Goal: Task Accomplishment & Management: Use online tool/utility

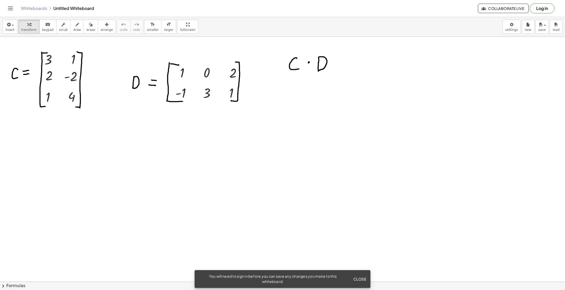
drag, startPoint x: 370, startPoint y: 2, endPoint x: 262, endPoint y: 127, distance: 165.0
click at [262, 127] on div at bounding box center [282, 282] width 565 height 490
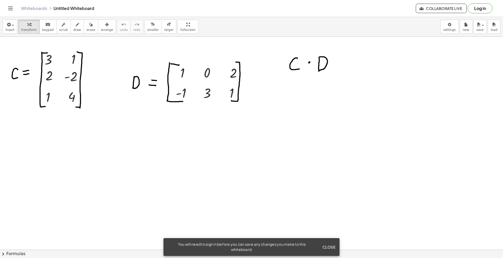
click at [164, 173] on div at bounding box center [251, 249] width 503 height 425
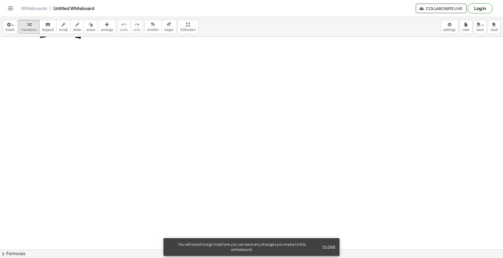
scroll to position [35, 0]
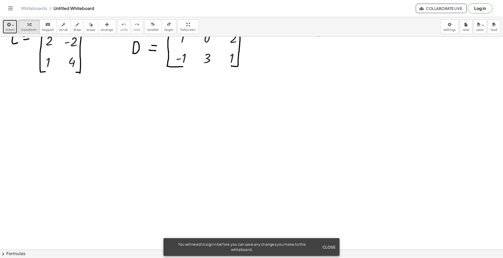
click at [7, 31] on span "insert" at bounding box center [9, 30] width 9 height 4
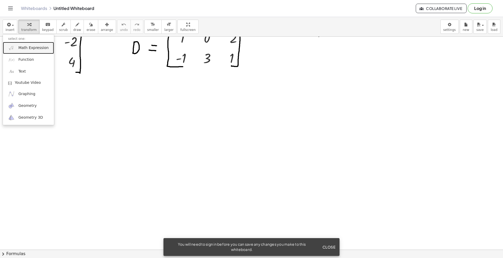
click at [13, 44] on link "Math Expression" at bounding box center [28, 48] width 51 height 12
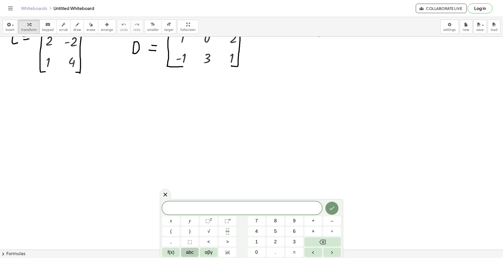
click at [188, 193] on span "abc" at bounding box center [190, 252] width 8 height 7
click at [285, 193] on button "⇧" at bounding box center [289, 252] width 14 height 9
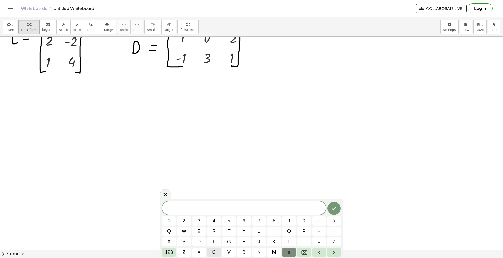
click at [212, 193] on span "c" at bounding box center [213, 252] width 3 height 7
click at [170, 193] on span "123" at bounding box center [169, 252] width 8 height 7
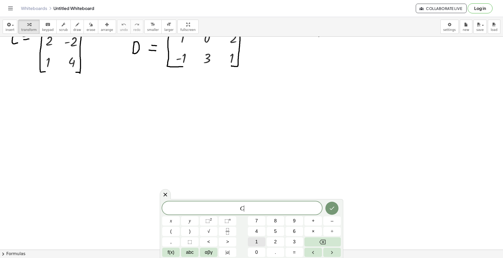
click at [259, 193] on button "1" at bounding box center [257, 241] width 18 height 9
click at [335, 193] on icon "Done" at bounding box center [332, 208] width 6 height 6
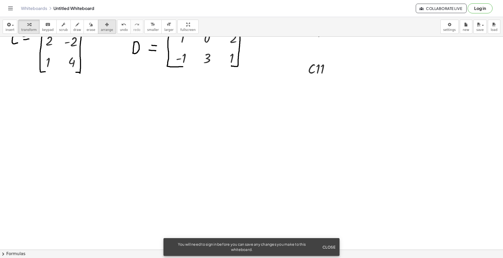
click at [105, 24] on icon "button" at bounding box center [107, 24] width 4 height 6
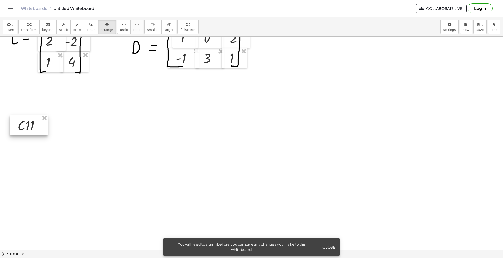
drag, startPoint x: 301, startPoint y: 80, endPoint x: 26, endPoint y: 129, distance: 279.4
click at [26, 129] on div at bounding box center [29, 125] width 38 height 20
click at [70, 32] on button "draw" at bounding box center [77, 27] width 14 height 14
drag, startPoint x: 44, startPoint y: 123, endPoint x: 54, endPoint y: 123, distance: 9.9
click at [54, 123] on div at bounding box center [251, 214] width 503 height 425
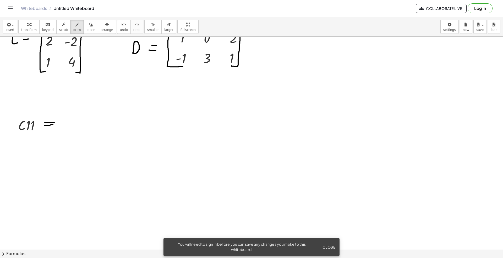
drag, startPoint x: 44, startPoint y: 126, endPoint x: 53, endPoint y: 125, distance: 8.4
click at [53, 125] on div at bounding box center [251, 214] width 503 height 425
click at [121, 24] on icon "undo" at bounding box center [123, 24] width 5 height 6
drag, startPoint x: 44, startPoint y: 128, endPoint x: 53, endPoint y: 126, distance: 9.3
click at [53, 126] on div at bounding box center [251, 214] width 503 height 425
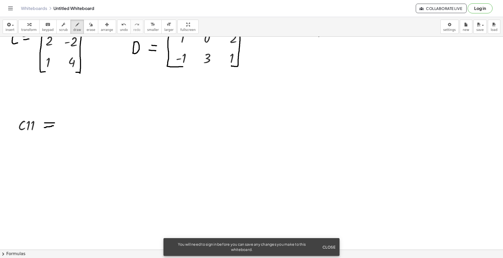
drag, startPoint x: 114, startPoint y: 29, endPoint x: 0, endPoint y: 211, distance: 214.7
click at [120, 29] on span "undo" at bounding box center [124, 30] width 8 height 4
drag, startPoint x: 44, startPoint y: 127, endPoint x: 47, endPoint y: 125, distance: 3.5
click at [47, 125] on div at bounding box center [251, 214] width 503 height 425
click at [117, 28] on button "undo undo" at bounding box center [124, 27] width 14 height 14
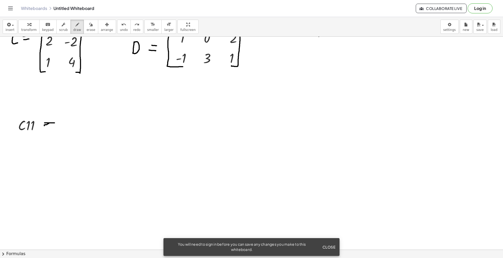
drag, startPoint x: 44, startPoint y: 126, endPoint x: 49, endPoint y: 124, distance: 4.9
click at [49, 124] on div at bounding box center [251, 214] width 503 height 425
click at [108, 28] on div "insert select one: Math Expression Function Text Youtube Video Graphing Geometr…" at bounding box center [251, 27] width 503 height 20
click at [121, 27] on icon "undo" at bounding box center [123, 24] width 5 height 6
drag, startPoint x: 44, startPoint y: 127, endPoint x: 54, endPoint y: 125, distance: 10.1
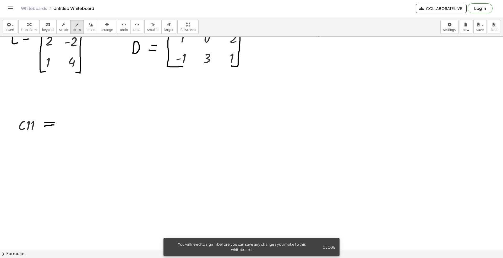
click at [54, 125] on div at bounding box center [251, 214] width 503 height 425
drag, startPoint x: 120, startPoint y: 28, endPoint x: 87, endPoint y: 61, distance: 46.6
click at [120, 28] on button "undo undo" at bounding box center [124, 27] width 14 height 14
drag, startPoint x: 43, startPoint y: 127, endPoint x: 54, endPoint y: 125, distance: 10.9
click at [54, 125] on div at bounding box center [251, 214] width 503 height 425
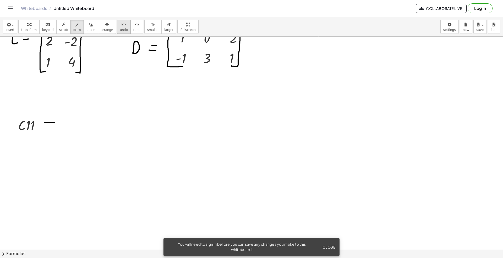
click at [119, 27] on button "undo undo" at bounding box center [124, 27] width 14 height 14
drag, startPoint x: 44, startPoint y: 126, endPoint x: 55, endPoint y: 126, distance: 10.2
click at [55, 126] on div at bounding box center [251, 214] width 503 height 425
click at [44, 29] on span "keypad" at bounding box center [48, 30] width 12 height 4
click at [15, 24] on button "insert" at bounding box center [10, 27] width 15 height 14
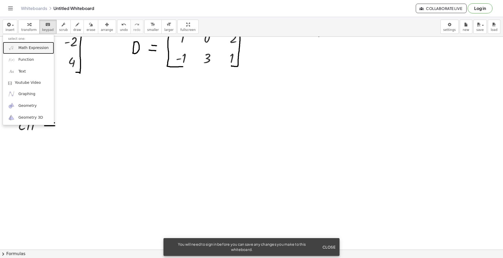
click at [41, 49] on span "Math Expression" at bounding box center [33, 47] width 30 height 5
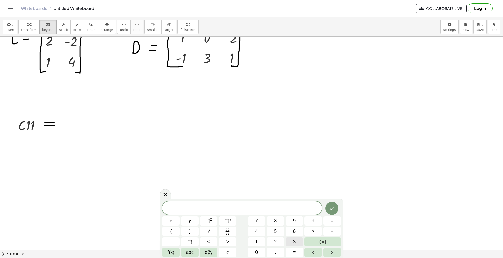
click at [292, 193] on button "3" at bounding box center [294, 241] width 18 height 9
click at [308, 193] on button "×" at bounding box center [313, 231] width 18 height 9
click at [261, 193] on button "1" at bounding box center [257, 241] width 18 height 9
click at [315, 193] on button "+" at bounding box center [313, 220] width 18 height 9
click at [259, 193] on button "1" at bounding box center [257, 241] width 18 height 9
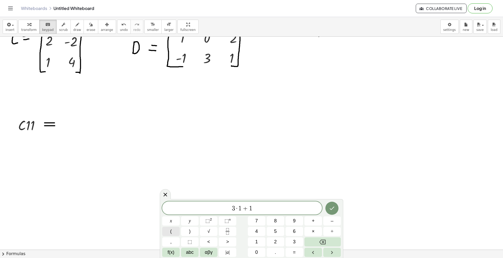
click at [169, 193] on button "(" at bounding box center [171, 231] width 18 height 9
click at [331, 193] on span "–" at bounding box center [331, 220] width 3 height 7
click at [260, 193] on button "1" at bounding box center [257, 241] width 18 height 9
click at [190, 193] on span ")" at bounding box center [190, 231] width 2 height 7
click at [327, 193] on button "Done" at bounding box center [331, 207] width 13 height 13
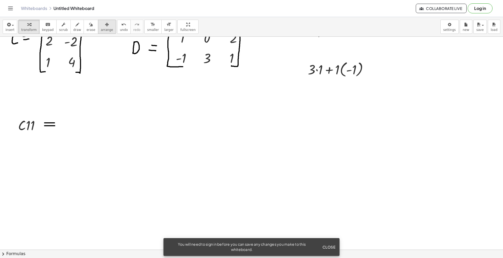
click at [101, 31] on span "arrange" at bounding box center [107, 30] width 12 height 4
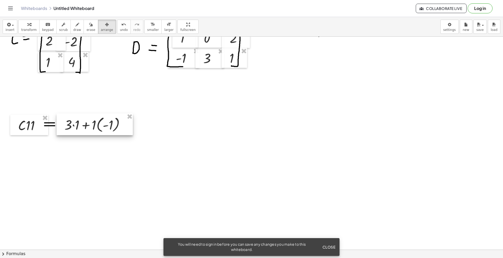
drag, startPoint x: 317, startPoint y: 70, endPoint x: 74, endPoint y: 126, distance: 249.9
click at [74, 126] on div at bounding box center [95, 124] width 76 height 22
click at [338, 161] on div at bounding box center [251, 214] width 503 height 425
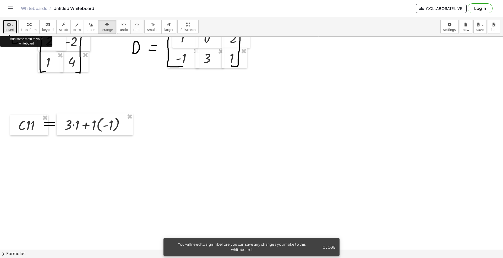
click at [14, 21] on button "insert" at bounding box center [10, 27] width 15 height 14
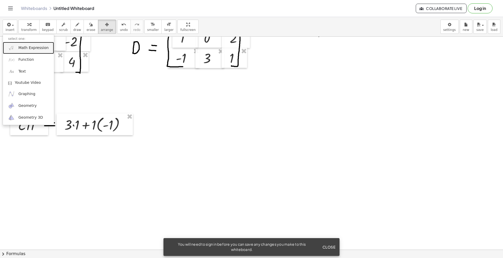
click at [35, 51] on link "Math Expression" at bounding box center [28, 48] width 51 height 12
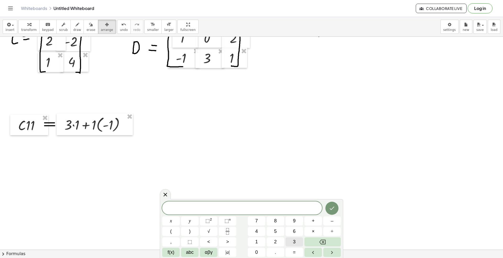
click at [296, 193] on button "3" at bounding box center [294, 241] width 18 height 9
click at [313, 193] on span "+" at bounding box center [312, 220] width 3 height 7
click at [336, 193] on button "–" at bounding box center [332, 220] width 18 height 9
click at [254, 193] on button "1" at bounding box center [257, 241] width 18 height 9
click at [331, 193] on icon "Done" at bounding box center [332, 208] width 6 height 6
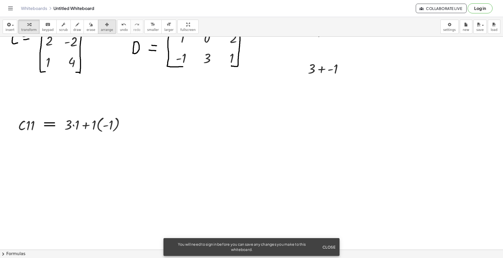
click at [102, 30] on span "arrange" at bounding box center [107, 30] width 12 height 4
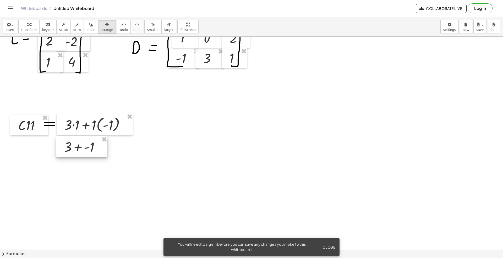
drag, startPoint x: 320, startPoint y: 79, endPoint x: 83, endPoint y: 153, distance: 248.0
click at [83, 153] on div at bounding box center [81, 146] width 51 height 20
click at [101, 30] on span "arrange" at bounding box center [107, 30] width 12 height 4
click at [14, 30] on button "insert" at bounding box center [10, 27] width 15 height 14
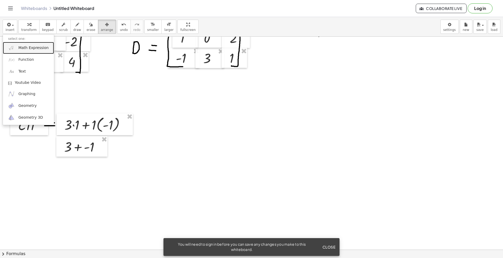
click at [34, 50] on span "Math Expression" at bounding box center [33, 47] width 30 height 5
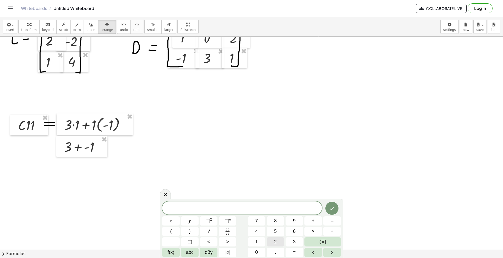
click at [271, 193] on button "2" at bounding box center [275, 241] width 18 height 9
click at [334, 193] on icon "Done" at bounding box center [332, 208] width 6 height 6
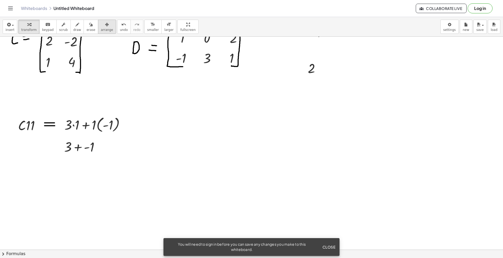
click at [105, 24] on button "arrange" at bounding box center [107, 27] width 18 height 14
drag, startPoint x: 308, startPoint y: 70, endPoint x: 64, endPoint y: 168, distance: 263.5
click at [64, 168] on div at bounding box center [70, 166] width 28 height 20
click at [49, 28] on span "keypad" at bounding box center [48, 30] width 12 height 4
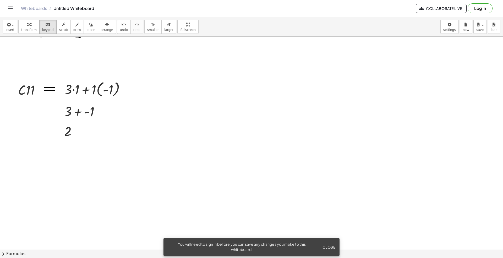
scroll to position [70, 0]
click at [7, 27] on icon "button" at bounding box center [8, 24] width 5 height 6
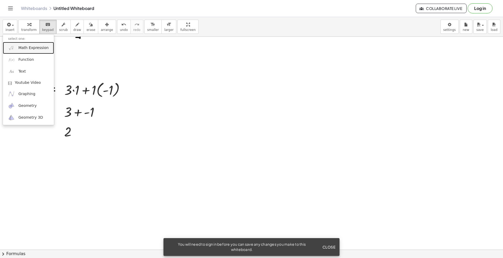
click at [33, 48] on span "Math Expression" at bounding box center [33, 47] width 30 height 5
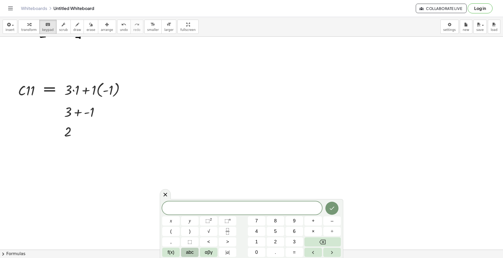
click at [189, 193] on span "abc" at bounding box center [190, 252] width 8 height 7
click at [290, 193] on span "⇧" at bounding box center [289, 252] width 4 height 7
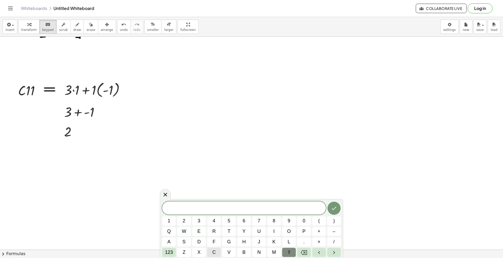
click at [214, 193] on span "c" at bounding box center [213, 252] width 3 height 7
click at [170, 193] on span "1" at bounding box center [169, 220] width 3 height 7
click at [305, 193] on icon "Backspace" at bounding box center [303, 252] width 6 height 5
click at [186, 193] on button "2" at bounding box center [184, 220] width 14 height 9
click at [171, 193] on button "1" at bounding box center [169, 220] width 14 height 9
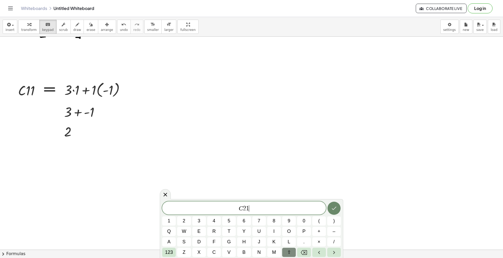
click at [333, 193] on icon "Done" at bounding box center [334, 208] width 6 height 6
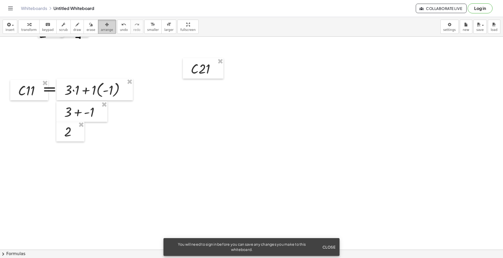
click at [105, 27] on icon "button" at bounding box center [107, 24] width 4 height 6
drag, startPoint x: 206, startPoint y: 70, endPoint x: 193, endPoint y: 90, distance: 24.0
click at [193, 90] on div at bounding box center [189, 88] width 41 height 20
click at [75, 23] on icon "button" at bounding box center [77, 24] width 4 height 6
drag, startPoint x: 208, startPoint y: 88, endPoint x: 216, endPoint y: 88, distance: 8.1
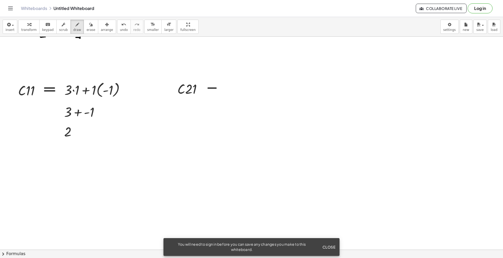
click at [216, 88] on div at bounding box center [251, 179] width 503 height 425
drag, startPoint x: 208, startPoint y: 92, endPoint x: 216, endPoint y: 91, distance: 8.1
click at [216, 91] on div at bounding box center [251, 179] width 503 height 425
click at [120, 28] on span "undo" at bounding box center [124, 30] width 8 height 4
drag, startPoint x: 208, startPoint y: 91, endPoint x: 216, endPoint y: 92, distance: 8.6
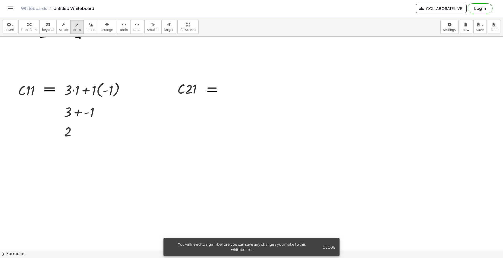
click at [216, 92] on div at bounding box center [251, 179] width 503 height 425
click at [14, 29] on button "insert" at bounding box center [10, 27] width 15 height 14
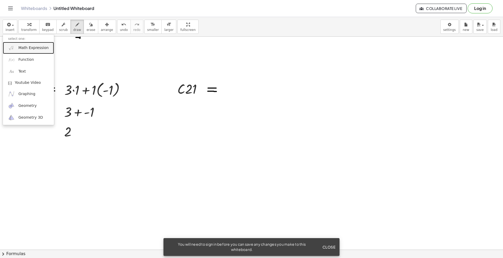
click at [24, 51] on span "Math Expression" at bounding box center [33, 47] width 30 height 5
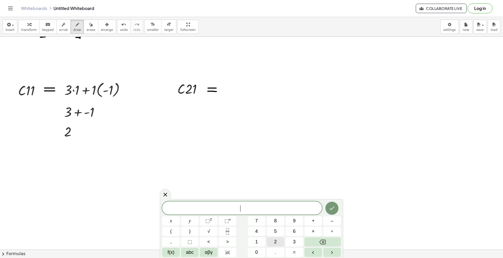
click at [272, 193] on button "2" at bounding box center [275, 241] width 18 height 9
click at [311, 193] on button "×" at bounding box center [313, 231] width 18 height 9
click at [259, 193] on button "1" at bounding box center [257, 241] width 18 height 9
click at [331, 193] on span "–" at bounding box center [331, 220] width 3 height 7
click at [278, 193] on button "2" at bounding box center [275, 241] width 18 height 9
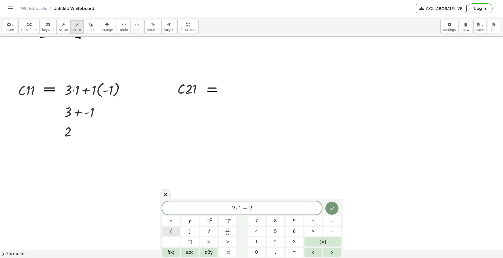
click at [170, 193] on span "(" at bounding box center [171, 231] width 2 height 7
click at [331, 193] on span "–" at bounding box center [331, 220] width 3 height 7
click at [256, 193] on span "1" at bounding box center [256, 241] width 3 height 7
click at [191, 193] on button ")" at bounding box center [190, 231] width 18 height 9
click at [331, 193] on icon "Done" at bounding box center [332, 207] width 6 height 6
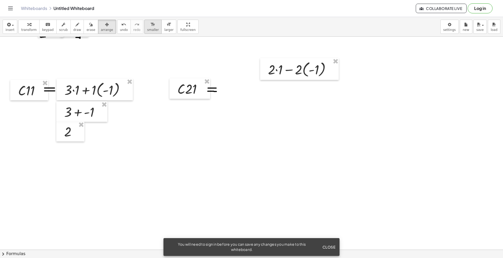
drag, startPoint x: 96, startPoint y: 27, endPoint x: 138, endPoint y: 22, distance: 42.6
click at [101, 26] on div "button" at bounding box center [107, 24] width 12 height 6
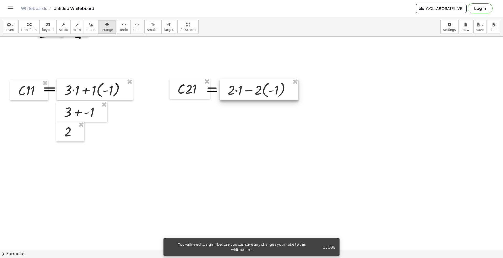
drag, startPoint x: 275, startPoint y: 66, endPoint x: 237, endPoint y: 84, distance: 42.2
click at [237, 84] on div at bounding box center [259, 90] width 79 height 22
click at [154, 125] on div at bounding box center [251, 179] width 503 height 425
click at [15, 29] on button "insert" at bounding box center [10, 27] width 15 height 14
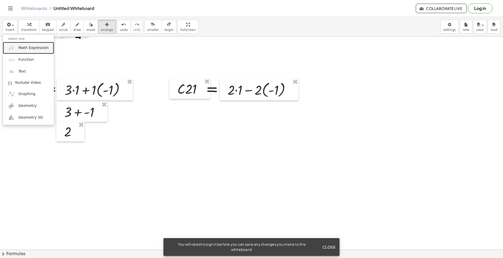
click at [36, 50] on span "Math Expression" at bounding box center [33, 47] width 30 height 5
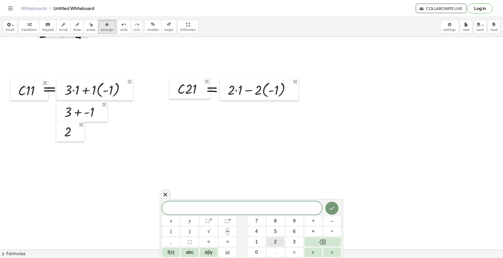
click at [274, 193] on span "2" at bounding box center [275, 241] width 3 height 7
click at [335, 193] on button "–" at bounding box center [332, 220] width 18 height 9
click at [276, 193] on span "2" at bounding box center [275, 241] width 3 height 7
click at [335, 193] on button "Done" at bounding box center [331, 208] width 13 height 13
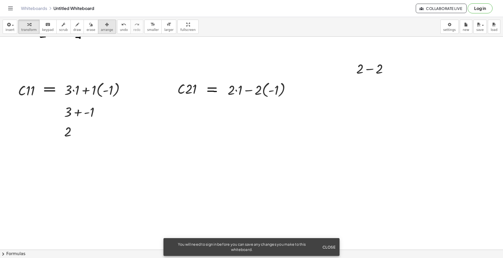
click at [101, 26] on div "button" at bounding box center [107, 24] width 12 height 6
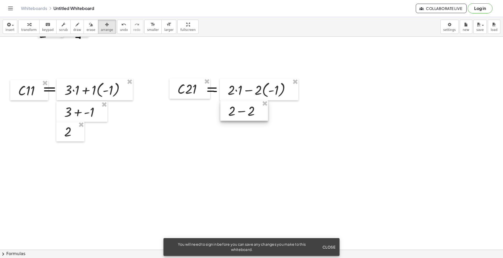
drag, startPoint x: 343, startPoint y: 89, endPoint x: 242, endPoint y: 114, distance: 104.4
click at [242, 114] on div at bounding box center [244, 110] width 48 height 20
click at [14, 29] on button "insert" at bounding box center [10, 27] width 15 height 14
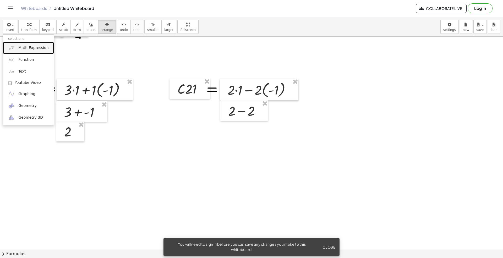
click at [41, 50] on span "Math Expression" at bounding box center [33, 47] width 30 height 5
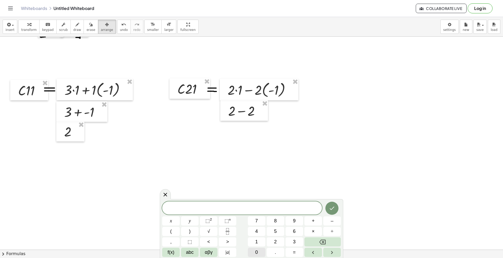
click at [257, 193] on span "0" at bounding box center [256, 252] width 3 height 7
click at [335, 193] on button "Done" at bounding box center [331, 208] width 13 height 13
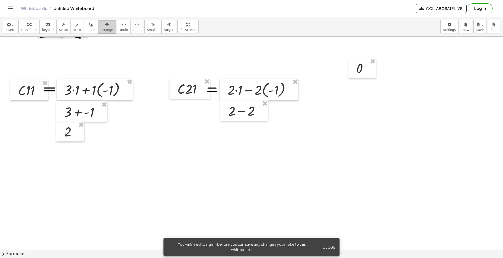
click at [105, 27] on icon "button" at bounding box center [107, 24] width 4 height 6
drag, startPoint x: 360, startPoint y: 75, endPoint x: 242, endPoint y: 129, distance: 129.2
click at [242, 129] on div at bounding box center [234, 130] width 27 height 20
click at [15, 29] on button "insert" at bounding box center [10, 27] width 15 height 14
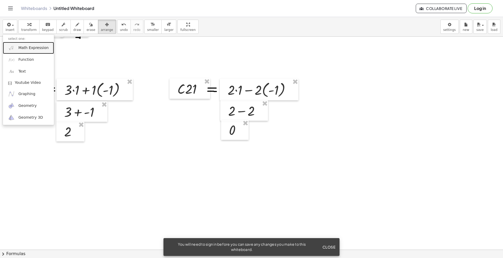
click at [29, 50] on span "Math Expression" at bounding box center [33, 47] width 30 height 5
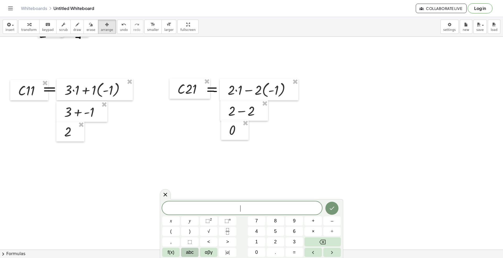
click at [188, 193] on span "abc" at bounding box center [190, 252] width 8 height 7
click at [290, 193] on button "⇧" at bounding box center [289, 252] width 14 height 9
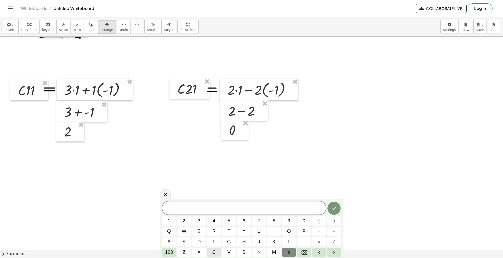
click at [210, 193] on button "c" at bounding box center [214, 252] width 14 height 9
click at [200, 193] on span "3" at bounding box center [199, 220] width 3 height 7
click at [168, 193] on span "1" at bounding box center [169, 220] width 3 height 7
click at [332, 193] on icon "Done" at bounding box center [334, 208] width 6 height 6
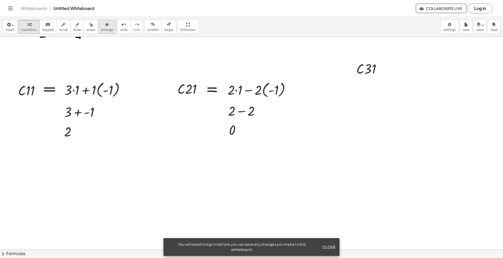
click at [105, 25] on icon "button" at bounding box center [107, 24] width 4 height 6
drag, startPoint x: 364, startPoint y: 75, endPoint x: 339, endPoint y: 97, distance: 32.9
click at [339, 97] on div at bounding box center [343, 90] width 41 height 20
click at [73, 31] on span "draw" at bounding box center [77, 30] width 8 height 4
drag, startPoint x: 354, startPoint y: 90, endPoint x: 363, endPoint y: 90, distance: 8.4
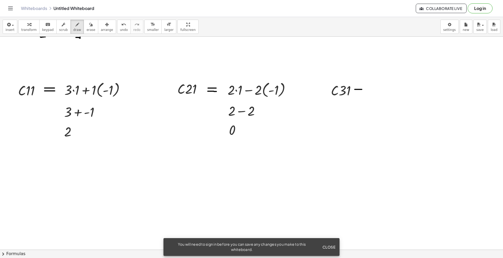
click at [363, 90] on div at bounding box center [251, 179] width 503 height 425
drag, startPoint x: 354, startPoint y: 93, endPoint x: 363, endPoint y: 93, distance: 8.4
click at [363, 93] on div at bounding box center [251, 179] width 503 height 425
click at [44, 32] on span "keypad" at bounding box center [48, 30] width 12 height 4
click at [61, 31] on span "scrub" at bounding box center [63, 30] width 9 height 4
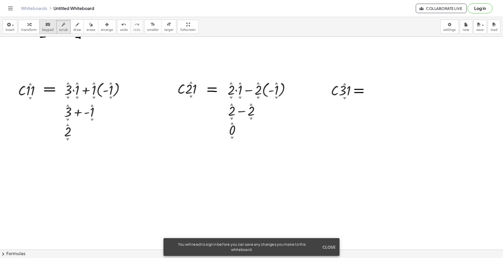
click at [46, 31] on span "keypad" at bounding box center [48, 30] width 12 height 4
click at [7, 31] on span "insert" at bounding box center [9, 30] width 9 height 4
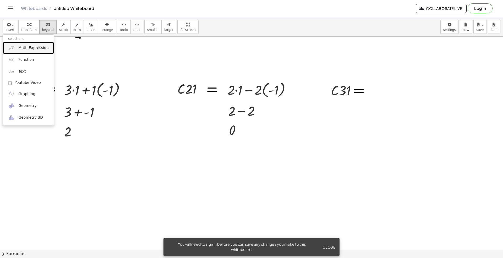
click at [29, 48] on span "Math Expression" at bounding box center [33, 47] width 30 height 5
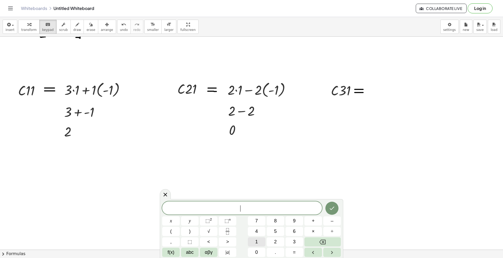
click at [259, 193] on button "1" at bounding box center [257, 241] width 18 height 9
click at [318, 193] on button "×" at bounding box center [313, 231] width 18 height 9
click at [255, 193] on span "1" at bounding box center [256, 241] width 3 height 7
click at [313, 193] on span "+" at bounding box center [312, 220] width 3 height 7
click at [257, 193] on span "4" at bounding box center [256, 231] width 3 height 7
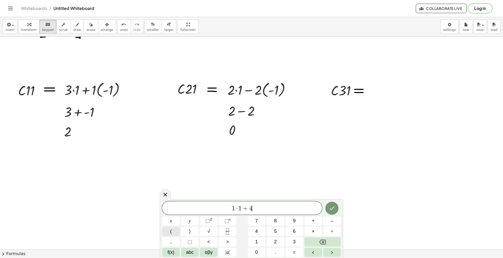
click at [175, 193] on button "(" at bounding box center [171, 231] width 18 height 9
click at [330, 193] on button "–" at bounding box center [332, 220] width 18 height 9
click at [254, 193] on button "1" at bounding box center [257, 241] width 18 height 9
click at [191, 193] on button ")" at bounding box center [190, 231] width 18 height 9
click at [336, 193] on button "Done" at bounding box center [331, 207] width 13 height 13
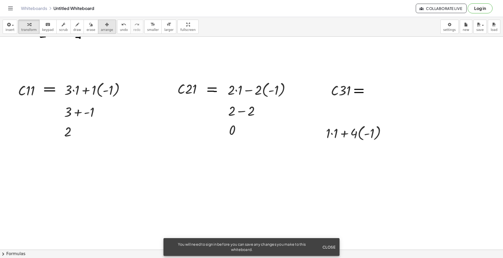
click at [105, 29] on button "arrange" at bounding box center [107, 27] width 18 height 14
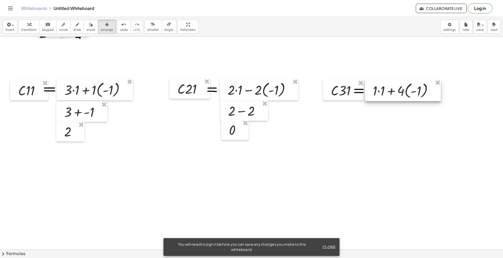
drag, startPoint x: 363, startPoint y: 117, endPoint x: 387, endPoint y: 94, distance: 33.1
click at [377, 94] on div at bounding box center [403, 90] width 76 height 22
click at [373, 149] on div at bounding box center [251, 179] width 503 height 425
click at [14, 27] on button "insert" at bounding box center [10, 27] width 15 height 14
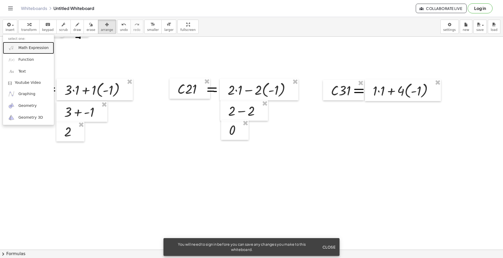
click at [27, 48] on span "Math Expression" at bounding box center [33, 47] width 30 height 5
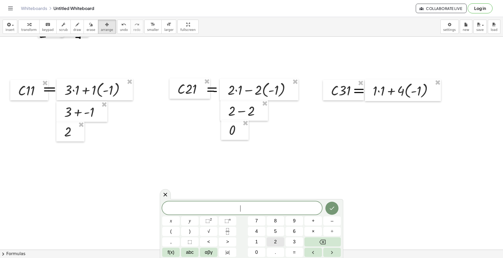
click at [273, 193] on button "2" at bounding box center [275, 241] width 18 height 9
click at [318, 193] on button "+" at bounding box center [313, 220] width 18 height 9
click at [331, 193] on span "–" at bounding box center [331, 220] width 3 height 7
click at [256, 193] on span "4" at bounding box center [256, 231] width 3 height 7
click at [335, 193] on icon "Done" at bounding box center [332, 208] width 6 height 6
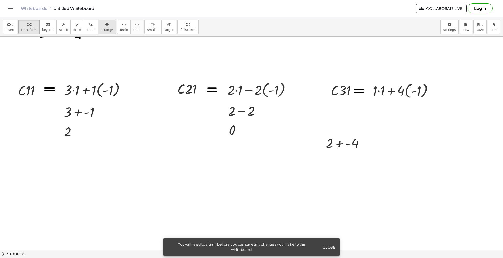
click at [101, 26] on div "button" at bounding box center [107, 24] width 12 height 6
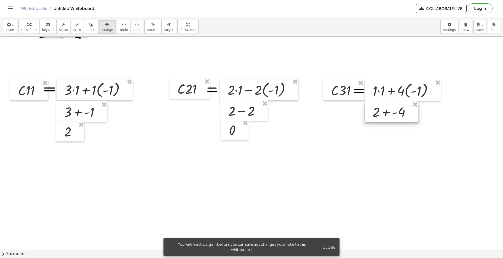
drag, startPoint x: 350, startPoint y: 145, endPoint x: 396, endPoint y: 114, distance: 55.5
click at [377, 114] on div at bounding box center [391, 111] width 54 height 20
click at [15, 29] on button "insert" at bounding box center [10, 27] width 15 height 14
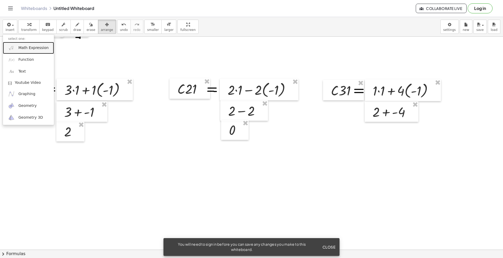
click at [32, 47] on span "Math Expression" at bounding box center [33, 47] width 30 height 5
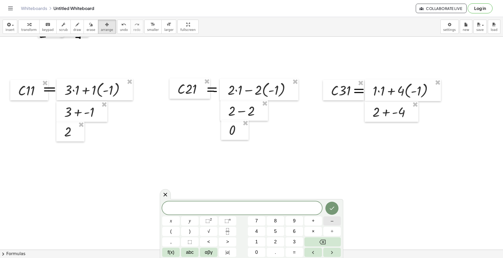
click at [335, 193] on button "–" at bounding box center [332, 220] width 18 height 9
click at [277, 193] on button "2" at bounding box center [275, 241] width 18 height 9
click at [331, 193] on icon "Done" at bounding box center [332, 208] width 6 height 6
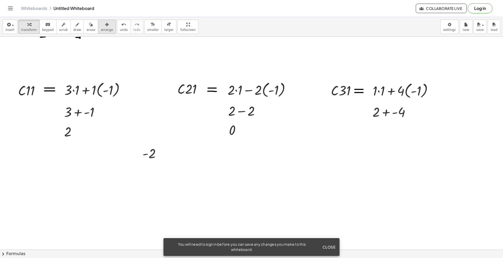
click at [101, 28] on span "arrange" at bounding box center [107, 30] width 12 height 4
drag, startPoint x: 150, startPoint y: 155, endPoint x: 381, endPoint y: 134, distance: 232.1
click at [377, 134] on div at bounding box center [382, 132] width 34 height 20
click at [124, 44] on div at bounding box center [251, 179] width 503 height 425
click at [15, 28] on button "insert" at bounding box center [10, 27] width 15 height 14
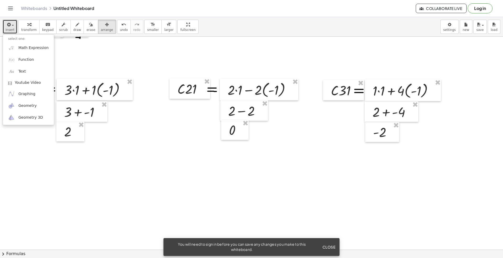
click at [174, 49] on div at bounding box center [251, 179] width 503 height 425
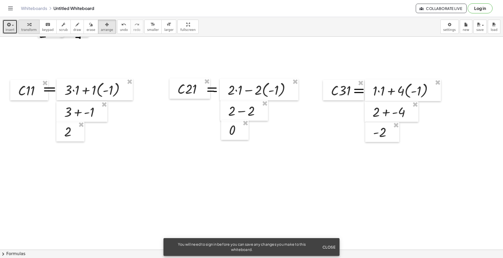
click at [26, 29] on span "transform" at bounding box center [28, 30] width 15 height 4
click at [15, 27] on button "insert" at bounding box center [10, 27] width 15 height 14
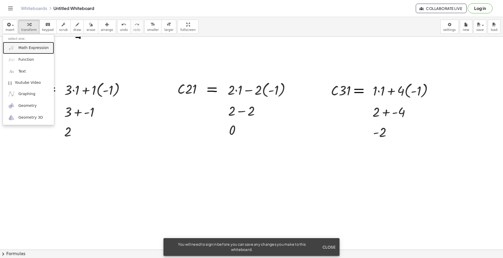
click at [31, 49] on span "Math Expression" at bounding box center [33, 47] width 30 height 5
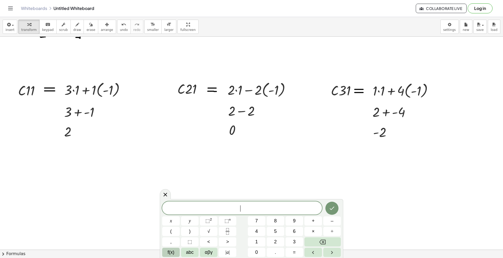
click at [176, 193] on button "f(x)" at bounding box center [171, 252] width 18 height 9
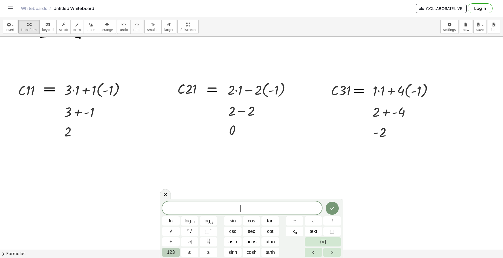
click at [175, 193] on button "123" at bounding box center [171, 252] width 18 height 9
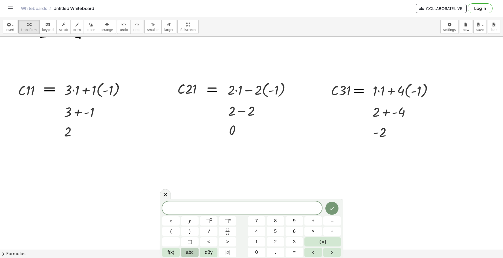
click at [190, 193] on button "abc" at bounding box center [190, 252] width 18 height 9
click at [290, 193] on span "⇧" at bounding box center [289, 252] width 4 height 7
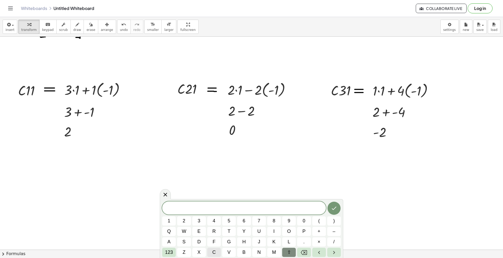
click at [217, 193] on button "c" at bounding box center [214, 252] width 14 height 9
click at [174, 193] on button "1" at bounding box center [169, 220] width 14 height 9
click at [186, 193] on button "2" at bounding box center [184, 220] width 14 height 9
click at [334, 193] on icon "Done" at bounding box center [334, 208] width 6 height 6
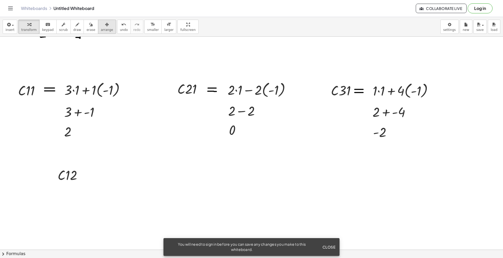
click at [105, 24] on icon "button" at bounding box center [107, 24] width 4 height 6
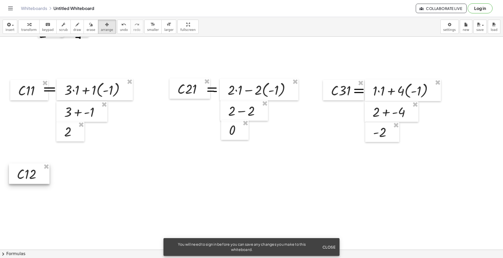
drag, startPoint x: 66, startPoint y: 180, endPoint x: 26, endPoint y: 178, distance: 40.9
click at [26, 178] on div at bounding box center [29, 173] width 41 height 20
click at [76, 25] on button "draw" at bounding box center [77, 27] width 14 height 14
drag, startPoint x: 45, startPoint y: 168, endPoint x: 54, endPoint y: 171, distance: 9.4
click at [54, 171] on div at bounding box center [251, 179] width 503 height 425
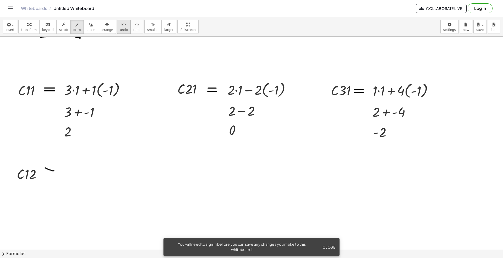
click at [121, 27] on icon "undo" at bounding box center [123, 24] width 5 height 6
drag, startPoint x: 48, startPoint y: 167, endPoint x: 58, endPoint y: 167, distance: 9.4
click at [58, 167] on div at bounding box center [251, 179] width 503 height 425
drag, startPoint x: 50, startPoint y: 170, endPoint x: 58, endPoint y: 171, distance: 8.2
click at [58, 171] on div at bounding box center [251, 179] width 503 height 425
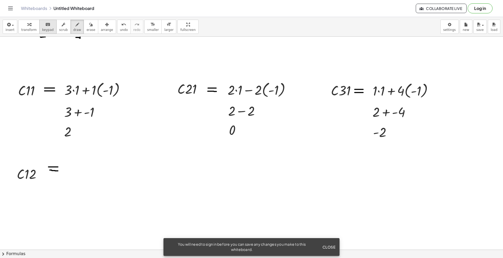
click at [49, 28] on span "keypad" at bounding box center [48, 30] width 12 height 4
click at [13, 23] on div "button" at bounding box center [9, 24] width 9 height 6
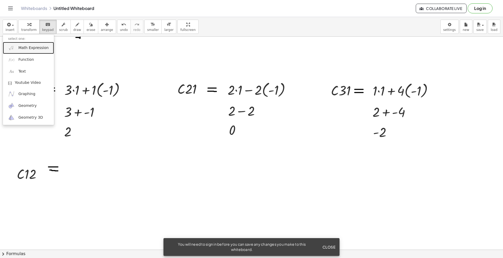
click at [16, 46] on link "Math Expression" at bounding box center [28, 48] width 51 height 12
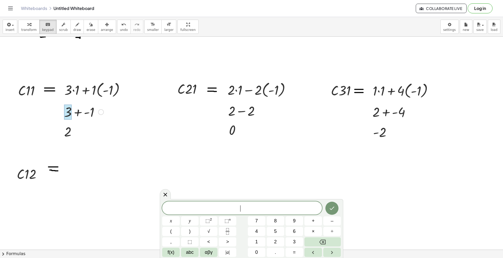
scroll to position [0, 0]
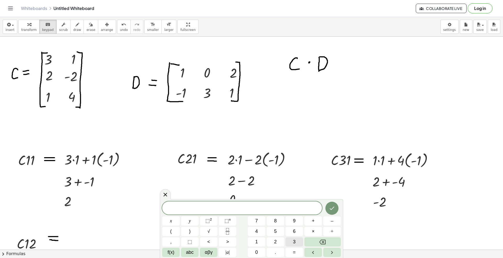
click at [290, 193] on button "3" at bounding box center [294, 241] width 18 height 9
click at [314, 193] on span "×" at bounding box center [312, 231] width 3 height 7
click at [260, 193] on button "0" at bounding box center [257, 252] width 18 height 9
click at [333, 193] on button "–" at bounding box center [332, 220] width 18 height 9
click at [276, 193] on span "2" at bounding box center [275, 241] width 3 height 7
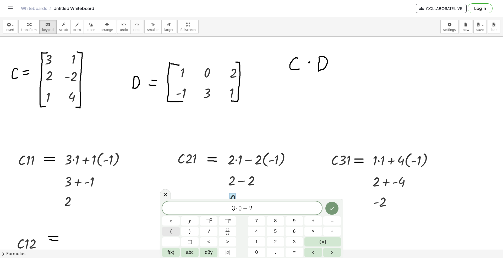
click at [175, 193] on button "(" at bounding box center [171, 231] width 18 height 9
click at [315, 193] on button "Backspace" at bounding box center [322, 241] width 36 height 9
click at [311, 193] on button "+" at bounding box center [313, 220] width 18 height 9
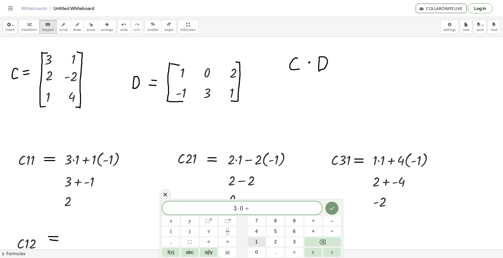
click at [261, 193] on button "1" at bounding box center [257, 241] width 18 height 9
click at [314, 193] on button "×" at bounding box center [313, 231] width 18 height 9
click at [292, 193] on button "3" at bounding box center [294, 241] width 18 height 9
click at [331, 193] on icon "Done" at bounding box center [332, 208] width 5 height 3
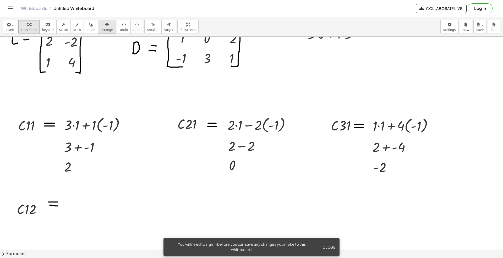
scroll to position [35, 0]
click at [105, 25] on icon "button" at bounding box center [107, 24] width 4 height 6
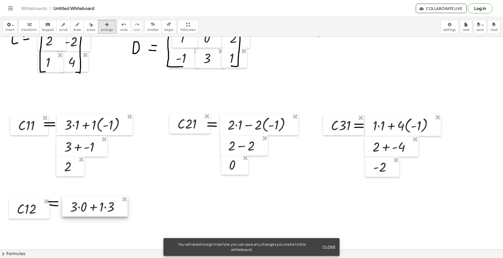
drag, startPoint x: 310, startPoint y: 38, endPoint x: 73, endPoint y: 211, distance: 293.3
click at [73, 193] on div at bounding box center [94, 206] width 65 height 20
click at [150, 193] on div at bounding box center [251, 214] width 503 height 425
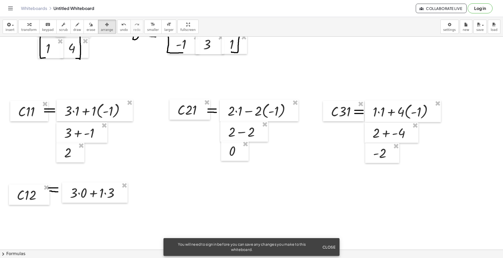
scroll to position [0, 0]
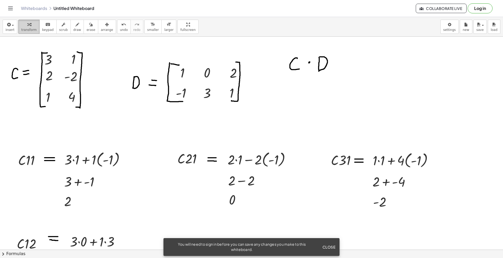
click at [31, 31] on span "transform" at bounding box center [28, 30] width 15 height 4
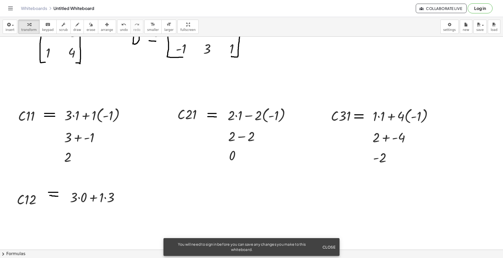
scroll to position [105, 0]
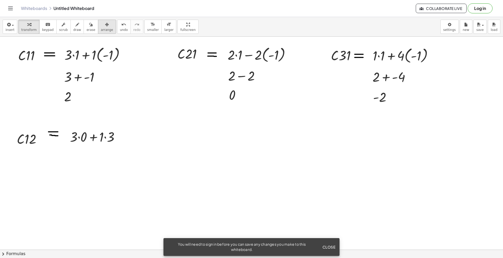
click at [102, 26] on div "button" at bounding box center [107, 24] width 12 height 6
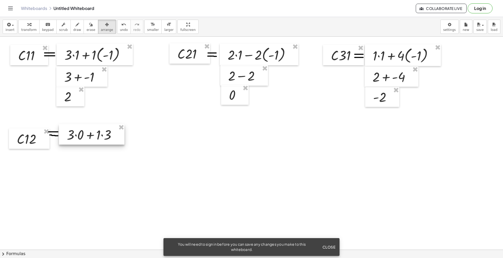
drag, startPoint x: 93, startPoint y: 137, endPoint x: 90, endPoint y: 135, distance: 3.8
click at [90, 135] on div at bounding box center [91, 134] width 65 height 20
click at [165, 159] on div at bounding box center [251, 144] width 503 height 425
click at [33, 28] on span "transform" at bounding box center [28, 30] width 15 height 4
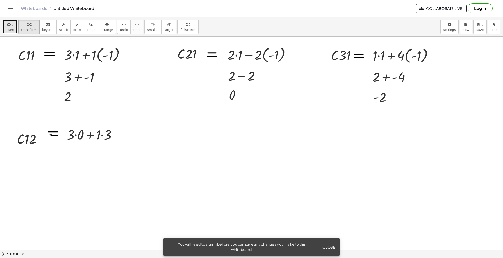
click at [13, 26] on button "insert" at bounding box center [10, 27] width 15 height 14
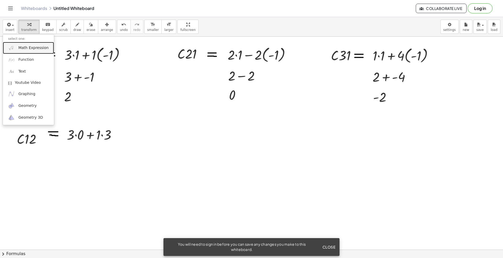
click at [31, 46] on span "Math Expression" at bounding box center [33, 47] width 30 height 5
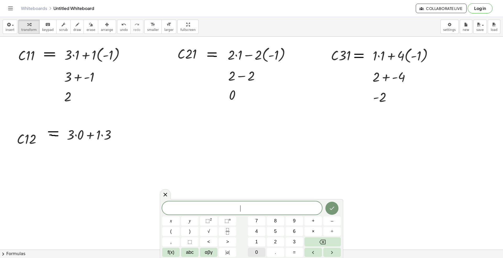
click at [250, 193] on button "0" at bounding box center [257, 252] width 18 height 9
click at [313, 193] on span "+" at bounding box center [312, 220] width 3 height 7
click at [291, 193] on button "3" at bounding box center [294, 241] width 18 height 9
click at [331, 193] on icon "Done" at bounding box center [332, 208] width 6 height 6
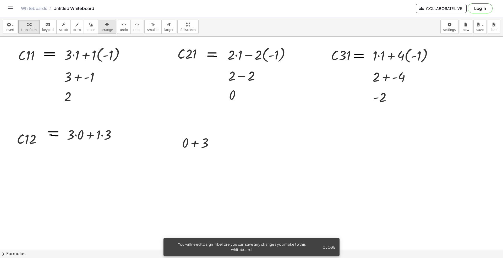
click at [101, 30] on span "arrange" at bounding box center [107, 30] width 12 height 4
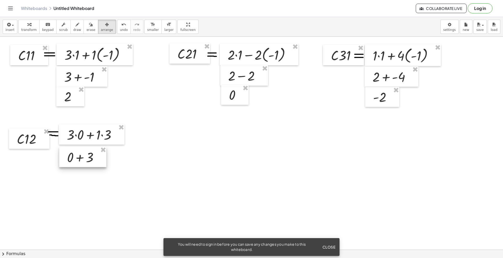
drag, startPoint x: 194, startPoint y: 148, endPoint x: 79, endPoint y: 162, distance: 116.1
click at [79, 162] on div at bounding box center [82, 157] width 47 height 20
click at [229, 165] on div at bounding box center [251, 144] width 503 height 425
click at [28, 29] on span "transform" at bounding box center [28, 30] width 15 height 4
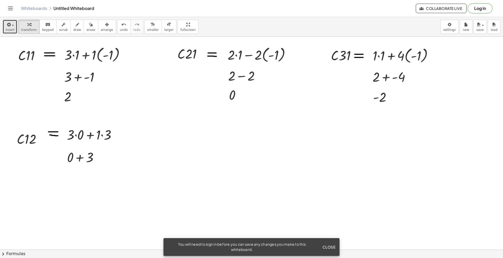
click at [3, 27] on button "insert" at bounding box center [10, 27] width 15 height 14
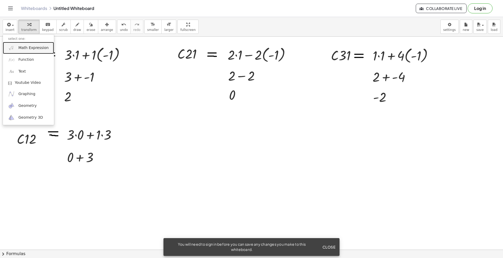
click at [30, 47] on span "Math Expression" at bounding box center [33, 47] width 30 height 5
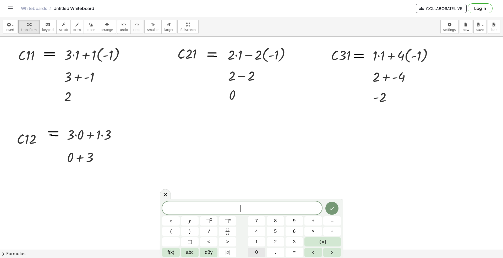
click at [252, 193] on button "0" at bounding box center [257, 252] width 18 height 9
click at [315, 193] on button "+" at bounding box center [313, 220] width 18 height 9
click at [294, 193] on span "3" at bounding box center [294, 241] width 3 height 7
click at [319, 193] on icon "Backspace" at bounding box center [322, 242] width 6 height 6
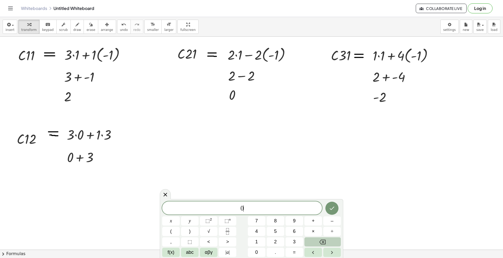
click at [319, 193] on icon "Backspace" at bounding box center [322, 242] width 6 height 6
click at [288, 193] on button "3" at bounding box center [294, 241] width 18 height 9
click at [328, 193] on button "Done" at bounding box center [331, 208] width 13 height 13
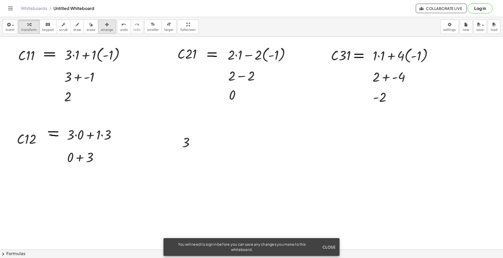
click at [101, 31] on span "arrange" at bounding box center [107, 30] width 12 height 4
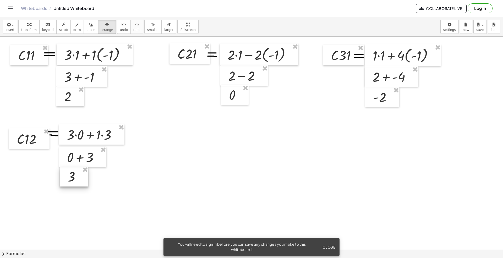
drag, startPoint x: 184, startPoint y: 146, endPoint x: 70, endPoint y: 180, distance: 119.1
click at [70, 180] on div at bounding box center [74, 176] width 29 height 20
click at [25, 28] on span "transform" at bounding box center [28, 30] width 15 height 4
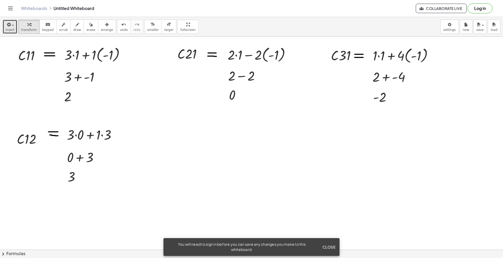
click at [8, 24] on icon "button" at bounding box center [8, 24] width 5 height 6
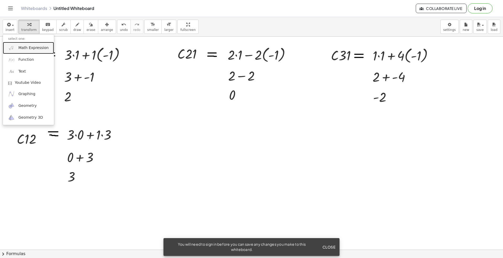
click at [34, 50] on span "Math Expression" at bounding box center [33, 47] width 30 height 5
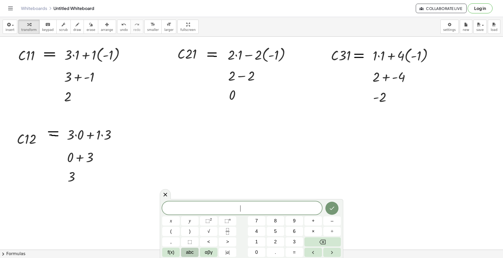
click at [185, 193] on button "abc" at bounding box center [190, 252] width 18 height 9
click at [286, 193] on button "⇧" at bounding box center [289, 252] width 14 height 9
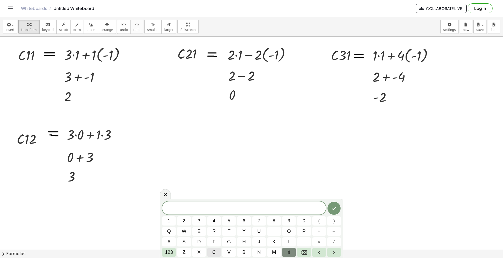
click at [216, 193] on button "c" at bounding box center [214, 252] width 14 height 9
click at [181, 193] on button "2" at bounding box center [184, 220] width 14 height 9
click at [334, 193] on icon "Done" at bounding box center [334, 208] width 6 height 6
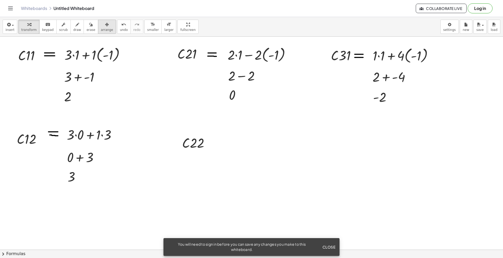
click at [103, 29] on span "arrange" at bounding box center [107, 30] width 12 height 4
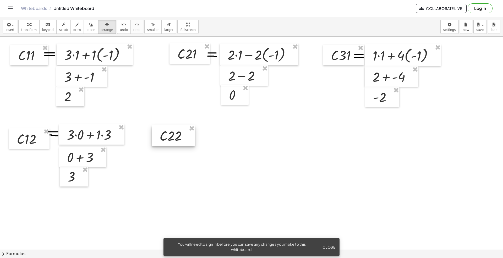
drag, startPoint x: 190, startPoint y: 142, endPoint x: 168, endPoint y: 135, distance: 23.6
click at [168, 135] on div at bounding box center [173, 135] width 43 height 20
click at [39, 30] on button "keyboard keypad" at bounding box center [47, 27] width 17 height 14
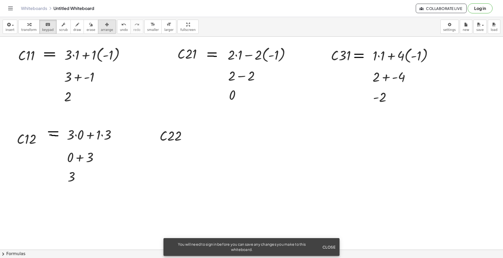
click at [101, 22] on div "button" at bounding box center [107, 24] width 12 height 6
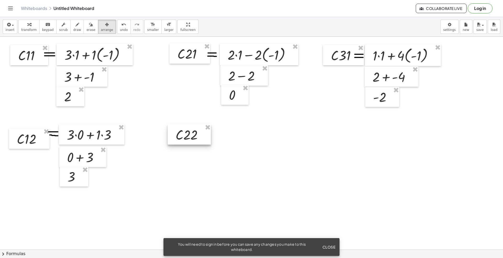
drag, startPoint x: 167, startPoint y: 141, endPoint x: 183, endPoint y: 140, distance: 16.5
click at [183, 140] on div at bounding box center [189, 134] width 43 height 20
click at [187, 141] on div at bounding box center [189, 137] width 43 height 20
click at [75, 25] on icon "button" at bounding box center [77, 24] width 4 height 6
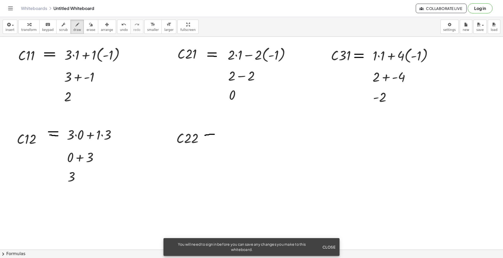
drag, startPoint x: 205, startPoint y: 136, endPoint x: 214, endPoint y: 135, distance: 9.5
click at [214, 135] on div at bounding box center [251, 144] width 503 height 425
drag, startPoint x: 206, startPoint y: 139, endPoint x: 215, endPoint y: 139, distance: 9.4
click at [215, 139] on div at bounding box center [251, 144] width 503 height 425
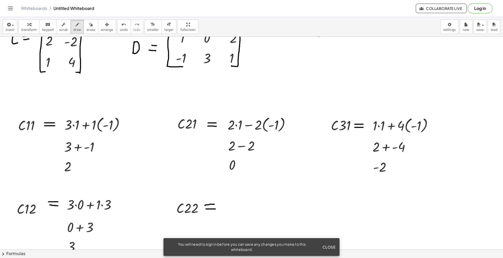
scroll to position [0, 0]
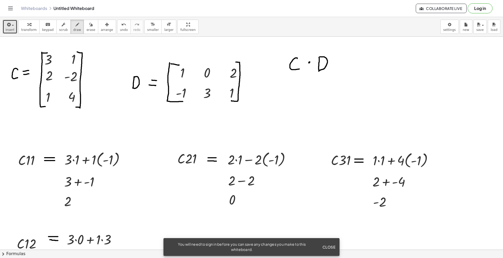
click at [13, 30] on span "insert" at bounding box center [9, 30] width 9 height 4
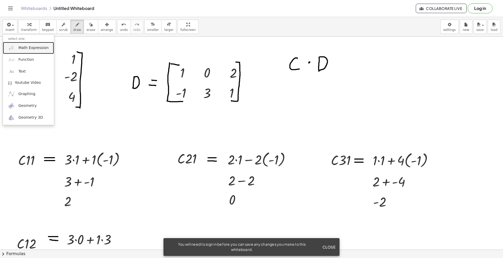
click at [39, 48] on span "Math Expression" at bounding box center [33, 47] width 30 height 5
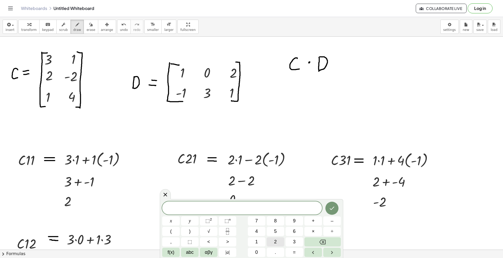
click at [273, 193] on button "2" at bounding box center [275, 241] width 18 height 9
click at [309, 193] on button "×" at bounding box center [313, 231] width 18 height 9
click at [261, 193] on button "0" at bounding box center [257, 252] width 18 height 9
click at [310, 193] on button "+" at bounding box center [313, 220] width 18 height 9
click at [325, 193] on icon "Backspace" at bounding box center [322, 242] width 6 height 6
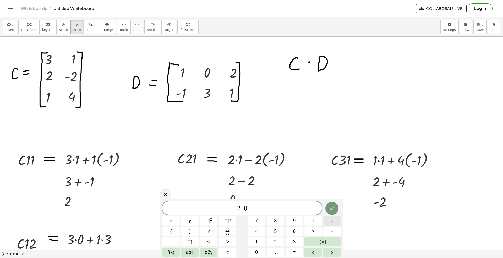
click at [329, 193] on button "–" at bounding box center [332, 220] width 18 height 9
click at [280, 193] on button "2" at bounding box center [275, 241] width 18 height 9
click at [313, 193] on button "×" at bounding box center [313, 231] width 18 height 9
click at [294, 193] on span "3" at bounding box center [294, 241] width 3 height 7
click at [330, 193] on icon "Done" at bounding box center [332, 208] width 6 height 6
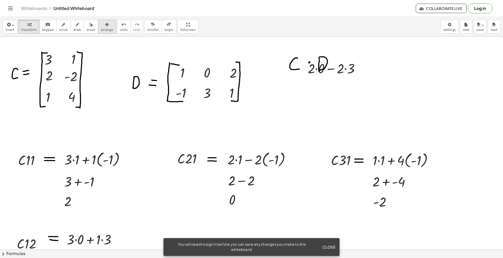
click at [105, 25] on icon "button" at bounding box center [107, 24] width 4 height 6
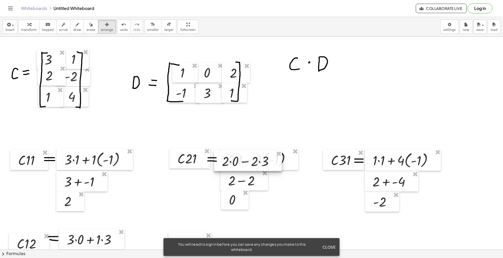
drag, startPoint x: 248, startPoint y: 167, endPoint x: 215, endPoint y: 195, distance: 43.6
click at [215, 171] on div at bounding box center [248, 161] width 68 height 20
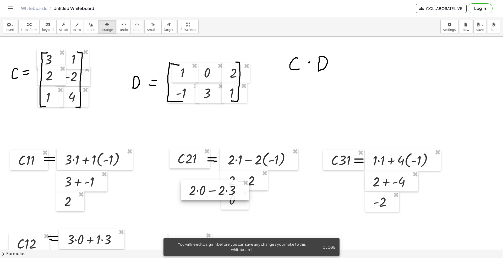
scroll to position [140, 0]
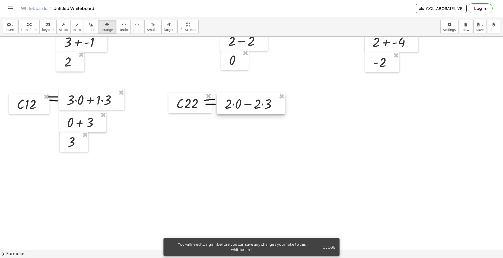
drag, startPoint x: 216, startPoint y: 52, endPoint x: 249, endPoint y: 103, distance: 60.7
click at [249, 103] on div at bounding box center [251, 103] width 68 height 20
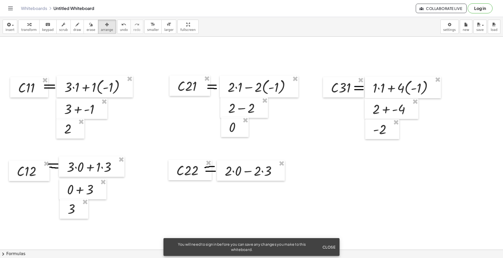
scroll to position [70, 0]
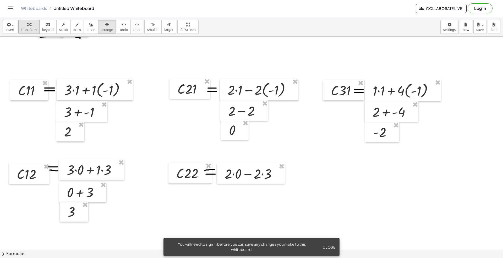
click at [30, 26] on div "button" at bounding box center [28, 24] width 15 height 6
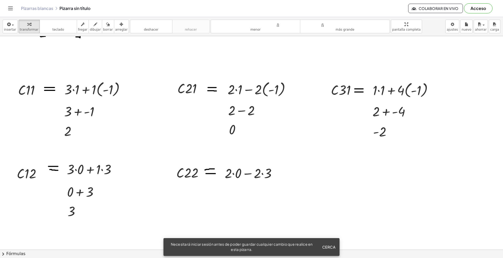
click at [327, 193] on font "Cerca" at bounding box center [328, 246] width 13 height 5
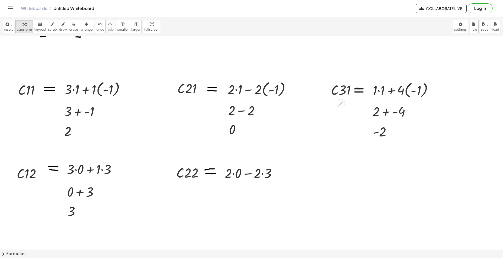
click at [335, 160] on div at bounding box center [251, 179] width 503 height 426
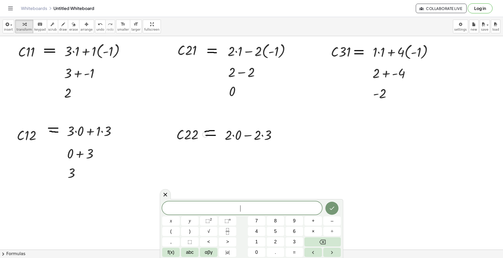
scroll to position [140, 0]
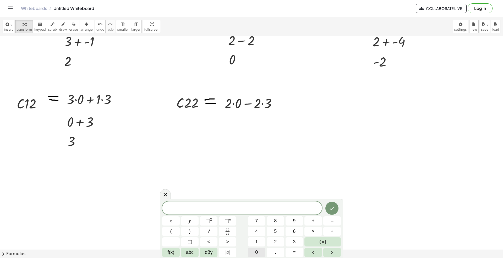
click at [262, 193] on button "0" at bounding box center [257, 252] width 18 height 9
click at [331, 193] on span "–" at bounding box center [331, 220] width 3 height 7
click at [293, 193] on span "6" at bounding box center [294, 231] width 3 height 7
click at [333, 193] on icon "Done" at bounding box center [332, 208] width 6 height 6
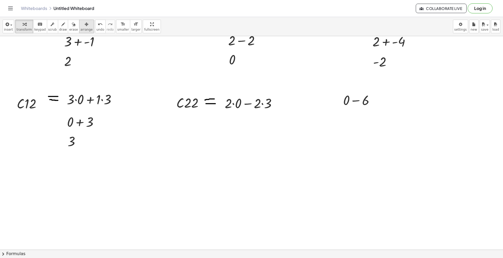
click at [83, 24] on div "button" at bounding box center [86, 24] width 12 height 6
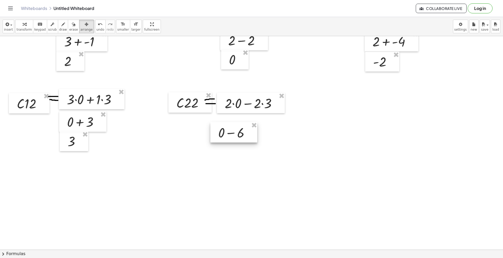
drag, startPoint x: 350, startPoint y: 113, endPoint x: 230, endPoint y: 136, distance: 122.3
click at [222, 138] on div at bounding box center [233, 132] width 47 height 20
click at [243, 134] on div at bounding box center [226, 129] width 47 height 20
drag, startPoint x: 226, startPoint y: 133, endPoint x: 239, endPoint y: 129, distance: 13.8
click at [239, 129] on div at bounding box center [239, 125] width 47 height 20
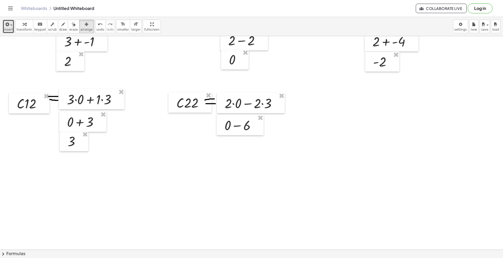
click at [12, 27] on div "button" at bounding box center [8, 24] width 9 height 6
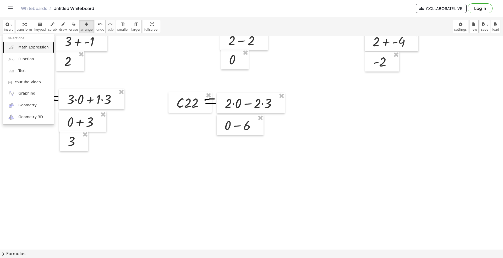
click at [29, 51] on link "Math Expression" at bounding box center [28, 47] width 51 height 12
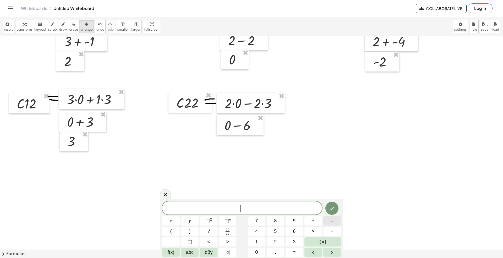
click at [328, 193] on button "–" at bounding box center [332, 220] width 18 height 9
click at [298, 193] on button "6" at bounding box center [294, 231] width 18 height 9
click at [331, 193] on icon "Done" at bounding box center [332, 208] width 5 height 3
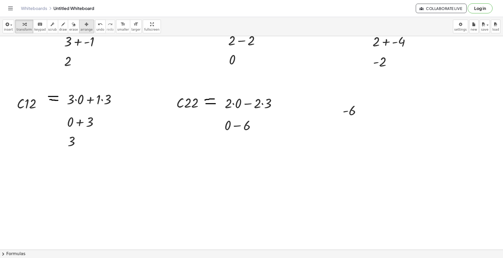
click at [85, 27] on icon "button" at bounding box center [87, 24] width 4 height 6
drag, startPoint x: 348, startPoint y: 112, endPoint x: 234, endPoint y: 145, distance: 118.7
click at [234, 145] on div at bounding box center [233, 146] width 34 height 20
click at [21, 30] on span "transform" at bounding box center [23, 30] width 15 height 4
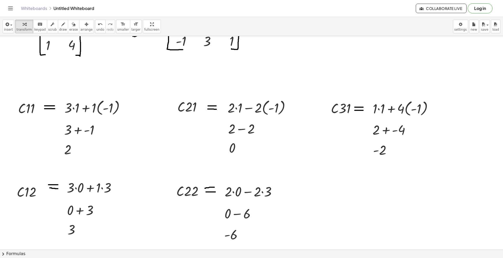
scroll to position [105, 0]
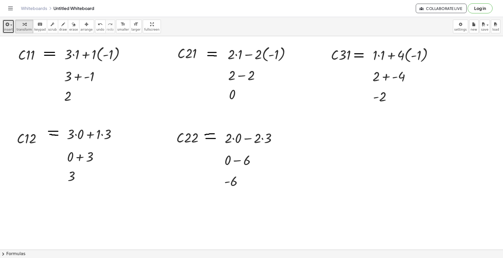
click at [12, 27] on div "button" at bounding box center [8, 24] width 9 height 6
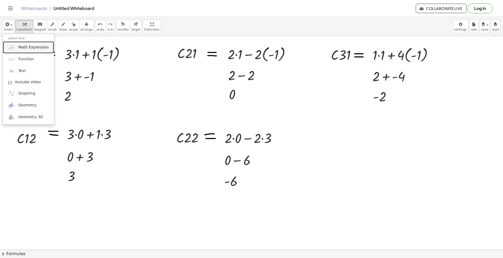
click at [30, 50] on span "Math Expression" at bounding box center [33, 47] width 30 height 5
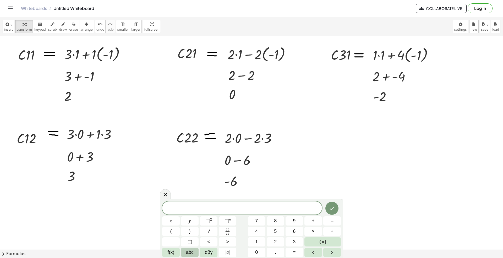
click at [191, 193] on span "abc" at bounding box center [190, 252] width 8 height 7
click at [284, 193] on button "⇧" at bounding box center [289, 252] width 14 height 9
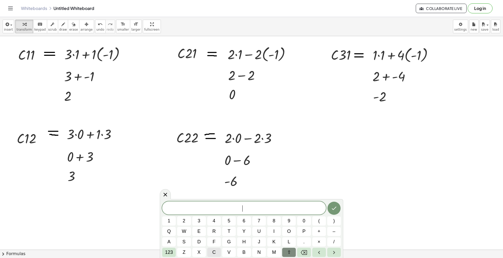
click at [216, 193] on button "c" at bounding box center [214, 252] width 14 height 9
click at [198, 193] on span "3" at bounding box center [199, 220] width 3 height 7
click at [183, 193] on span "2" at bounding box center [183, 220] width 3 height 7
click at [336, 193] on icon "Done" at bounding box center [334, 208] width 6 height 6
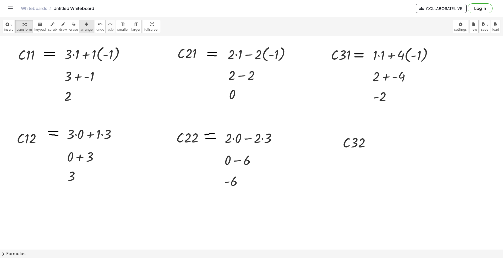
click at [80, 29] on span "arrange" at bounding box center [86, 30] width 12 height 4
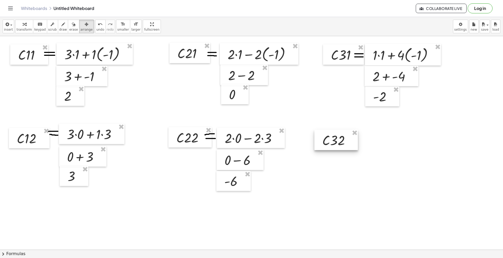
drag, startPoint x: 362, startPoint y: 147, endPoint x: 336, endPoint y: 143, distance: 26.9
click at [338, 144] on div at bounding box center [335, 140] width 43 height 20
click at [334, 143] on div at bounding box center [331, 139] width 43 height 20
drag, startPoint x: 334, startPoint y: 143, endPoint x: 331, endPoint y: 142, distance: 3.1
click at [331, 142] on div at bounding box center [328, 138] width 43 height 20
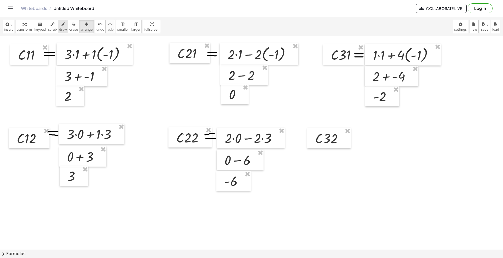
click at [61, 27] on icon "button" at bounding box center [63, 24] width 4 height 6
drag, startPoint x: 346, startPoint y: 133, endPoint x: 353, endPoint y: 133, distance: 7.3
click at [353, 133] on div at bounding box center [251, 144] width 503 height 426
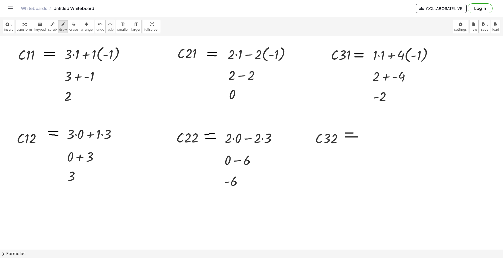
drag, startPoint x: 345, startPoint y: 137, endPoint x: 358, endPoint y: 137, distance: 12.6
click at [358, 137] on div at bounding box center [251, 144] width 503 height 426
drag, startPoint x: 352, startPoint y: 133, endPoint x: 356, endPoint y: 133, distance: 3.9
click at [356, 133] on div at bounding box center [251, 144] width 503 height 426
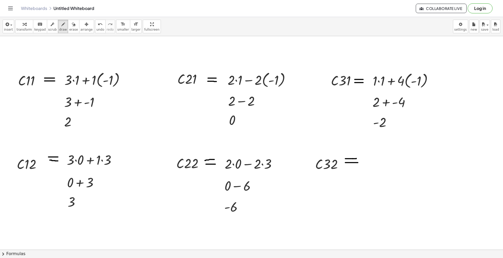
scroll to position [0, 0]
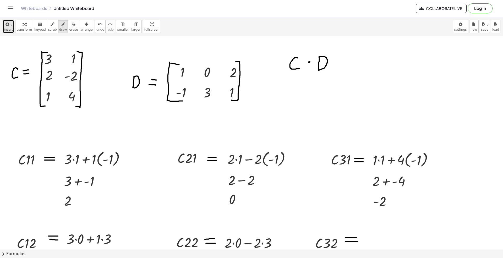
click at [10, 28] on span "insert" at bounding box center [8, 30] width 9 height 4
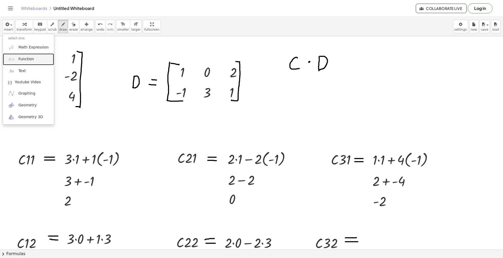
click at [32, 60] on link "Function" at bounding box center [28, 59] width 51 height 12
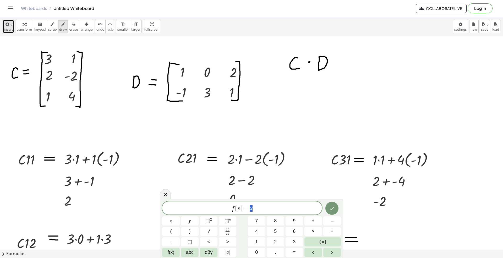
click at [9, 30] on span "insert" at bounding box center [8, 30] width 9 height 4
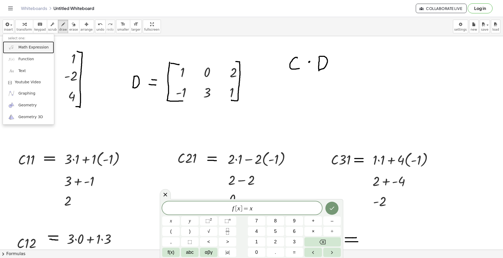
click at [13, 44] on img at bounding box center [11, 47] width 7 height 7
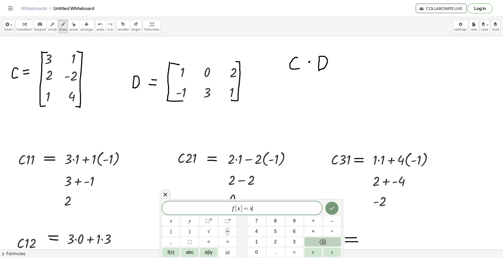
click at [325, 193] on icon "Backspace" at bounding box center [322, 242] width 6 height 6
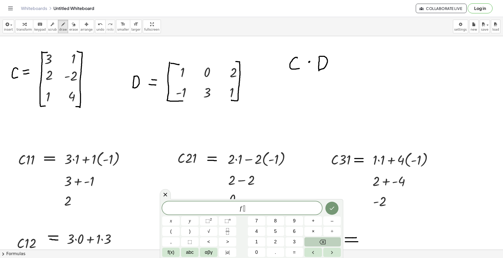
click at [324, 193] on icon "Backspace" at bounding box center [322, 242] width 6 height 6
click at [260, 193] on button "1" at bounding box center [257, 241] width 18 height 9
click at [312, 193] on span "×" at bounding box center [312, 231] width 3 height 7
click at [277, 193] on button "2" at bounding box center [275, 241] width 18 height 9
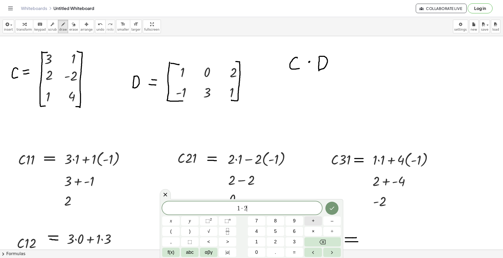
click at [315, 193] on button "+" at bounding box center [313, 220] width 18 height 9
click at [260, 193] on button "4" at bounding box center [257, 231] width 18 height 9
click at [315, 193] on button "×" at bounding box center [313, 231] width 18 height 9
click at [260, 193] on button "1" at bounding box center [257, 241] width 18 height 9
click at [335, 193] on icon "Done" at bounding box center [332, 208] width 6 height 6
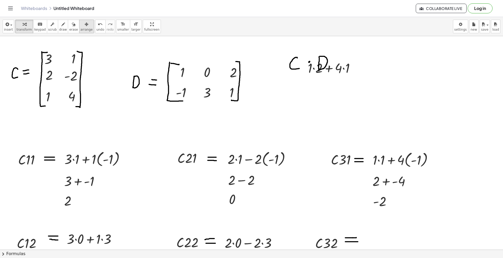
click at [79, 20] on button "arrange" at bounding box center [86, 27] width 15 height 14
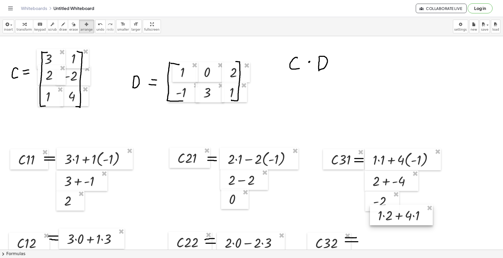
drag, startPoint x: 316, startPoint y: 68, endPoint x: 374, endPoint y: 215, distance: 157.6
click at [377, 193] on div at bounding box center [401, 215] width 63 height 20
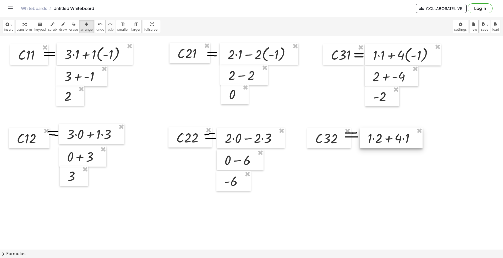
drag, startPoint x: 399, startPoint y: 120, endPoint x: 385, endPoint y: 141, distance: 25.4
click at [377, 141] on div at bounding box center [390, 137] width 63 height 20
click at [23, 27] on icon "button" at bounding box center [25, 24] width 4 height 6
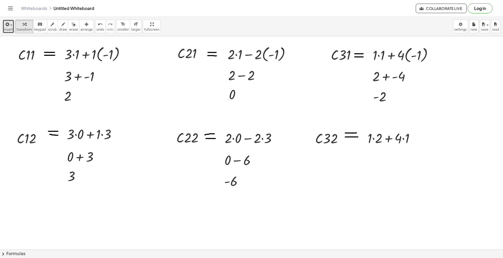
click at [7, 27] on icon "button" at bounding box center [6, 24] width 5 height 6
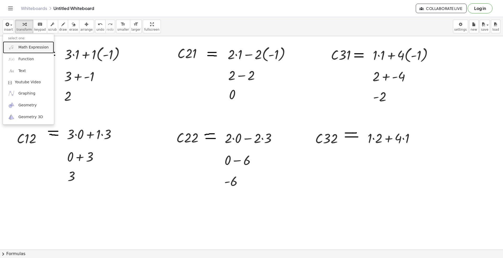
click at [26, 49] on span "Math Expression" at bounding box center [33, 47] width 30 height 5
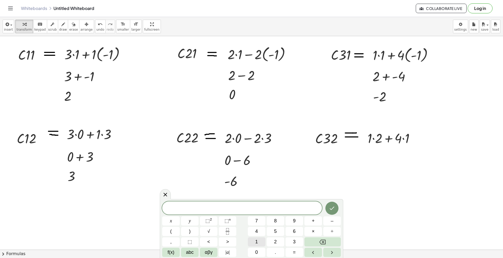
click at [255, 193] on span "1" at bounding box center [256, 241] width 3 height 7
click at [322, 193] on button "Backspace" at bounding box center [322, 241] width 36 height 9
click at [277, 193] on button "2" at bounding box center [275, 241] width 18 height 9
click at [318, 193] on button "+" at bounding box center [313, 220] width 18 height 9
click at [260, 193] on button "4" at bounding box center [257, 231] width 18 height 9
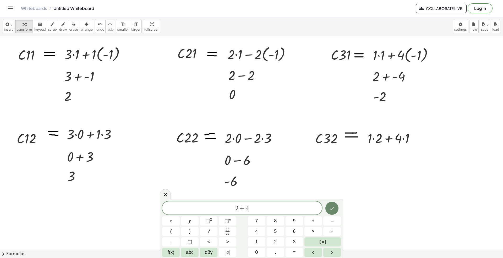
click at [332, 193] on icon "Done" at bounding box center [332, 208] width 6 height 6
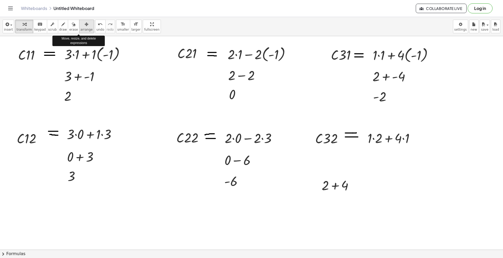
click at [80, 29] on span "arrange" at bounding box center [86, 30] width 12 height 4
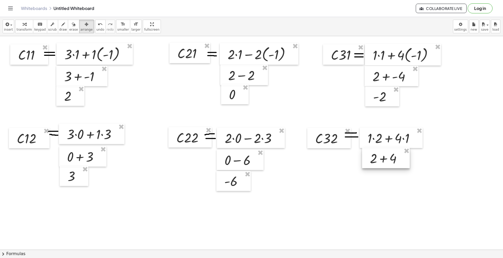
drag, startPoint x: 335, startPoint y: 185, endPoint x: 375, endPoint y: 162, distance: 46.1
click at [375, 162] on div at bounding box center [386, 158] width 48 height 20
click at [371, 162] on div at bounding box center [385, 158] width 48 height 20
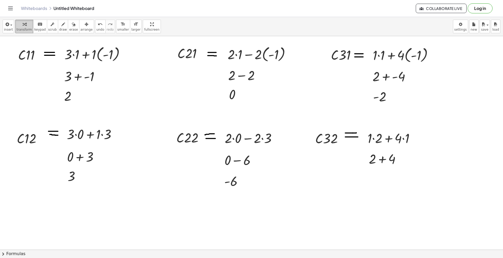
click at [19, 29] on span "transform" at bounding box center [23, 30] width 15 height 4
click at [80, 29] on span "arrange" at bounding box center [86, 30] width 12 height 4
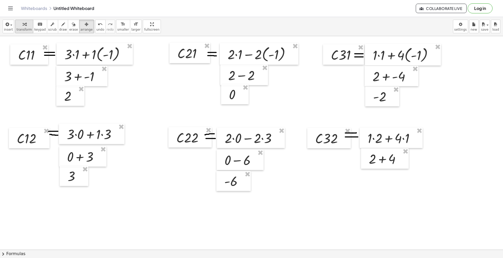
click at [26, 29] on span "transform" at bounding box center [23, 30] width 15 height 4
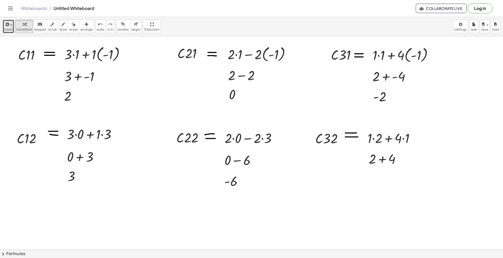
click at [3, 29] on button "insert" at bounding box center [9, 27] width 12 height 14
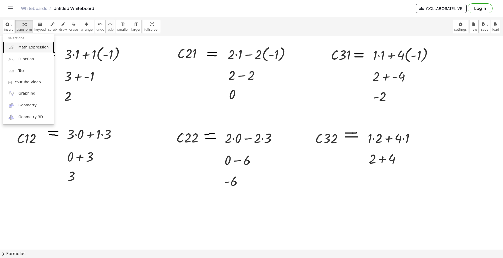
click at [20, 46] on span "Math Expression" at bounding box center [33, 47] width 30 height 5
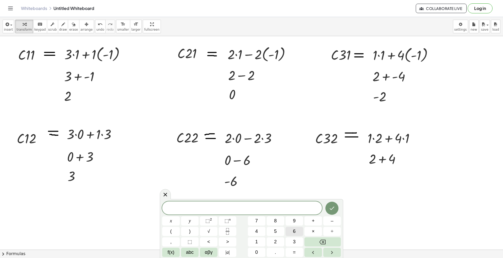
click at [291, 193] on button "6" at bounding box center [294, 231] width 18 height 9
click at [330, 193] on button "Done" at bounding box center [331, 208] width 13 height 13
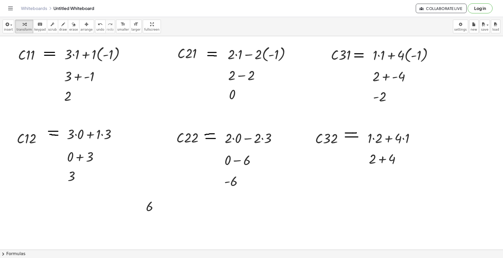
click at [80, 29] on span "arrange" at bounding box center [86, 30] width 12 height 4
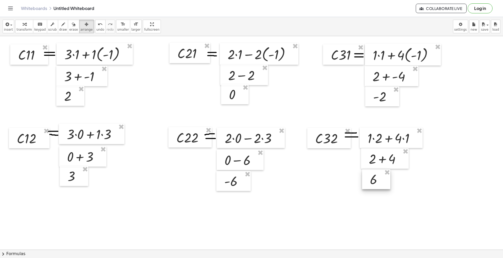
drag, startPoint x: 150, startPoint y: 206, endPoint x: 373, endPoint y: 180, distance: 224.9
click at [373, 180] on div at bounding box center [376, 179] width 28 height 20
click at [9, 25] on span "button" at bounding box center [9, 25] width 1 height 4
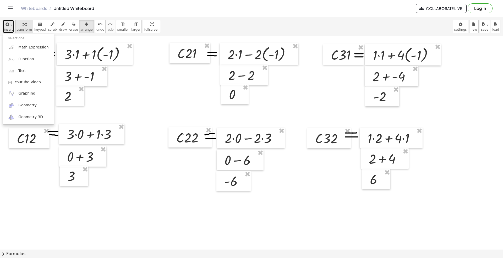
click at [23, 27] on icon "button" at bounding box center [25, 24] width 4 height 6
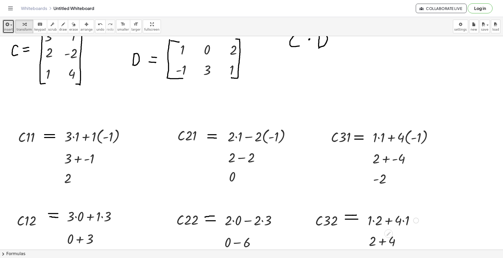
scroll to position [35, 0]
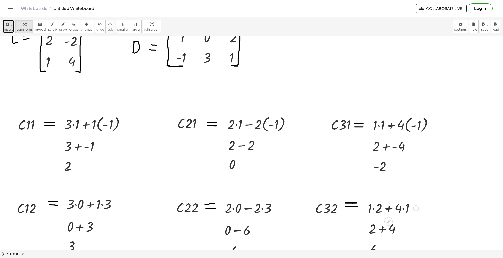
click at [377, 193] on div at bounding box center [393, 208] width 56 height 18
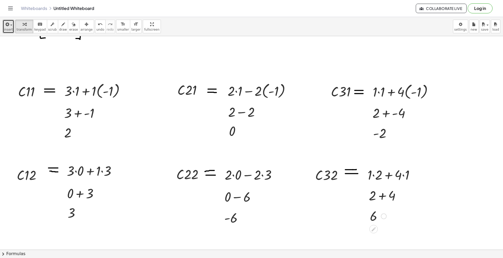
scroll to position [105, 0]
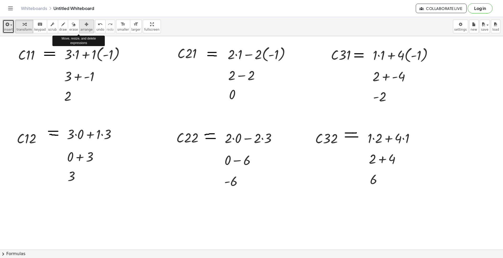
click at [80, 28] on span "arrange" at bounding box center [86, 30] width 12 height 4
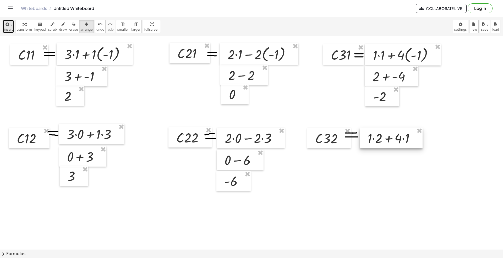
click at [377, 140] on div at bounding box center [390, 137] width 63 height 20
drag, startPoint x: 419, startPoint y: 132, endPoint x: 279, endPoint y: 143, distance: 140.5
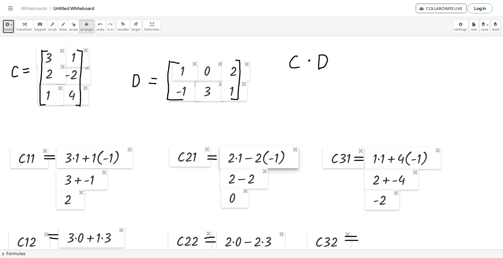
scroll to position [0, 0]
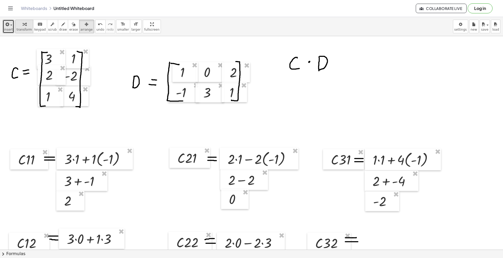
click at [23, 27] on icon "button" at bounding box center [25, 24] width 4 height 6
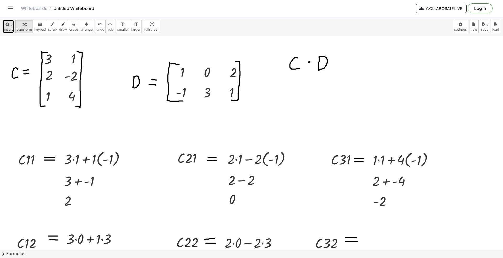
click at [5, 30] on span "insert" at bounding box center [8, 30] width 9 height 4
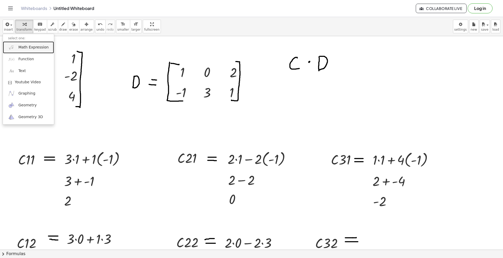
click at [19, 44] on link "Math Expression" at bounding box center [28, 47] width 51 height 12
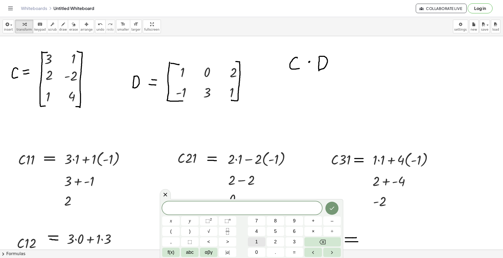
click at [259, 193] on button "1" at bounding box center [257, 241] width 18 height 9
click at [315, 193] on button "×" at bounding box center [313, 231] width 18 height 9
click at [261, 193] on button "0" at bounding box center [257, 252] width 18 height 9
click at [314, 193] on button "+" at bounding box center [313, 220] width 18 height 9
click at [262, 193] on button "4" at bounding box center [257, 231] width 18 height 9
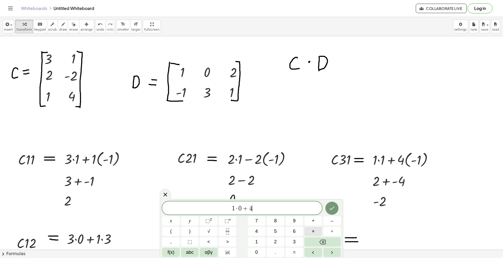
click at [314, 193] on span "×" at bounding box center [312, 231] width 3 height 7
click at [259, 193] on button "1" at bounding box center [257, 241] width 18 height 9
click at [327, 193] on button "Done" at bounding box center [331, 208] width 13 height 13
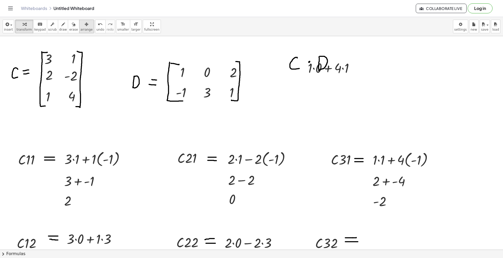
click at [81, 25] on div "button" at bounding box center [86, 24] width 12 height 6
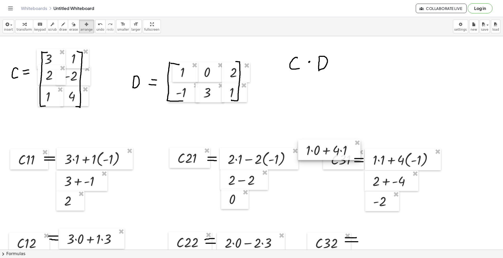
drag, startPoint x: 320, startPoint y: 64, endPoint x: 261, endPoint y: 109, distance: 74.3
click at [317, 143] on div at bounding box center [329, 150] width 62 height 20
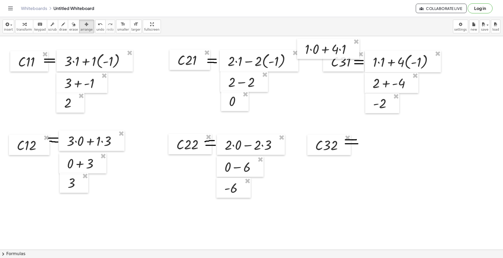
scroll to position [105, 0]
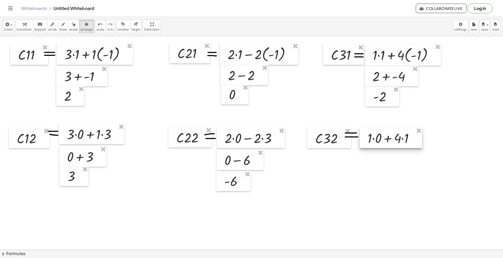
drag, startPoint x: 336, startPoint y: 48, endPoint x: 398, endPoint y: 144, distance: 114.1
click at [377, 144] on div at bounding box center [390, 137] width 62 height 20
click at [8, 24] on icon "button" at bounding box center [6, 24] width 5 height 6
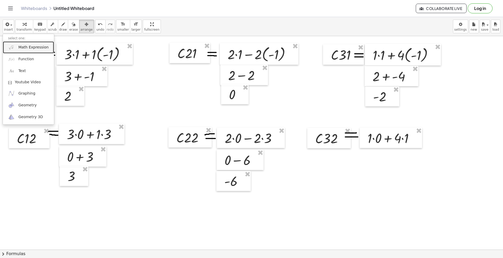
click at [20, 51] on link "Math Expression" at bounding box center [28, 47] width 51 height 12
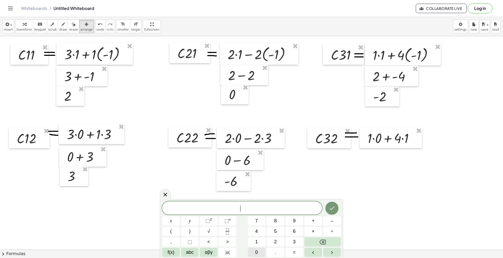
click at [258, 193] on span "0" at bounding box center [256, 252] width 3 height 7
click at [316, 193] on button "+" at bounding box center [313, 220] width 18 height 9
click at [276, 193] on span "5" at bounding box center [275, 231] width 3 height 7
click at [329, 193] on icon "Done" at bounding box center [332, 208] width 6 height 6
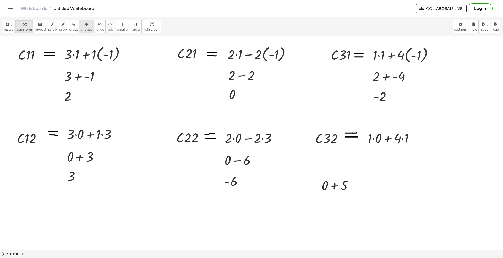
click at [81, 25] on div "button" at bounding box center [86, 24] width 12 height 6
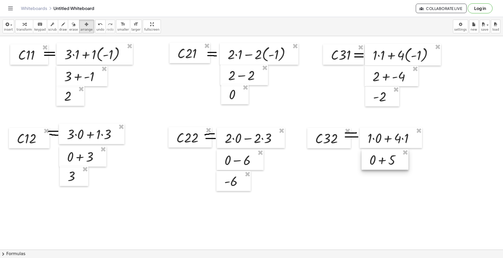
drag, startPoint x: 332, startPoint y: 190, endPoint x: 380, endPoint y: 164, distance: 54.0
click at [377, 164] on div at bounding box center [384, 159] width 47 height 20
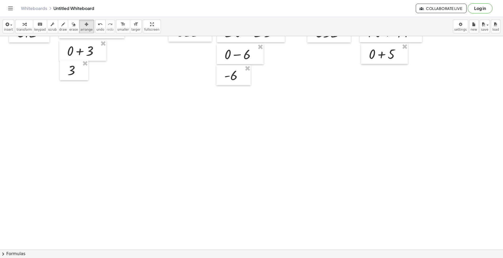
scroll to position [213, 0]
click at [377, 158] on div at bounding box center [251, 142] width 503 height 639
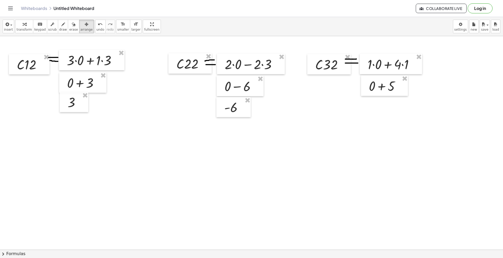
scroll to position [108, 0]
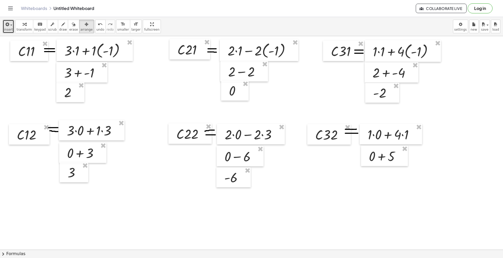
click at [6, 26] on icon "button" at bounding box center [6, 24] width 5 height 6
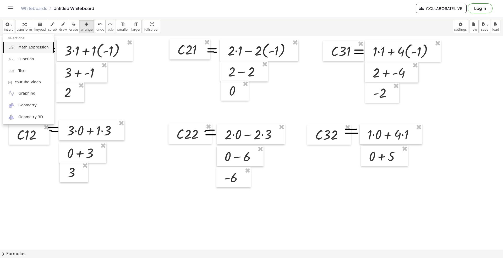
click at [30, 48] on span "Math Expression" at bounding box center [33, 47] width 30 height 5
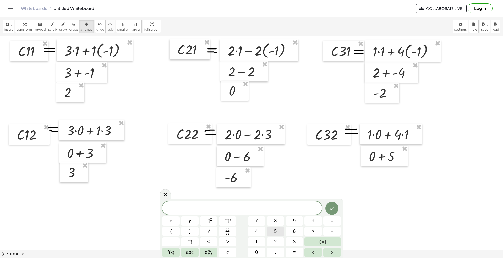
click at [279, 193] on button "5" at bounding box center [275, 231] width 18 height 9
click at [332, 193] on icon "Done" at bounding box center [332, 208] width 6 height 6
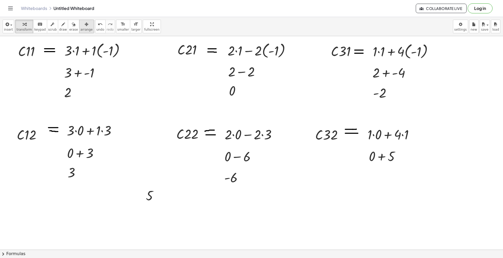
click at [80, 30] on span "arrange" at bounding box center [86, 30] width 12 height 4
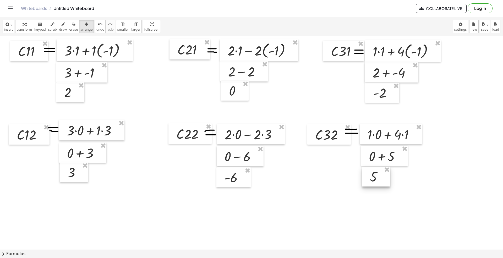
drag, startPoint x: 148, startPoint y: 196, endPoint x: 371, endPoint y: 177, distance: 224.3
click at [371, 177] on div at bounding box center [376, 176] width 28 height 20
click at [11, 29] on span "insert" at bounding box center [8, 30] width 9 height 4
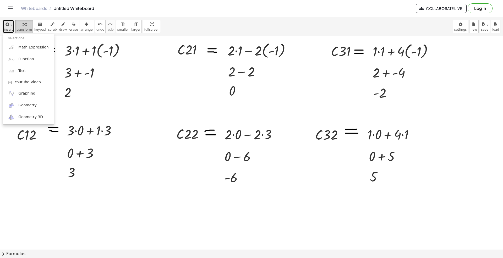
click at [29, 24] on div "button" at bounding box center [23, 24] width 15 height 6
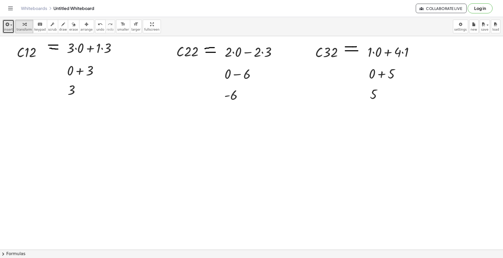
scroll to position [178, 0]
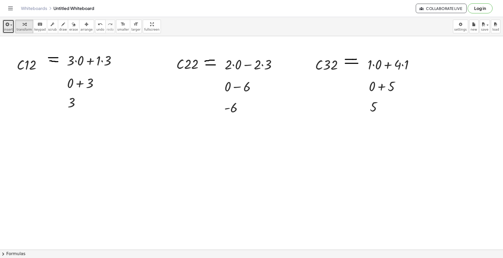
click at [10, 28] on span "insert" at bounding box center [8, 30] width 9 height 4
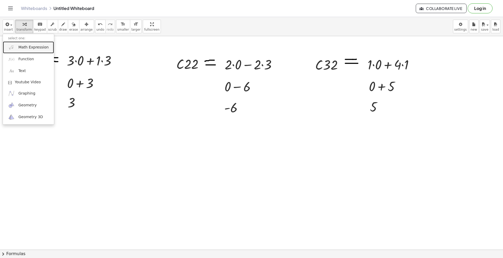
click at [33, 44] on link "Math Expression" at bounding box center [28, 47] width 51 height 12
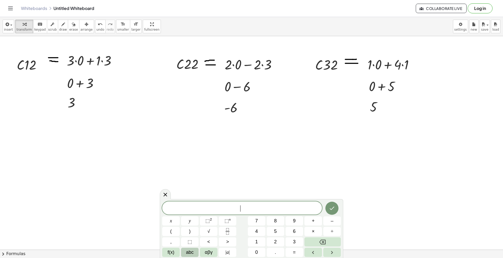
click at [189, 193] on span "abc" at bounding box center [190, 252] width 8 height 7
click at [285, 193] on button "⇧" at bounding box center [289, 252] width 14 height 9
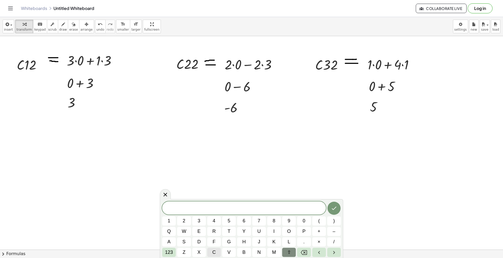
click at [212, 193] on span "c" at bounding box center [213, 252] width 3 height 7
click at [170, 193] on button "1" at bounding box center [169, 220] width 14 height 9
click at [196, 193] on button "3" at bounding box center [199, 220] width 14 height 9
click at [171, 193] on span "123" at bounding box center [169, 252] width 8 height 7
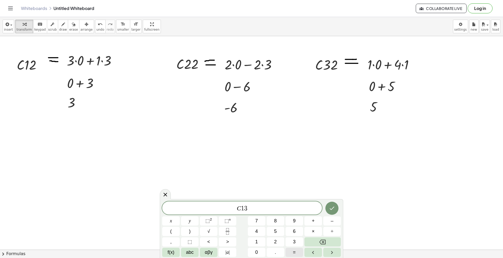
click at [293, 193] on button "=" at bounding box center [294, 252] width 18 height 9
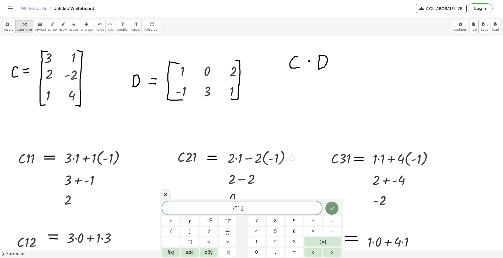
scroll to position [0, 0]
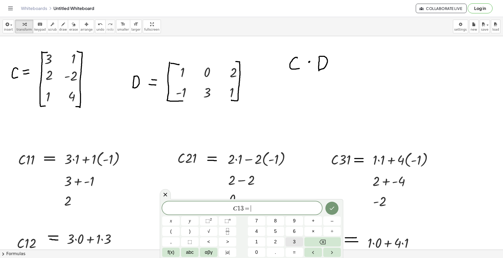
click at [296, 193] on button "3" at bounding box center [294, 241] width 18 height 9
click at [324, 193] on icon "Backspace" at bounding box center [322, 242] width 6 height 5
click at [328, 193] on button "Done" at bounding box center [331, 208] width 13 height 13
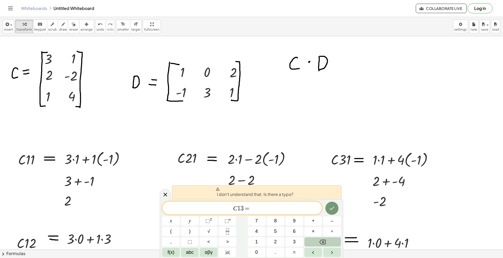
click at [324, 193] on icon "Backspace" at bounding box center [322, 242] width 6 height 6
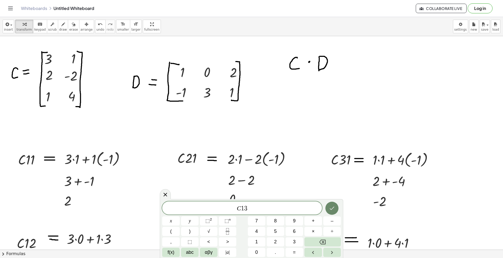
click at [332, 193] on icon "Done" at bounding box center [332, 208] width 6 height 6
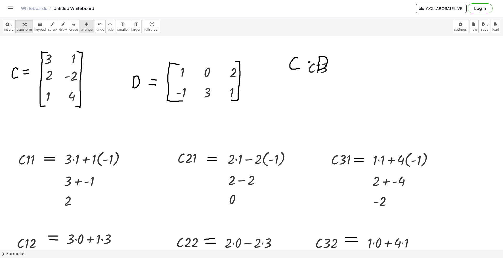
click at [80, 30] on span "arrange" at bounding box center [86, 30] width 12 height 4
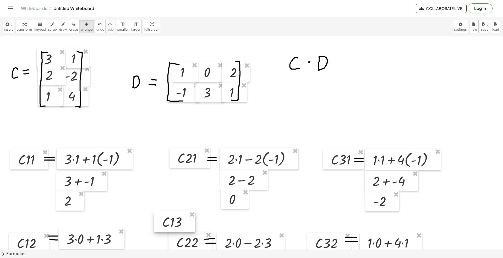
drag, startPoint x: 304, startPoint y: 79, endPoint x: 168, endPoint y: 216, distance: 193.1
click at [169, 193] on div at bounding box center [174, 221] width 41 height 20
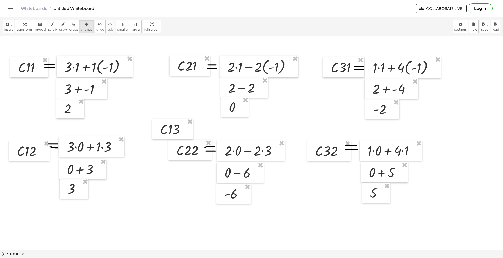
scroll to position [105, 0]
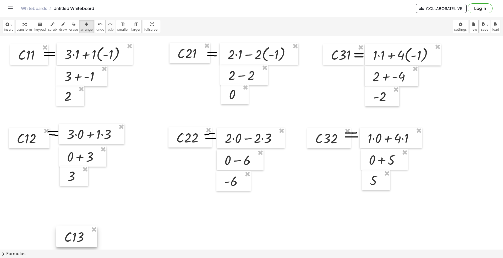
drag, startPoint x: 158, startPoint y: 141, endPoint x: 67, endPoint y: 239, distance: 133.3
click at [70, 193] on div at bounding box center [76, 236] width 41 height 20
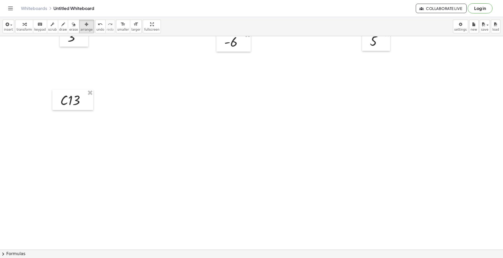
scroll to position [244, 0]
drag, startPoint x: 70, startPoint y: 106, endPoint x: 28, endPoint y: 110, distance: 42.4
click at [28, 110] on div at bounding box center [30, 103] width 41 height 20
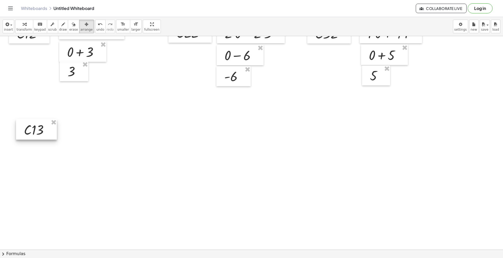
drag, startPoint x: 29, startPoint y: 143, endPoint x: 34, endPoint y: 134, distance: 9.9
click at [34, 134] on div at bounding box center [36, 129] width 41 height 20
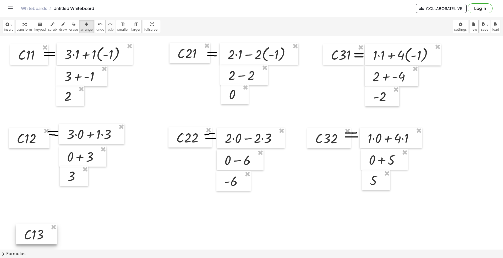
scroll to position [174, 0]
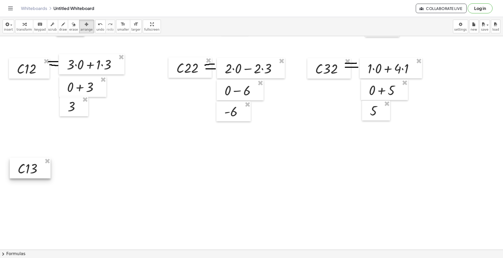
drag, startPoint x: 43, startPoint y: 167, endPoint x: 37, endPoint y: 171, distance: 7.3
click at [37, 171] on div at bounding box center [30, 168] width 41 height 20
click at [59, 27] on div "button" at bounding box center [63, 24] width 8 height 6
drag, startPoint x: 45, startPoint y: 162, endPoint x: 52, endPoint y: 160, distance: 6.9
click at [52, 160] on div at bounding box center [251, 181] width 503 height 639
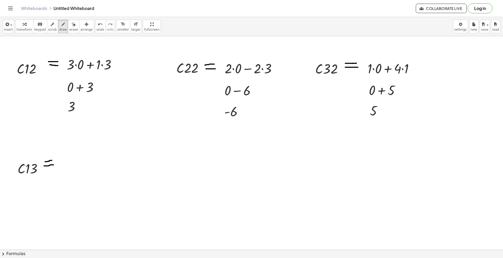
drag, startPoint x: 44, startPoint y: 166, endPoint x: 54, endPoint y: 165, distance: 9.7
click at [54, 165] on div at bounding box center [251, 181] width 503 height 639
click at [96, 29] on span "undo" at bounding box center [100, 30] width 8 height 4
drag, startPoint x: 42, startPoint y: 165, endPoint x: 51, endPoint y: 165, distance: 8.4
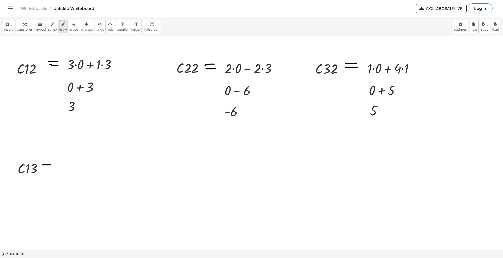
click at [51, 165] on div at bounding box center [251, 181] width 503 height 639
drag, startPoint x: 42, startPoint y: 169, endPoint x: 51, endPoint y: 168, distance: 9.2
click at [51, 168] on div at bounding box center [251, 181] width 503 height 639
click at [96, 30] on span "undo" at bounding box center [100, 30] width 8 height 4
drag, startPoint x: 42, startPoint y: 168, endPoint x: 51, endPoint y: 168, distance: 9.2
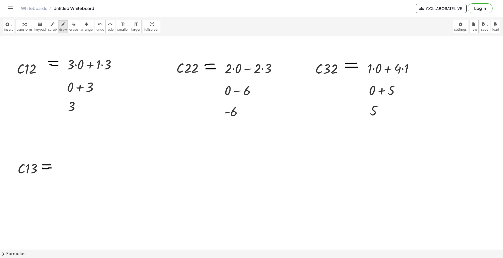
click at [51, 168] on div at bounding box center [251, 181] width 503 height 639
click at [96, 28] on span "undo" at bounding box center [100, 30] width 8 height 4
drag, startPoint x: 42, startPoint y: 168, endPoint x: 47, endPoint y: 167, distance: 4.3
click at [47, 167] on div at bounding box center [251, 181] width 503 height 639
click at [96, 30] on span "undo" at bounding box center [100, 30] width 8 height 4
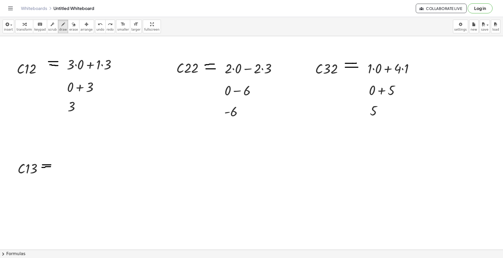
drag, startPoint x: 42, startPoint y: 168, endPoint x: 60, endPoint y: 146, distance: 28.1
click at [51, 166] on div at bounding box center [251, 181] width 503 height 639
click at [96, 28] on span "undo" at bounding box center [100, 30] width 8 height 4
drag, startPoint x: 41, startPoint y: 168, endPoint x: 52, endPoint y: 165, distance: 11.0
click at [52, 165] on div at bounding box center [251, 181] width 503 height 639
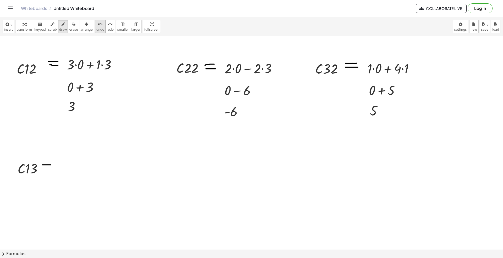
click at [95, 21] on button "undo undo" at bounding box center [100, 27] width 10 height 14
drag, startPoint x: 41, startPoint y: 168, endPoint x: 52, endPoint y: 169, distance: 10.5
click at [52, 169] on div at bounding box center [251, 181] width 503 height 639
click at [96, 24] on div "undo" at bounding box center [100, 24] width 8 height 6
drag, startPoint x: 40, startPoint y: 168, endPoint x: 52, endPoint y: 166, distance: 11.6
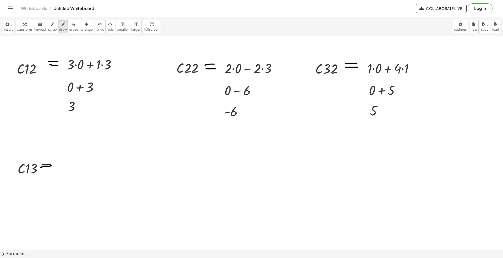
click at [52, 166] on div at bounding box center [251, 181] width 503 height 639
drag, startPoint x: 88, startPoint y: 25, endPoint x: 38, endPoint y: 147, distance: 131.3
click at [96, 26] on div "undo" at bounding box center [100, 24] width 8 height 6
drag, startPoint x: 41, startPoint y: 169, endPoint x: 53, endPoint y: 166, distance: 12.0
click at [52, 167] on div at bounding box center [251, 181] width 503 height 639
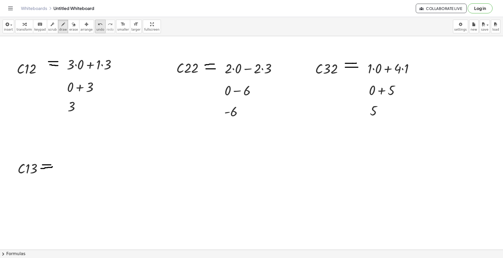
click at [98, 25] on icon "undo" at bounding box center [100, 24] width 5 height 6
drag, startPoint x: 41, startPoint y: 169, endPoint x: 53, endPoint y: 170, distance: 11.6
click at [53, 170] on div at bounding box center [251, 181] width 503 height 639
click at [96, 29] on button "undo undo" at bounding box center [100, 27] width 10 height 14
drag, startPoint x: 41, startPoint y: 162, endPoint x: 51, endPoint y: 162, distance: 10.0
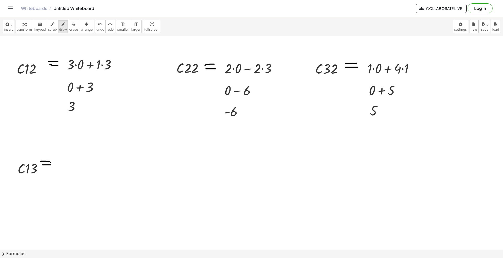
click at [51, 162] on div at bounding box center [251, 181] width 503 height 639
drag, startPoint x: 93, startPoint y: 31, endPoint x: 84, endPoint y: 42, distance: 14.2
click at [96, 31] on span "undo" at bounding box center [100, 30] width 8 height 4
drag, startPoint x: 42, startPoint y: 167, endPoint x: 58, endPoint y: 167, distance: 15.7
click at [58, 167] on div at bounding box center [251, 181] width 503 height 639
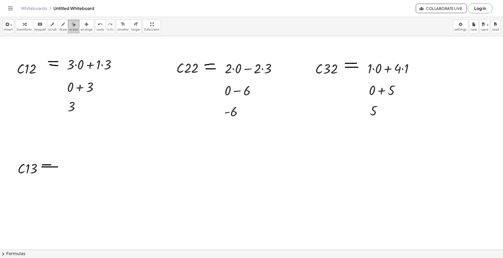
click at [70, 25] on div "button" at bounding box center [73, 24] width 9 height 6
drag, startPoint x: 57, startPoint y: 159, endPoint x: 59, endPoint y: 183, distance: 24.2
click at [60, 184] on div at bounding box center [251, 181] width 503 height 639
drag, startPoint x: 55, startPoint y: 179, endPoint x: 57, endPoint y: 146, distance: 33.0
click at [54, 152] on div at bounding box center [251, 181] width 503 height 639
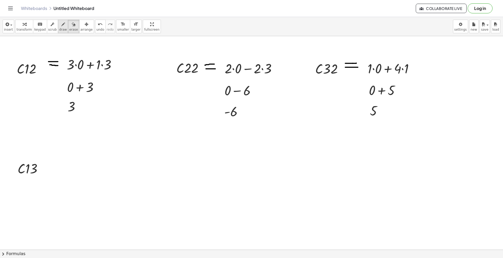
click at [61, 27] on icon "button" at bounding box center [63, 24] width 4 height 6
drag, startPoint x: 41, startPoint y: 167, endPoint x: 51, endPoint y: 166, distance: 10.0
click at [51, 166] on div at bounding box center [251, 181] width 503 height 639
drag, startPoint x: 42, startPoint y: 169, endPoint x: 53, endPoint y: 168, distance: 10.5
click at [53, 168] on div at bounding box center [251, 181] width 503 height 639
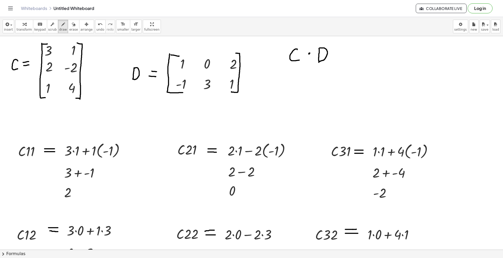
scroll to position [0, 0]
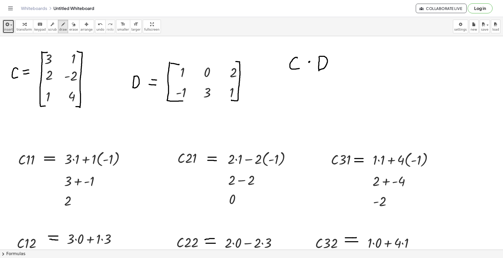
click at [7, 28] on span "insert" at bounding box center [8, 30] width 9 height 4
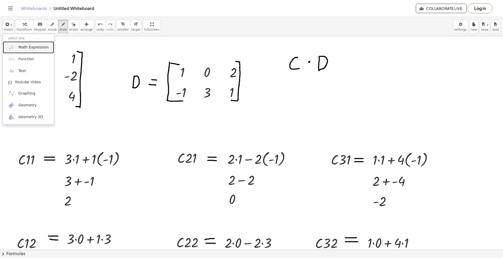
click at [28, 42] on link "Math Expression" at bounding box center [28, 47] width 51 height 12
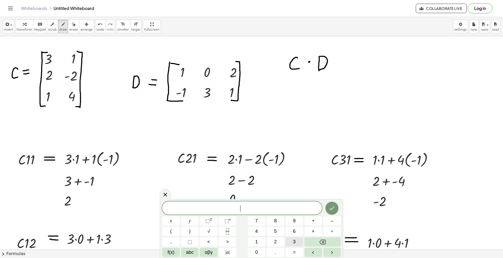
click at [292, 193] on button "3" at bounding box center [294, 241] width 18 height 9
click at [316, 193] on button "×" at bounding box center [313, 231] width 18 height 9
click at [274, 193] on span "2" at bounding box center [275, 241] width 3 height 7
click at [317, 193] on button "+" at bounding box center [313, 220] width 18 height 9
click at [252, 193] on button "1" at bounding box center [257, 241] width 18 height 9
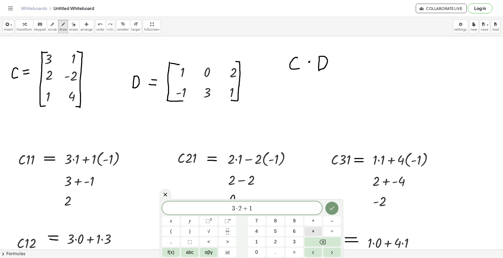
click at [314, 193] on span "×" at bounding box center [312, 231] width 3 height 7
click at [260, 193] on button "1" at bounding box center [257, 241] width 18 height 9
click at [336, 193] on button "Done" at bounding box center [331, 208] width 13 height 13
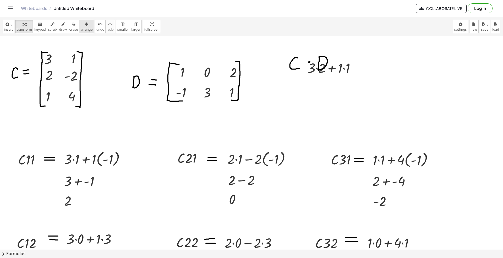
click at [85, 22] on icon "button" at bounding box center [87, 24] width 4 height 6
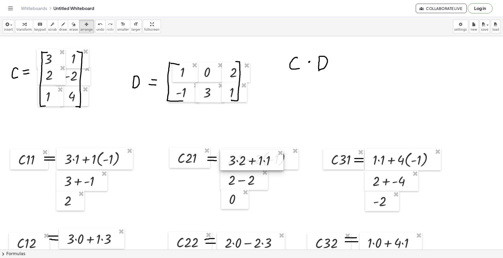
drag, startPoint x: 318, startPoint y: 69, endPoint x: 239, endPoint y: 154, distance: 115.8
click at [245, 153] on div at bounding box center [251, 160] width 63 height 20
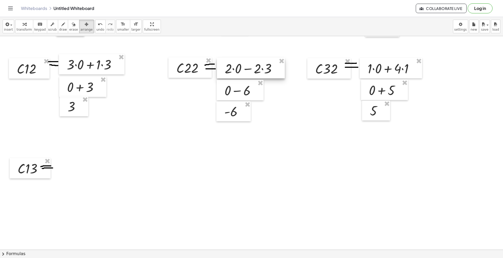
scroll to position [35, 0]
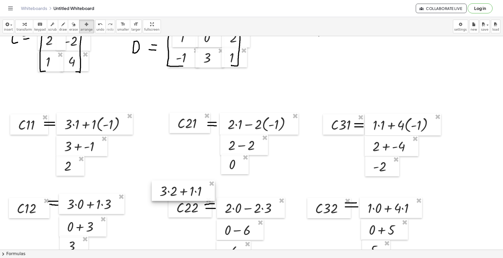
drag, startPoint x: 253, startPoint y: 127, endPoint x: 184, endPoint y: 188, distance: 91.9
click at [186, 191] on div at bounding box center [183, 190] width 63 height 20
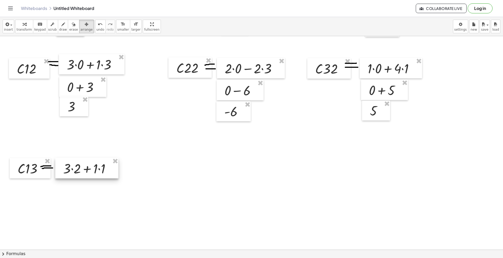
drag, startPoint x: 188, startPoint y: 58, endPoint x: 93, endPoint y: 175, distance: 151.2
click at [93, 175] on div at bounding box center [86, 168] width 63 height 20
click at [3, 27] on button "insert" at bounding box center [9, 27] width 12 height 14
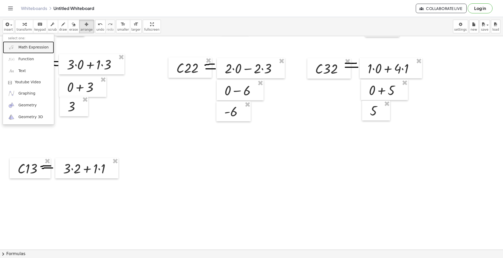
click at [25, 48] on span "Math Expression" at bounding box center [33, 47] width 30 height 5
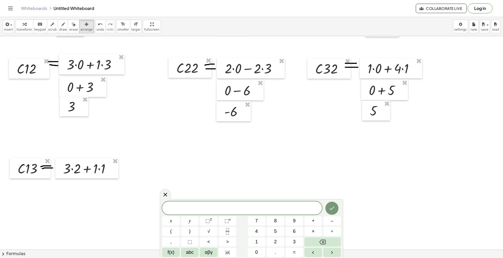
scroll to position [244, 0]
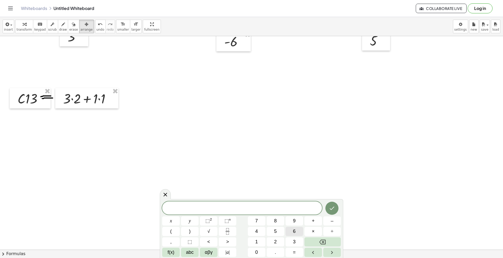
click at [294, 193] on span "6" at bounding box center [294, 231] width 3 height 7
click at [314, 193] on span "+" at bounding box center [312, 220] width 3 height 7
click at [260, 193] on button "1" at bounding box center [257, 241] width 18 height 9
click at [331, 193] on icon "Done" at bounding box center [332, 208] width 6 height 6
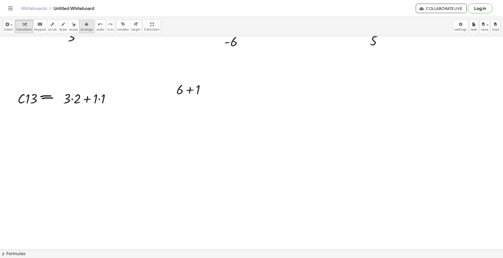
click at [83, 26] on div "button" at bounding box center [86, 24] width 12 height 6
drag, startPoint x: 187, startPoint y: 89, endPoint x: 74, endPoint y: 119, distance: 116.6
click at [74, 119] on div at bounding box center [77, 118] width 45 height 20
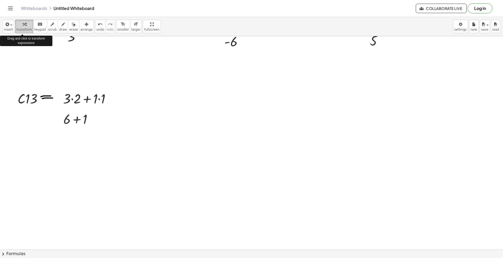
click at [19, 24] on div "button" at bounding box center [23, 24] width 15 height 6
click at [10, 28] on span "insert" at bounding box center [8, 30] width 9 height 4
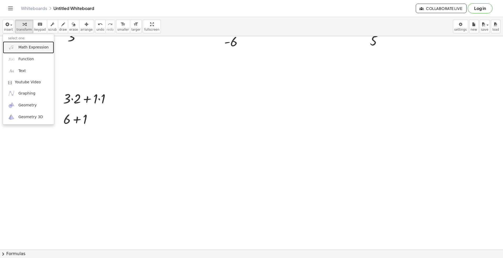
click at [21, 47] on span "Math Expression" at bounding box center [33, 47] width 30 height 5
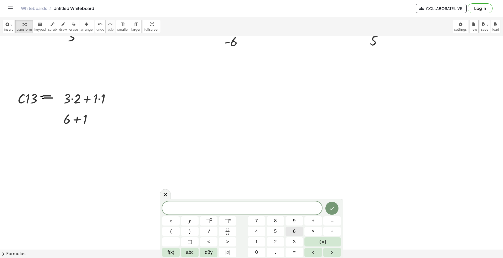
click at [292, 193] on button "6" at bounding box center [294, 231] width 18 height 9
click at [309, 193] on button "+" at bounding box center [313, 220] width 18 height 9
click at [258, 193] on button "1" at bounding box center [257, 241] width 18 height 9
click at [322, 193] on icon "Backspace" at bounding box center [322, 242] width 6 height 6
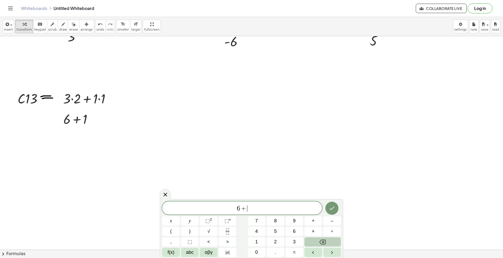
click at [322, 193] on icon "Backspace" at bounding box center [322, 242] width 6 height 6
click at [321, 193] on icon "Backspace" at bounding box center [322, 242] width 6 height 6
click at [258, 193] on span "7" at bounding box center [256, 220] width 3 height 7
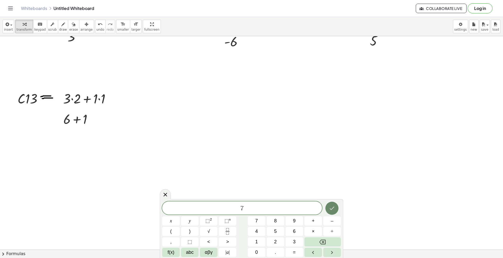
click at [330, 193] on icon "Done" at bounding box center [332, 208] width 5 height 3
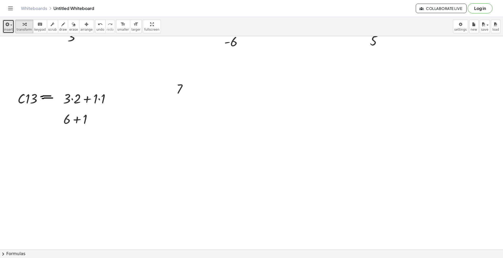
click at [10, 27] on div "button" at bounding box center [8, 24] width 9 height 6
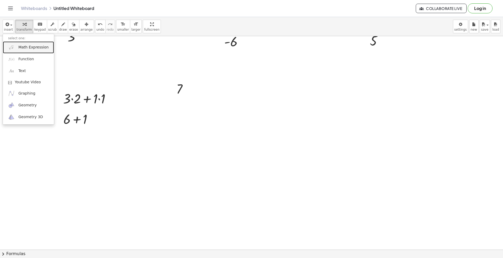
click at [21, 47] on span "Math Expression" at bounding box center [33, 47] width 30 height 5
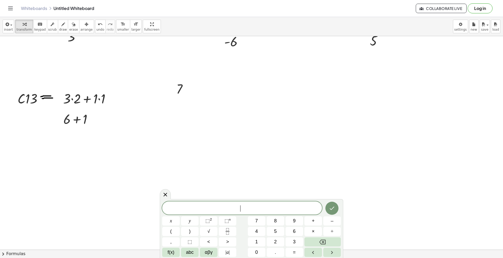
click at [264, 118] on div at bounding box center [251, 111] width 503 height 639
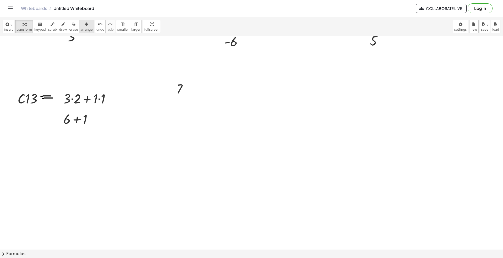
click at [83, 26] on div "button" at bounding box center [86, 24] width 12 height 6
drag, startPoint x: 175, startPoint y: 85, endPoint x: 62, endPoint y: 135, distance: 123.9
click at [62, 135] on div at bounding box center [68, 139] width 27 height 20
click at [10, 26] on div "button" at bounding box center [8, 24] width 9 height 6
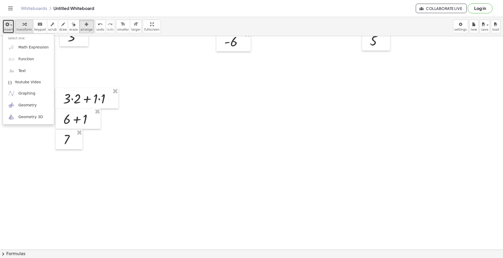
click at [16, 28] on span "transform" at bounding box center [23, 30] width 15 height 4
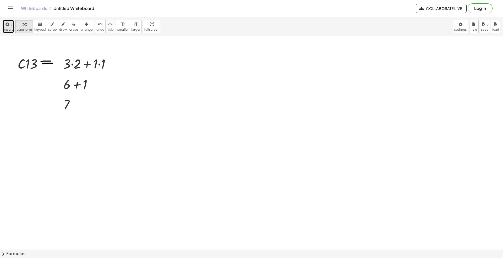
scroll to position [209, 0]
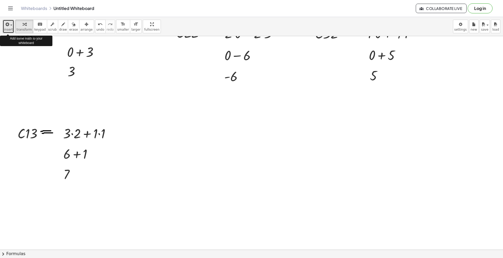
click at [8, 25] on icon "button" at bounding box center [6, 24] width 5 height 6
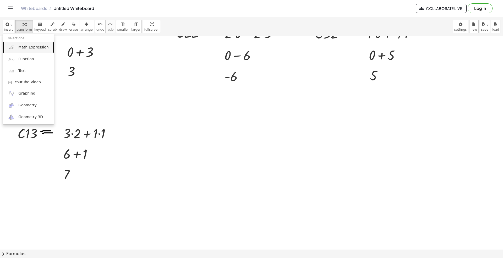
click at [17, 44] on link "Math Expression" at bounding box center [28, 47] width 51 height 12
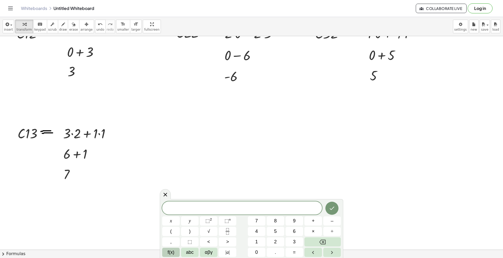
click at [171, 193] on span "f(x)" at bounding box center [171, 252] width 7 height 7
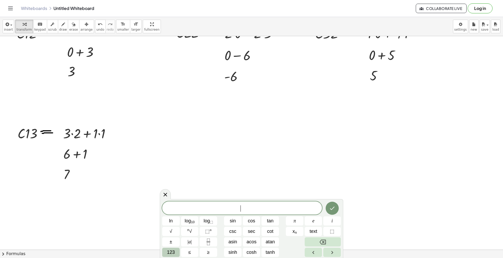
click at [172, 193] on span "123" at bounding box center [171, 252] width 8 height 7
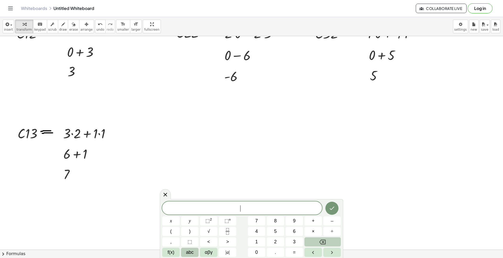
click at [192, 193] on span "abc" at bounding box center [190, 252] width 8 height 7
click at [290, 193] on button "⇧" at bounding box center [289, 252] width 14 height 9
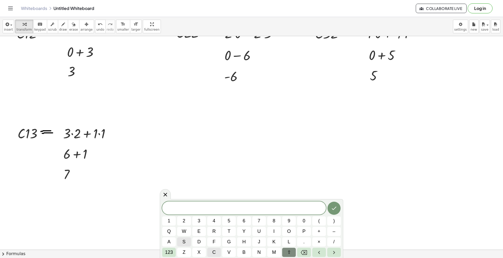
click at [216, 193] on button "c" at bounding box center [214, 252] width 14 height 9
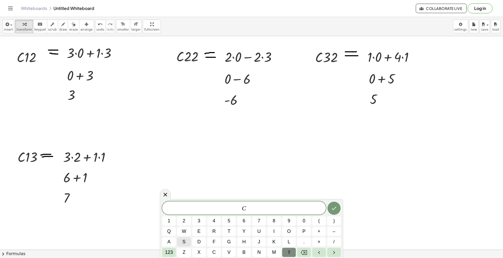
scroll to position [174, 0]
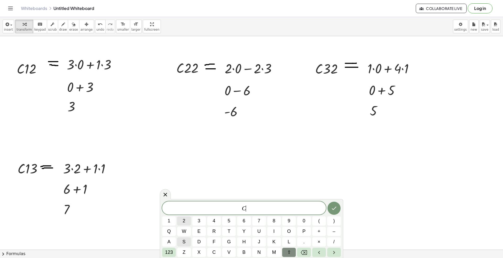
click at [186, 193] on button "2" at bounding box center [184, 220] width 14 height 9
click at [199, 193] on span "3" at bounding box center [199, 220] width 3 height 7
click at [330, 193] on button "Done" at bounding box center [333, 208] width 13 height 13
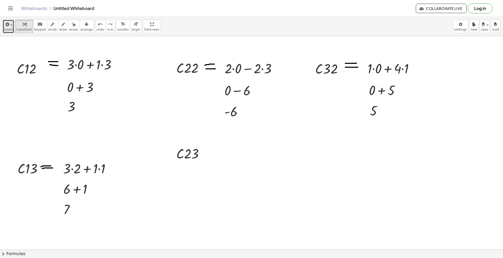
click at [9, 28] on span "insert" at bounding box center [8, 30] width 9 height 4
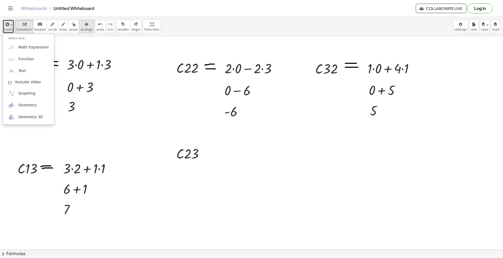
click at [85, 26] on icon "button" at bounding box center [87, 24] width 4 height 6
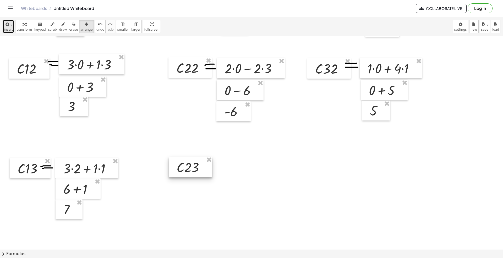
drag, startPoint x: 180, startPoint y: 146, endPoint x: 180, endPoint y: 159, distance: 13.1
click at [180, 159] on div at bounding box center [190, 167] width 43 height 20
click at [39, 114] on div at bounding box center [251, 181] width 503 height 639
click at [51, 25] on div "button" at bounding box center [52, 24] width 9 height 6
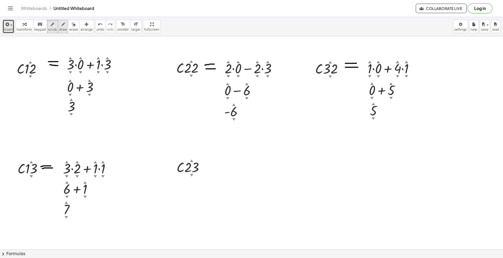
click at [59, 25] on div "button" at bounding box center [63, 24] width 8 height 6
click at [82, 28] on span "arrange" at bounding box center [86, 30] width 12 height 4
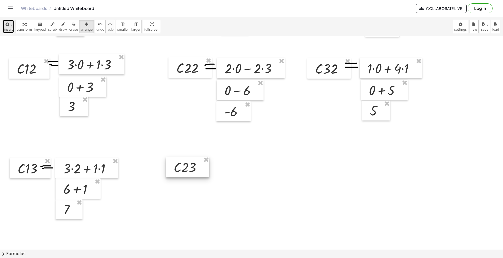
click at [185, 173] on div at bounding box center [187, 167] width 43 height 20
click at [61, 25] on icon "button" at bounding box center [63, 24] width 4 height 6
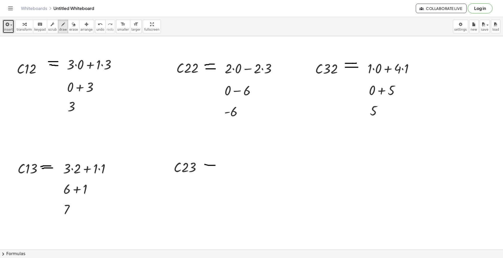
drag, startPoint x: 205, startPoint y: 164, endPoint x: 216, endPoint y: 165, distance: 11.0
click at [216, 165] on div at bounding box center [251, 181] width 503 height 639
drag, startPoint x: 205, startPoint y: 168, endPoint x: 221, endPoint y: 168, distance: 16.8
click at [221, 168] on div at bounding box center [251, 181] width 503 height 639
click at [70, 21] on div "button" at bounding box center [73, 24] width 9 height 6
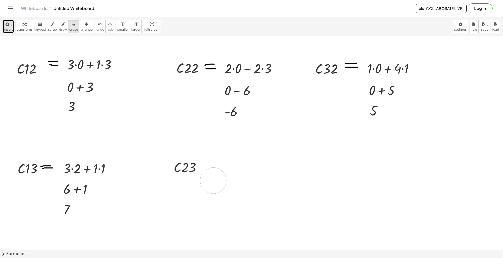
drag, startPoint x: 217, startPoint y: 158, endPoint x: 214, endPoint y: 159, distance: 2.8
click at [214, 179] on div at bounding box center [251, 181] width 503 height 639
click at [61, 30] on button "draw" at bounding box center [63, 27] width 10 height 14
drag, startPoint x: 202, startPoint y: 164, endPoint x: 213, endPoint y: 164, distance: 11.5
click at [213, 164] on div at bounding box center [251, 181] width 503 height 639
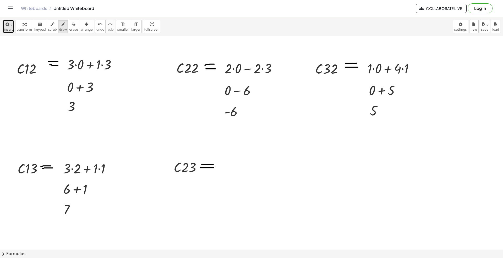
drag, startPoint x: 200, startPoint y: 168, endPoint x: 216, endPoint y: 167, distance: 15.7
click at [214, 168] on div at bounding box center [251, 181] width 503 height 639
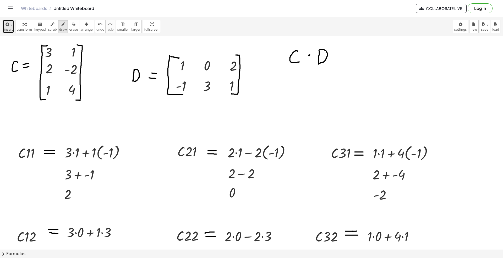
scroll to position [0, 0]
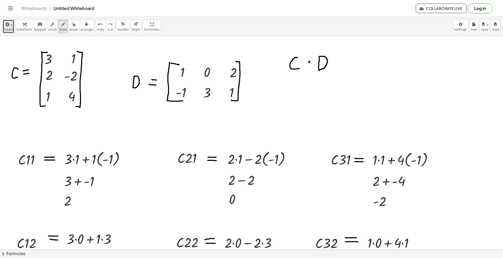
click at [8, 29] on span "insert" at bounding box center [8, 30] width 9 height 4
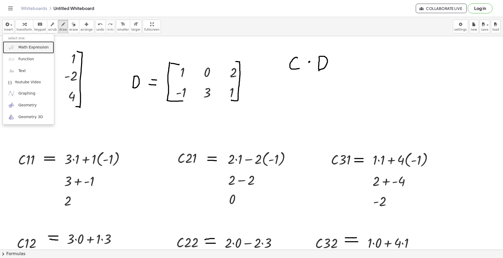
click at [32, 45] on span "Math Expression" at bounding box center [33, 47] width 30 height 5
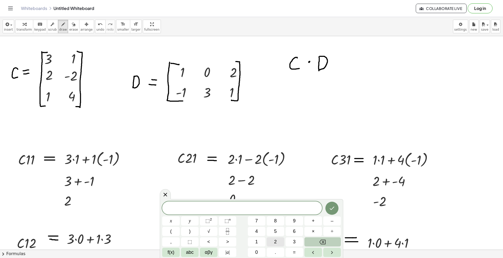
click at [276, 193] on span "2" at bounding box center [275, 241] width 3 height 7
click at [313, 193] on span "×" at bounding box center [312, 231] width 3 height 7
click at [272, 193] on button "2" at bounding box center [275, 241] width 18 height 9
click at [331, 193] on span "–" at bounding box center [331, 220] width 3 height 7
click at [276, 193] on span "2" at bounding box center [275, 241] width 3 height 7
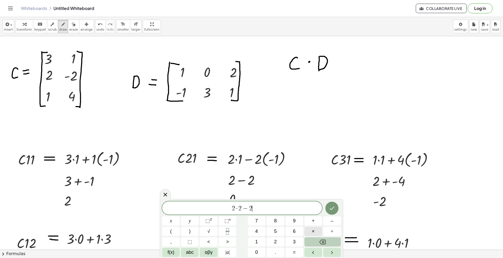
click at [314, 193] on button "×" at bounding box center [313, 231] width 18 height 9
click at [253, 193] on button "1" at bounding box center [257, 241] width 18 height 9
click at [329, 193] on icon "Done" at bounding box center [332, 208] width 6 height 6
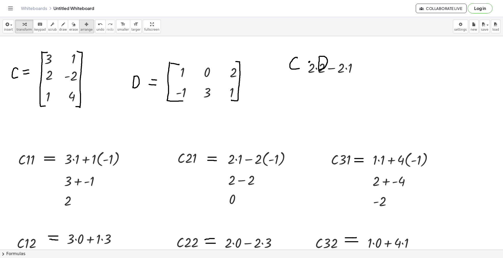
click at [85, 26] on icon "button" at bounding box center [87, 24] width 4 height 6
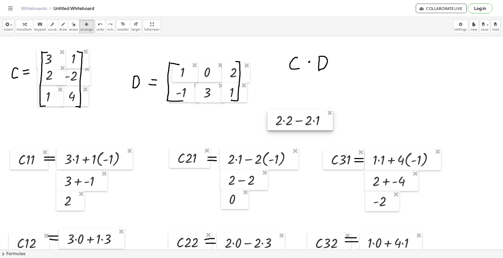
drag, startPoint x: 342, startPoint y: 66, endPoint x: 289, endPoint y: 161, distance: 108.6
click at [290, 130] on div at bounding box center [299, 120] width 65 height 20
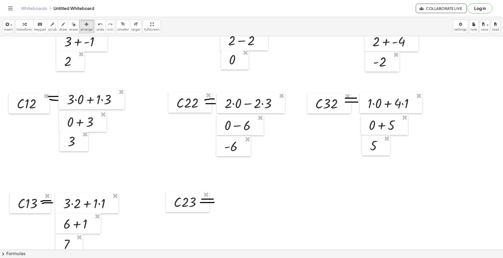
scroll to position [70, 0]
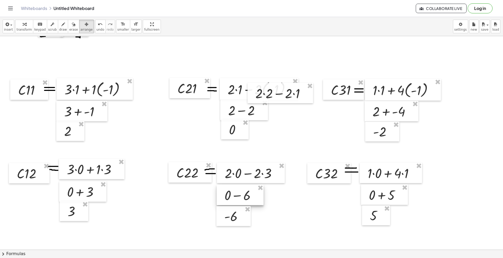
drag, startPoint x: 239, startPoint y: 190, endPoint x: 226, endPoint y: 221, distance: 33.8
drag, startPoint x: 281, startPoint y: 102, endPoint x: 265, endPoint y: 204, distance: 103.8
click at [265, 193] on div at bounding box center [263, 207] width 65 height 20
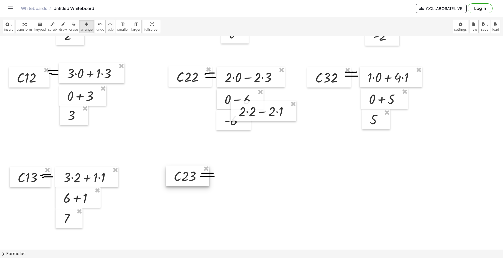
scroll to position [174, 0]
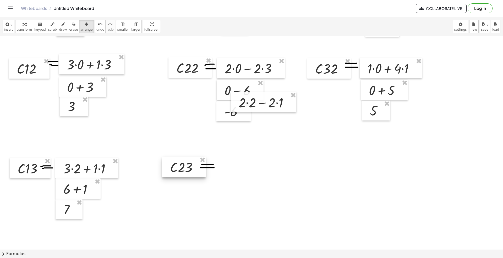
drag, startPoint x: 182, startPoint y: 168, endPoint x: 179, endPoint y: 168, distance: 3.7
click at [179, 168] on div at bounding box center [183, 167] width 43 height 20
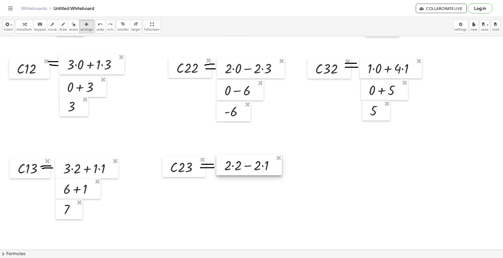
drag, startPoint x: 275, startPoint y: 107, endPoint x: 263, endPoint y: 167, distance: 60.6
click at [263, 167] on div at bounding box center [248, 165] width 65 height 20
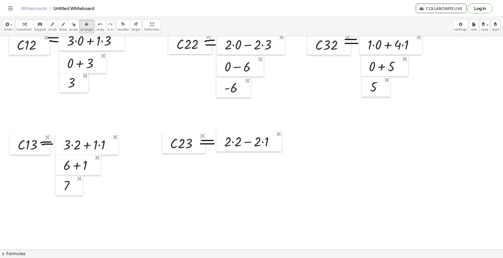
scroll to position [209, 0]
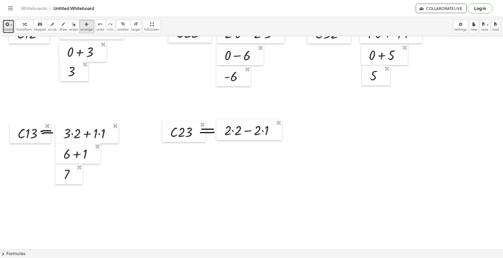
click at [10, 28] on span "insert" at bounding box center [8, 30] width 9 height 4
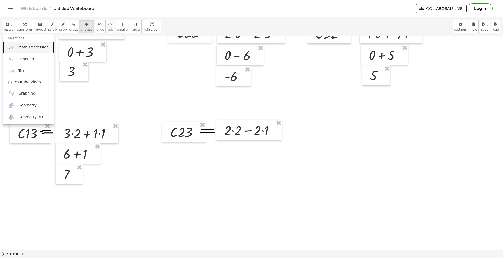
click at [32, 51] on link "Math Expression" at bounding box center [28, 47] width 51 height 12
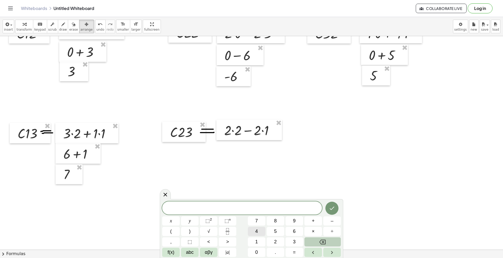
click at [255, 193] on span "4" at bounding box center [256, 231] width 3 height 7
click at [329, 193] on button "–" at bounding box center [332, 220] width 18 height 9
click at [274, 193] on span "2" at bounding box center [275, 241] width 3 height 7
click at [332, 193] on button "Done" at bounding box center [331, 208] width 13 height 13
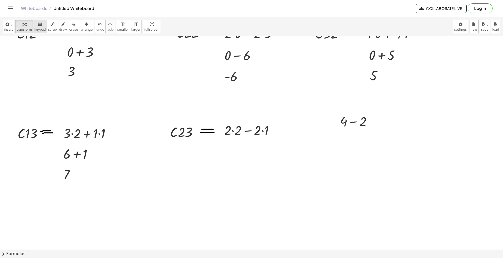
click at [38, 28] on span "keypad" at bounding box center [40, 30] width 12 height 4
click at [80, 29] on span "arrange" at bounding box center [86, 30] width 12 height 4
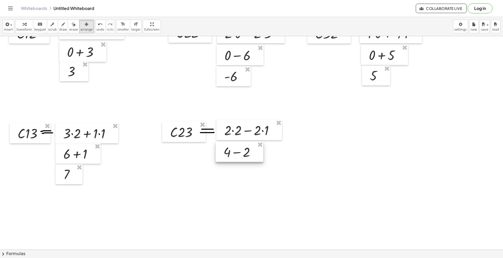
drag, startPoint x: 349, startPoint y: 130, endPoint x: 240, endPoint y: 156, distance: 111.9
click at [239, 157] on div at bounding box center [239, 151] width 48 height 20
drag, startPoint x: 240, startPoint y: 156, endPoint x: 242, endPoint y: 154, distance: 3.2
click at [242, 154] on div at bounding box center [241, 150] width 48 height 20
click at [166, 63] on div at bounding box center [251, 146] width 503 height 639
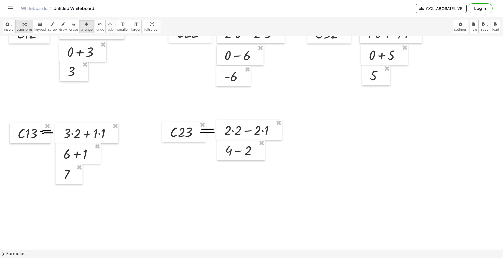
click at [19, 29] on span "transform" at bounding box center [23, 30] width 15 height 4
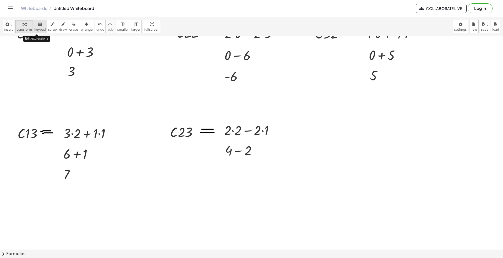
click at [41, 30] on span "keypad" at bounding box center [40, 30] width 12 height 4
click at [10, 31] on span "insert" at bounding box center [8, 30] width 9 height 4
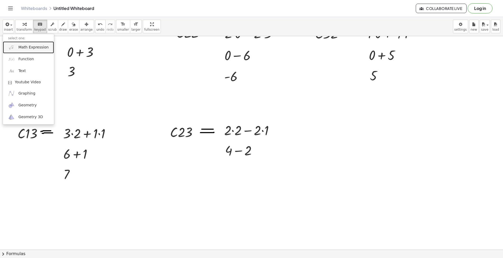
click at [22, 47] on span "Math Expression" at bounding box center [33, 47] width 30 height 5
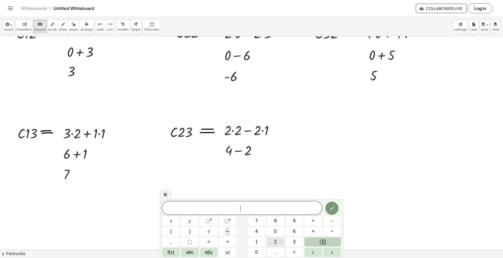
click at [273, 193] on button "2" at bounding box center [275, 241] width 18 height 9
click at [331, 193] on icon "Done" at bounding box center [332, 208] width 6 height 6
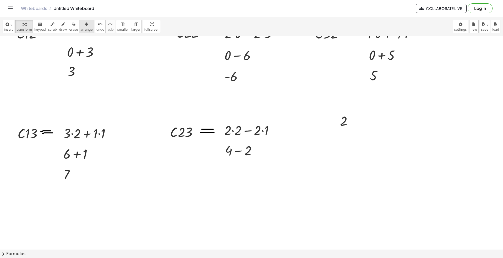
click at [80, 31] on span "arrange" at bounding box center [86, 30] width 12 height 4
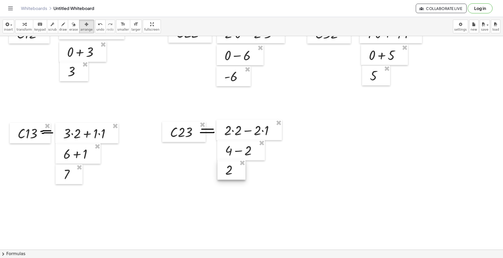
drag, startPoint x: 321, startPoint y: 140, endPoint x: 234, endPoint y: 174, distance: 94.3
click at [234, 174] on div at bounding box center [231, 170] width 28 height 20
click at [236, 172] on div at bounding box center [233, 170] width 28 height 20
click at [18, 29] on span "transform" at bounding box center [23, 30] width 15 height 4
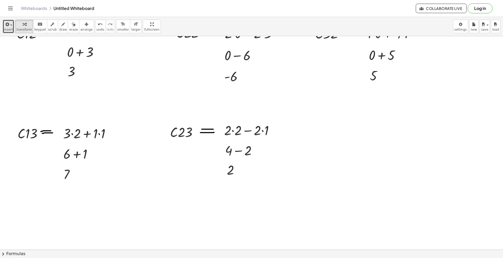
click at [12, 29] on span "insert" at bounding box center [8, 30] width 9 height 4
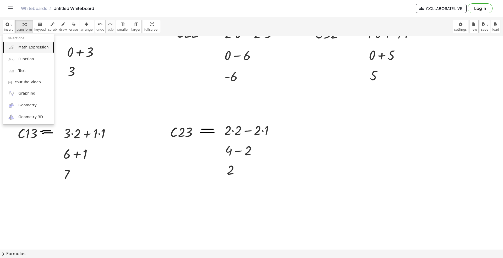
click at [22, 49] on span "Math Expression" at bounding box center [33, 47] width 30 height 5
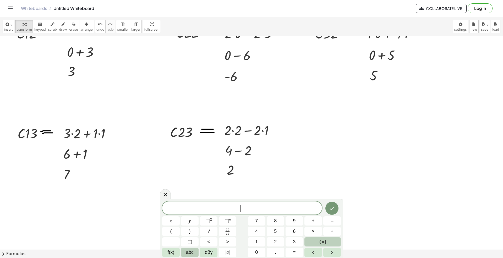
click at [194, 193] on button "abc" at bounding box center [190, 252] width 18 height 9
click at [285, 193] on button "⇧" at bounding box center [289, 252] width 14 height 9
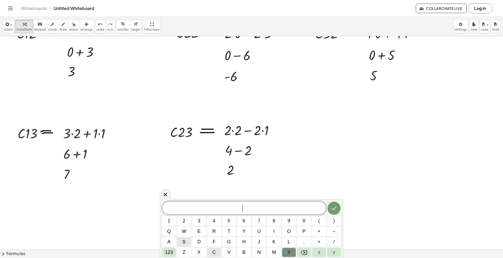
click at [215, 193] on span "c" at bounding box center [213, 252] width 3 height 7
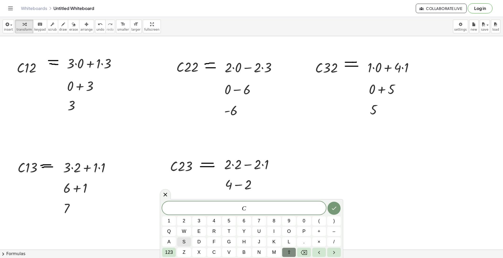
scroll to position [140, 0]
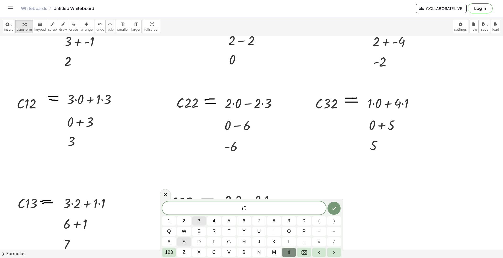
click at [198, 193] on span "3" at bounding box center [199, 220] width 3 height 7
click at [201, 193] on button "3" at bounding box center [199, 220] width 14 height 9
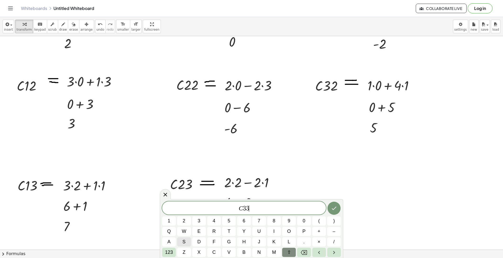
scroll to position [174, 0]
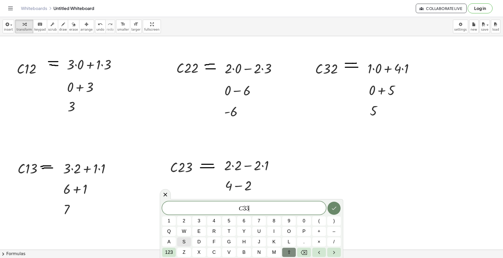
click at [333, 193] on icon "Done" at bounding box center [334, 208] width 6 height 6
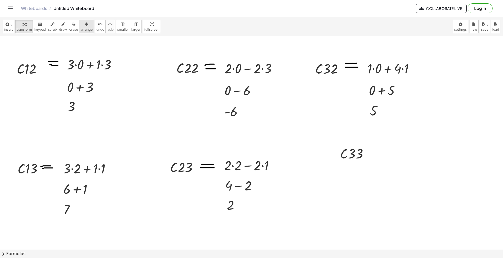
click at [85, 27] on icon "button" at bounding box center [87, 24] width 4 height 6
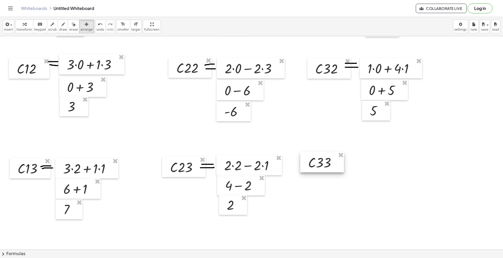
drag, startPoint x: 334, startPoint y: 166, endPoint x: 319, endPoint y: 168, distance: 14.7
click at [319, 168] on div at bounding box center [322, 162] width 44 height 20
click at [59, 25] on div "button" at bounding box center [63, 24] width 8 height 6
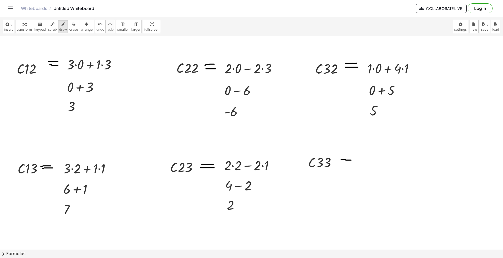
drag, startPoint x: 341, startPoint y: 160, endPoint x: 351, endPoint y: 160, distance: 10.0
click at [351, 160] on div at bounding box center [251, 181] width 503 height 639
drag, startPoint x: 341, startPoint y: 164, endPoint x: 351, endPoint y: 164, distance: 10.2
click at [351, 164] on div at bounding box center [251, 181] width 503 height 639
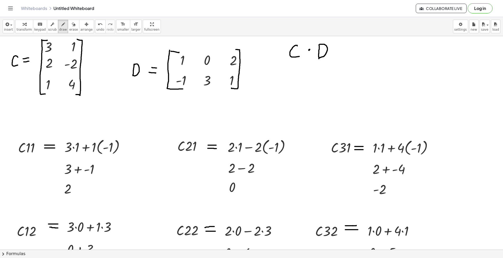
scroll to position [0, 0]
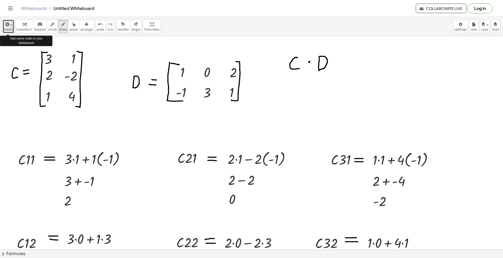
click at [9, 30] on span "insert" at bounding box center [8, 30] width 9 height 4
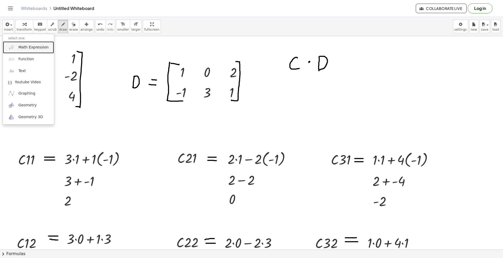
click at [27, 48] on span "Math Expression" at bounding box center [33, 47] width 30 height 5
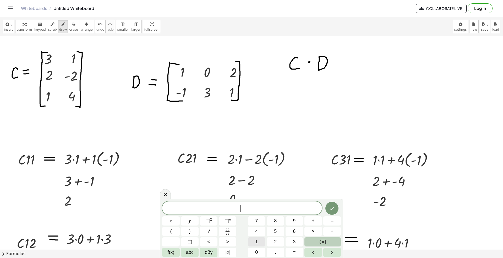
click at [256, 193] on span "1" at bounding box center [256, 241] width 3 height 7
click at [315, 193] on button "×" at bounding box center [313, 231] width 18 height 9
click at [274, 193] on span "2" at bounding box center [275, 241] width 3 height 7
click at [317, 193] on button "+" at bounding box center [313, 220] width 18 height 9
click at [263, 193] on button "4" at bounding box center [257, 231] width 18 height 9
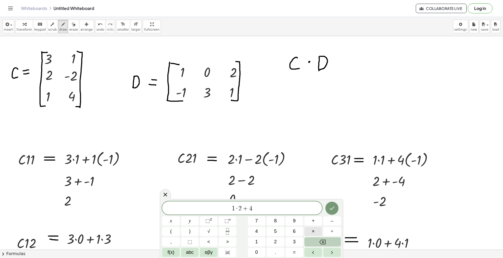
click at [310, 193] on button "×" at bounding box center [313, 231] width 18 height 9
click at [252, 193] on button "1" at bounding box center [257, 241] width 18 height 9
click at [336, 193] on button "Done" at bounding box center [331, 208] width 13 height 13
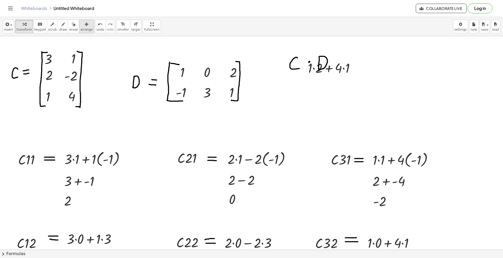
click at [81, 30] on span "arrange" at bounding box center [86, 30] width 12 height 4
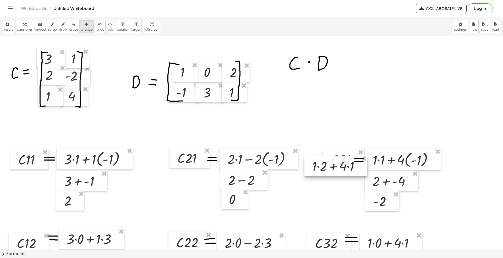
drag, startPoint x: 355, startPoint y: 131, endPoint x: 365, endPoint y: 178, distance: 47.6
click at [365, 176] on div at bounding box center [335, 165] width 63 height 20
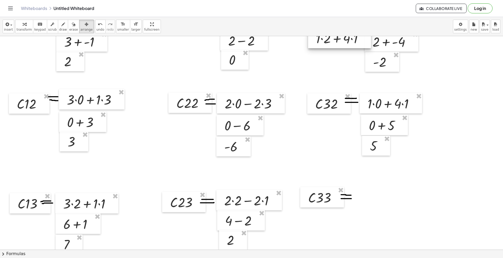
scroll to position [140, 0]
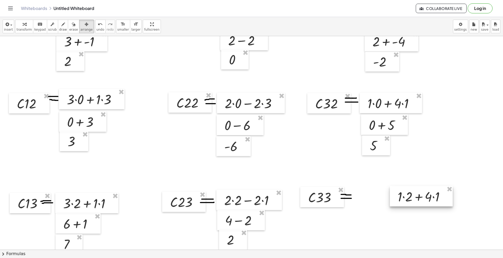
drag, startPoint x: 334, startPoint y: 59, endPoint x: 415, endPoint y: 203, distance: 165.8
click at [377, 193] on div at bounding box center [420, 196] width 63 height 20
drag, startPoint x: 337, startPoint y: 205, endPoint x: 346, endPoint y: 204, distance: 8.2
click at [346, 193] on div at bounding box center [330, 196] width 44 height 20
drag, startPoint x: 417, startPoint y: 194, endPoint x: 394, endPoint y: 194, distance: 22.8
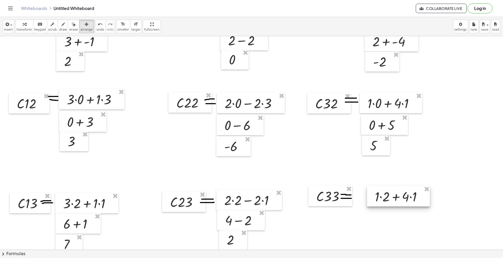
click at [377, 193] on div at bounding box center [398, 196] width 63 height 20
click at [155, 149] on div at bounding box center [251, 216] width 503 height 639
click at [23, 24] on icon "button" at bounding box center [25, 24] width 4 height 6
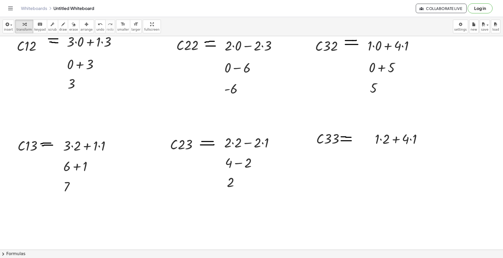
scroll to position [209, 0]
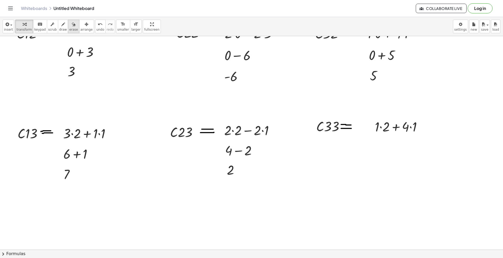
click at [68, 28] on button "erase" at bounding box center [73, 27] width 11 height 14
drag, startPoint x: 349, startPoint y: 116, endPoint x: 347, endPoint y: 123, distance: 6.7
click at [354, 125] on div at bounding box center [251, 146] width 503 height 639
drag, startPoint x: 318, startPoint y: 137, endPoint x: 331, endPoint y: 127, distance: 16.9
click at [333, 127] on div at bounding box center [251, 146] width 503 height 639
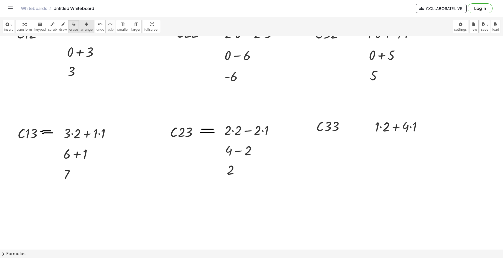
click at [81, 28] on span "arrange" at bounding box center [86, 30] width 12 height 4
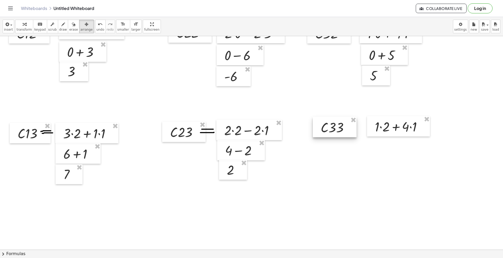
drag, startPoint x: 339, startPoint y: 130, endPoint x: 344, endPoint y: 131, distance: 4.6
click at [344, 131] on div at bounding box center [335, 127] width 44 height 20
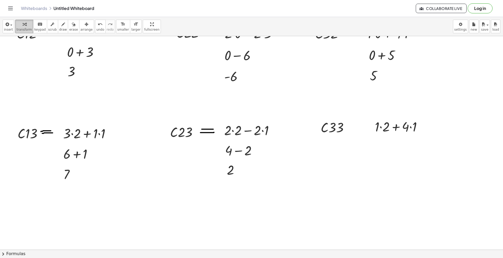
click at [18, 27] on div "button" at bounding box center [23, 24] width 15 height 6
click at [58, 25] on button "draw" at bounding box center [63, 27] width 10 height 14
drag, startPoint x: 354, startPoint y: 125, endPoint x: 365, endPoint y: 124, distance: 11.0
click at [365, 124] on div at bounding box center [251, 146] width 503 height 639
drag, startPoint x: 353, startPoint y: 128, endPoint x: 365, endPoint y: 128, distance: 12.0
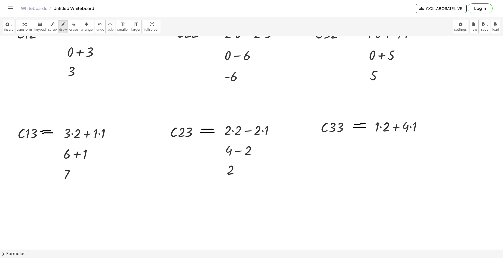
click at [365, 128] on div at bounding box center [251, 146] width 503 height 639
click at [10, 27] on div "button" at bounding box center [8, 24] width 9 height 6
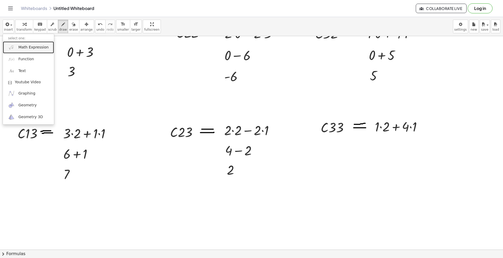
click at [21, 48] on span "Math Expression" at bounding box center [33, 47] width 30 height 5
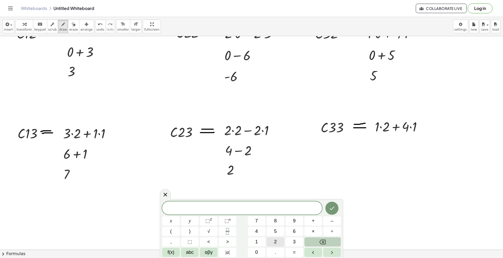
click at [279, 193] on button "2" at bounding box center [275, 241] width 18 height 9
click at [315, 193] on button "+" at bounding box center [313, 220] width 18 height 9
click at [257, 193] on span "4" at bounding box center [256, 231] width 3 height 7
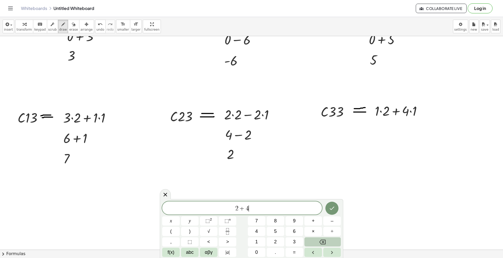
scroll to position [217, 0]
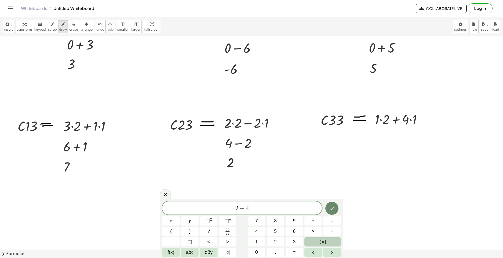
click at [337, 193] on button "Done" at bounding box center [331, 208] width 13 height 13
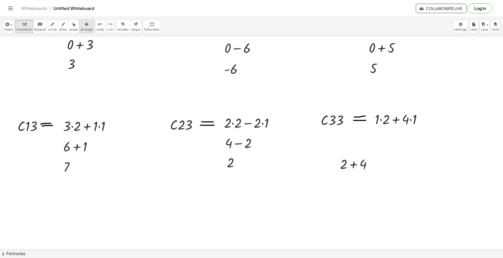
click at [81, 30] on span "arrange" at bounding box center [86, 30] width 12 height 4
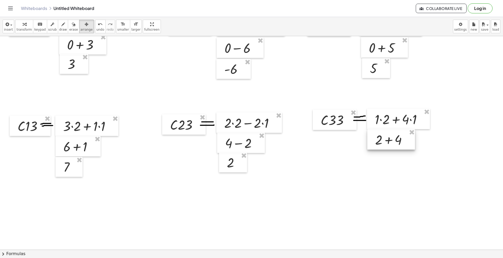
drag, startPoint x: 363, startPoint y: 170, endPoint x: 398, endPoint y: 146, distance: 42.7
click at [377, 146] on div at bounding box center [391, 139] width 48 height 20
click at [9, 26] on span "button" at bounding box center [9, 25] width 1 height 4
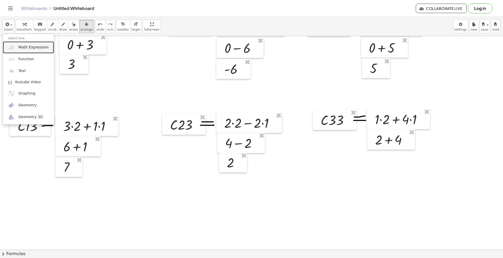
click at [21, 48] on span "Math Expression" at bounding box center [33, 47] width 30 height 5
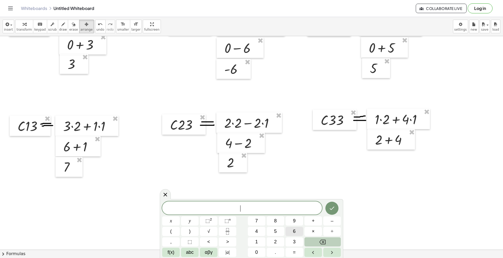
click at [293, 193] on span "6" at bounding box center [294, 231] width 3 height 7
click at [327, 193] on button "Done" at bounding box center [331, 208] width 13 height 13
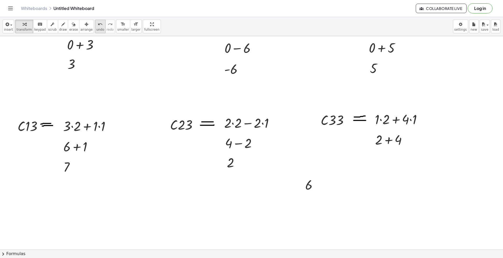
click at [80, 22] on div "button" at bounding box center [86, 24] width 12 height 6
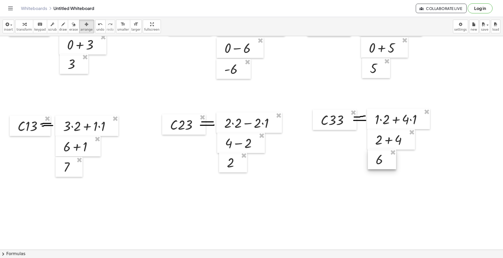
drag, startPoint x: 317, startPoint y: 190, endPoint x: 388, endPoint y: 164, distance: 74.9
click at [377, 164] on div at bounding box center [382, 159] width 28 height 20
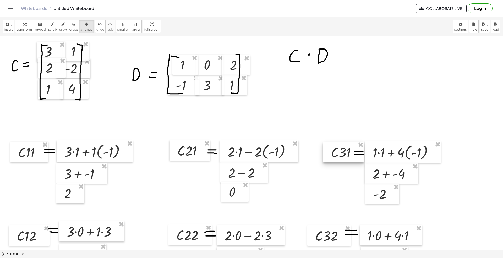
scroll to position [0, 0]
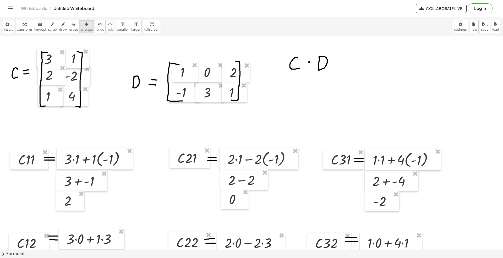
click at [20, 26] on div "button" at bounding box center [23, 24] width 15 height 6
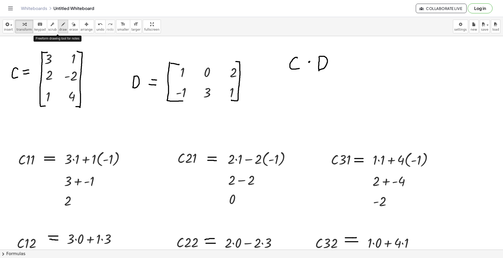
click at [59, 21] on div "button" at bounding box center [63, 24] width 8 height 6
drag, startPoint x: 308, startPoint y: 92, endPoint x: 320, endPoint y: 92, distance: 12.3
drag, startPoint x: 308, startPoint y: 97, endPoint x: 319, endPoint y: 97, distance: 11.0
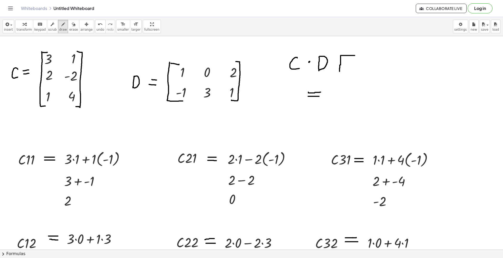
drag, startPoint x: 354, startPoint y: 56, endPoint x: 329, endPoint y: 61, distance: 26.2
click at [98, 24] on icon "undo" at bounding box center [100, 24] width 5 height 6
drag, startPoint x: 336, startPoint y: 55, endPoint x: 220, endPoint y: 49, distance: 116.4
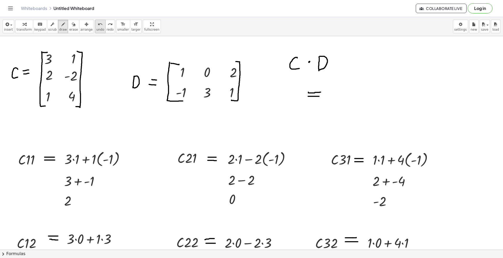
click at [96, 28] on span "undo" at bounding box center [100, 30] width 8 height 4
drag, startPoint x: 338, startPoint y: 59, endPoint x: 352, endPoint y: 57, distance: 14.3
drag, startPoint x: 337, startPoint y: 58, endPoint x: 349, endPoint y: 121, distance: 64.4
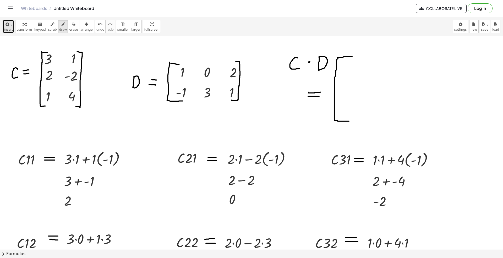
click at [9, 28] on span "insert" at bounding box center [8, 30] width 9 height 4
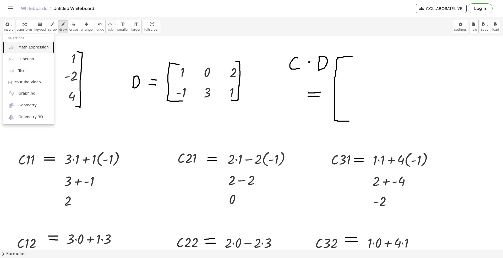
click at [32, 47] on span "Math Expression" at bounding box center [33, 47] width 30 height 5
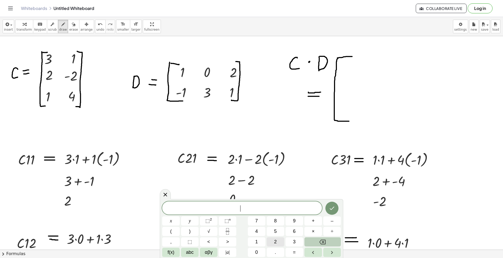
click at [271, 193] on button "2" at bounding box center [275, 241] width 18 height 9
click at [334, 193] on icon "Done" at bounding box center [332, 208] width 6 height 6
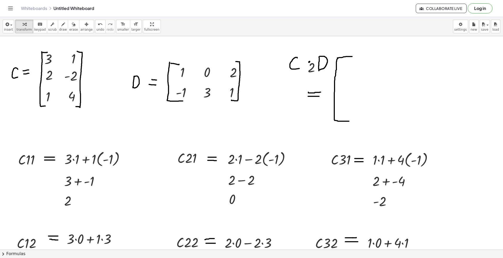
click at [81, 24] on div "button" at bounding box center [86, 24] width 12 height 6
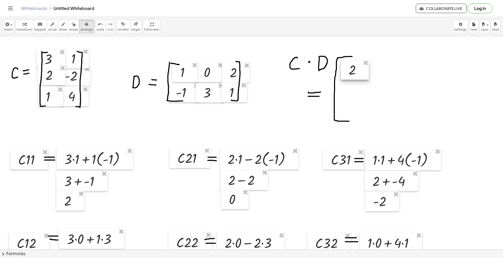
drag, startPoint x: 318, startPoint y: 70, endPoint x: 353, endPoint y: 72, distance: 34.6
click at [353, 72] on div at bounding box center [355, 70] width 28 height 20
click at [10, 29] on span "insert" at bounding box center [8, 30] width 9 height 4
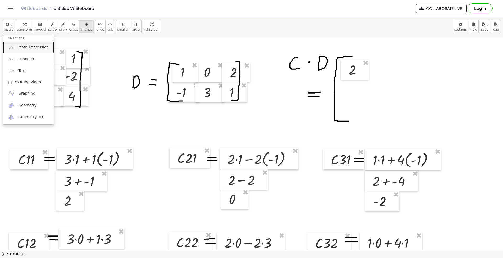
click at [18, 46] on span "Math Expression" at bounding box center [33, 47] width 30 height 5
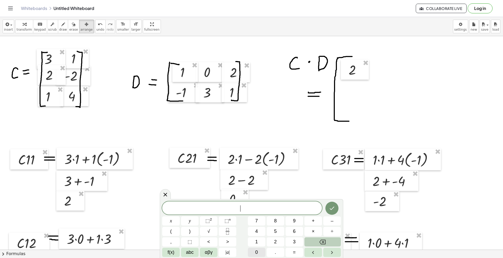
click at [254, 193] on button "0" at bounding box center [257, 252] width 18 height 9
click at [333, 193] on icon "Done" at bounding box center [332, 208] width 6 height 6
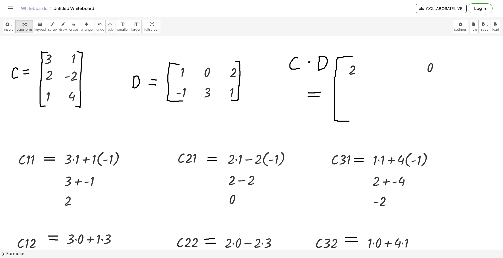
click at [85, 25] on icon "button" at bounding box center [87, 24] width 4 height 6
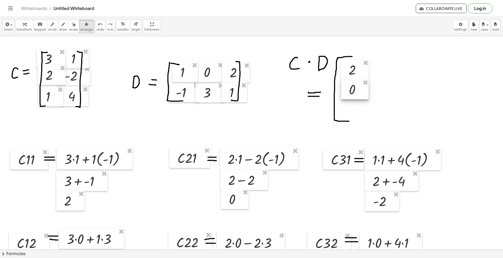
drag, startPoint x: 430, startPoint y: 62, endPoint x: 352, endPoint y: 84, distance: 80.8
click at [352, 84] on div at bounding box center [354, 89] width 27 height 20
click at [8, 26] on icon "button" at bounding box center [6, 24] width 5 height 6
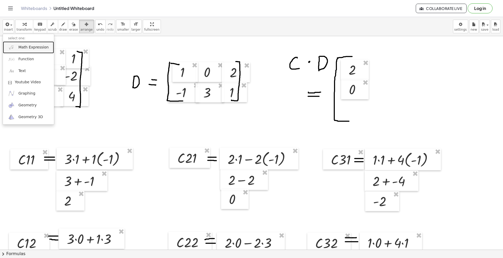
click at [25, 46] on span "Math Expression" at bounding box center [33, 47] width 30 height 5
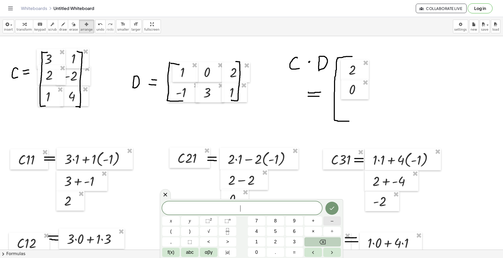
click at [332, 193] on button "–" at bounding box center [332, 220] width 18 height 9
click at [275, 193] on span "2" at bounding box center [275, 241] width 3 height 7
click at [333, 193] on icon "Done" at bounding box center [332, 208] width 6 height 6
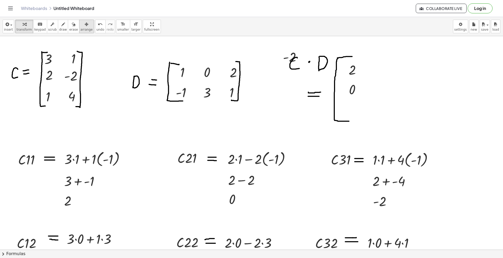
click at [85, 23] on icon "button" at bounding box center [87, 24] width 4 height 6
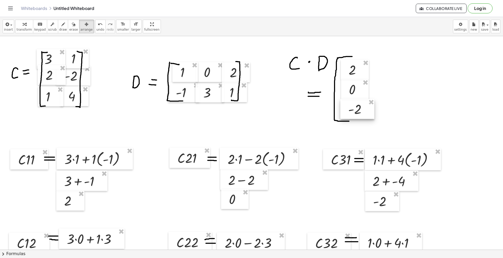
drag, startPoint x: 292, startPoint y: 63, endPoint x: 355, endPoint y: 112, distance: 80.6
click at [355, 112] on div at bounding box center [357, 109] width 34 height 20
click at [23, 27] on icon "button" at bounding box center [25, 24] width 4 height 6
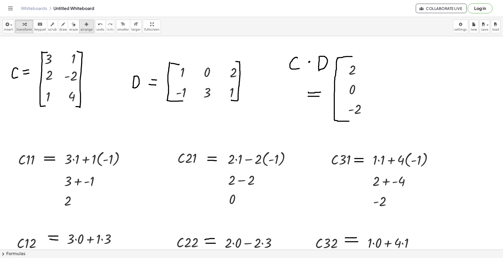
click at [79, 32] on button "arrange" at bounding box center [86, 27] width 15 height 14
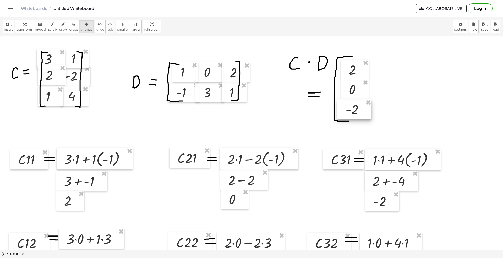
drag, startPoint x: 357, startPoint y: 108, endPoint x: 354, endPoint y: 108, distance: 3.1
click at [354, 108] on div at bounding box center [354, 109] width 34 height 20
click at [23, 27] on icon "button" at bounding box center [25, 24] width 4 height 6
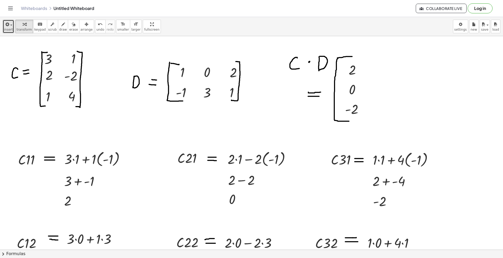
click at [10, 28] on span "insert" at bounding box center [8, 30] width 9 height 4
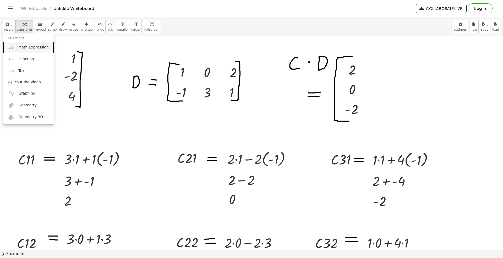
click at [32, 48] on span "Math Expression" at bounding box center [33, 47] width 30 height 5
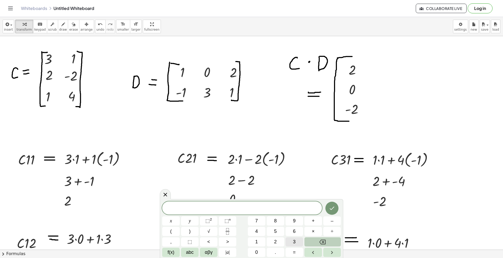
click at [294, 193] on span "3" at bounding box center [294, 241] width 3 height 7
click at [337, 193] on button "Done" at bounding box center [331, 208] width 13 height 13
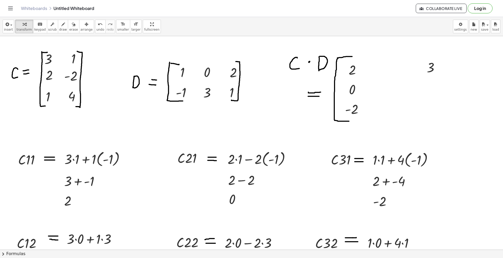
click at [85, 23] on icon "button" at bounding box center [87, 24] width 4 height 6
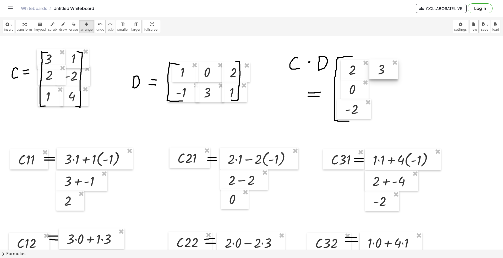
drag, startPoint x: 425, startPoint y: 69, endPoint x: 375, endPoint y: 71, distance: 49.3
click at [375, 71] on div at bounding box center [383, 69] width 29 height 20
click at [7, 33] on button "insert" at bounding box center [9, 27] width 12 height 14
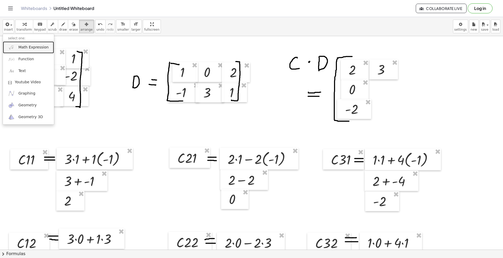
click at [28, 50] on span "Math Expression" at bounding box center [33, 47] width 30 height 5
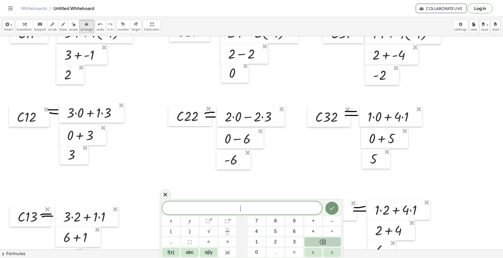
scroll to position [105, 0]
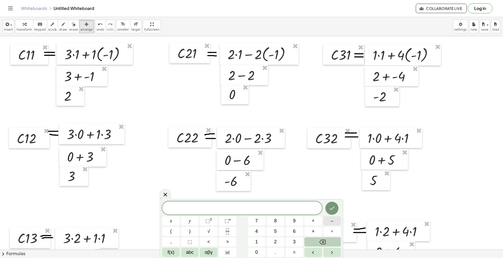
click at [331, 193] on span "–" at bounding box center [331, 220] width 3 height 7
click at [297, 193] on button "6" at bounding box center [294, 231] width 18 height 9
click at [332, 193] on icon "Done" at bounding box center [332, 208] width 6 height 6
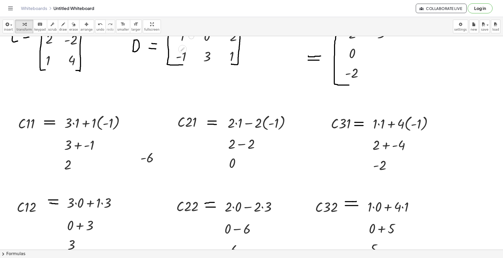
scroll to position [0, 0]
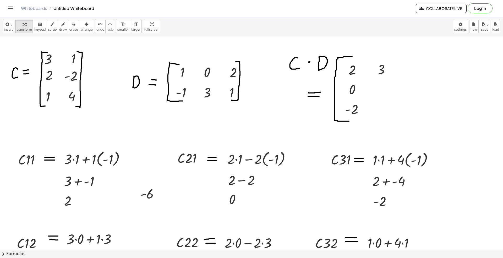
click at [80, 28] on span "arrange" at bounding box center [86, 30] width 12 height 4
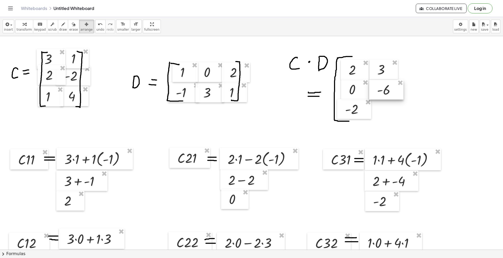
drag, startPoint x: 154, startPoint y: 194, endPoint x: 389, endPoint y: 91, distance: 256.1
click at [377, 91] on div at bounding box center [386, 90] width 34 height 20
click at [23, 27] on icon "button" at bounding box center [25, 24] width 4 height 6
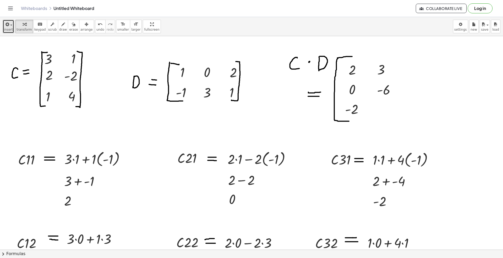
click at [10, 28] on span "insert" at bounding box center [8, 30] width 9 height 4
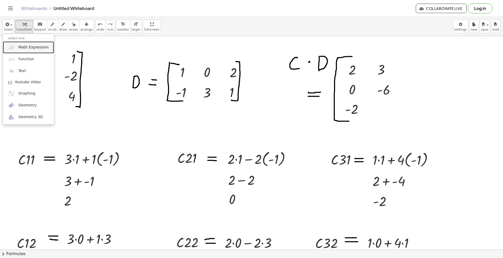
click at [46, 47] on link "Math Expression" at bounding box center [28, 47] width 51 height 12
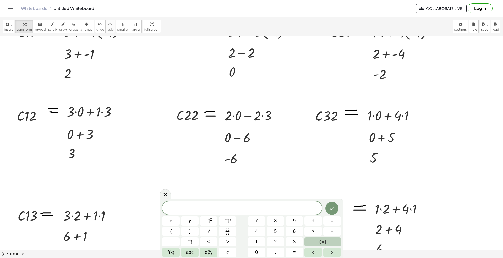
scroll to position [140, 0]
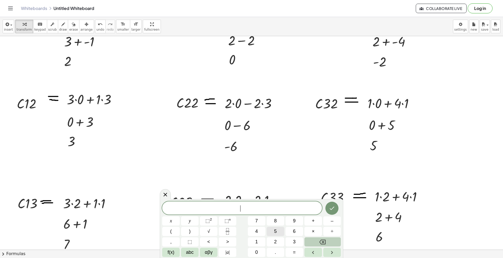
click at [271, 193] on button "5" at bounding box center [275, 231] width 18 height 9
click at [331, 193] on icon "Done" at bounding box center [332, 208] width 6 height 6
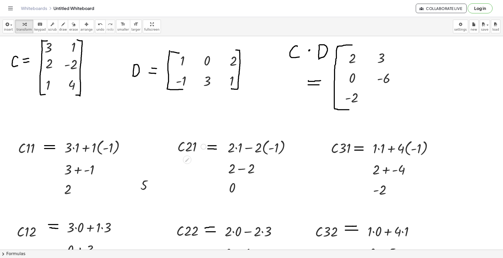
scroll to position [0, 0]
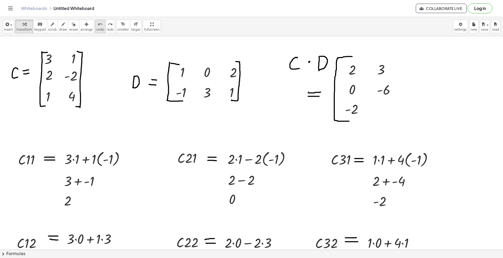
click at [96, 25] on div "undo" at bounding box center [100, 24] width 8 height 6
click at [83, 26] on div "button" at bounding box center [86, 24] width 12 height 6
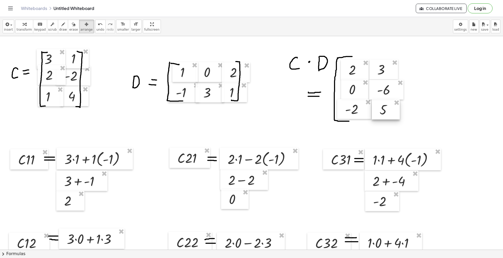
drag, startPoint x: 149, startPoint y: 199, endPoint x: 387, endPoint y: 112, distance: 254.0
click at [377, 112] on div at bounding box center [385, 109] width 28 height 20
click at [20, 29] on span "transform" at bounding box center [23, 30] width 15 height 4
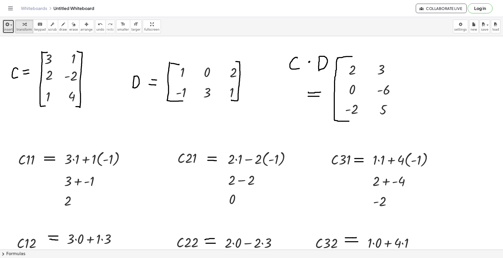
click at [10, 31] on span "insert" at bounding box center [8, 30] width 9 height 4
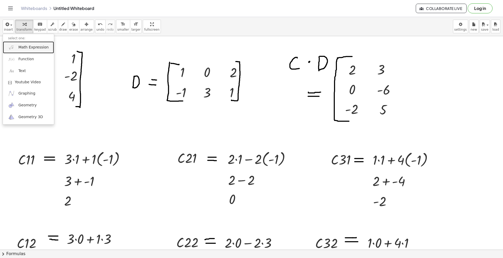
click at [25, 49] on span "Math Expression" at bounding box center [33, 47] width 30 height 5
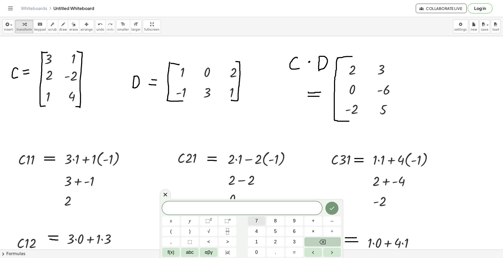
click at [255, 193] on span "7" at bounding box center [256, 220] width 3 height 7
click at [332, 193] on button "Done" at bounding box center [331, 208] width 13 height 13
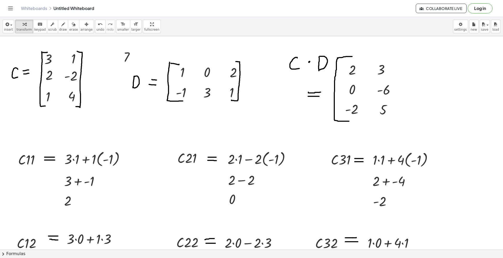
click at [85, 26] on icon "button" at bounding box center [87, 24] width 4 height 6
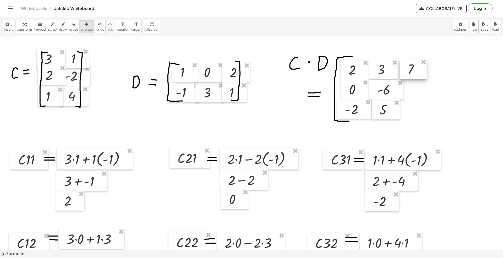
drag, startPoint x: 132, startPoint y: 54, endPoint x: 416, endPoint y: 66, distance: 284.3
click at [377, 66] on div at bounding box center [412, 69] width 27 height 20
click at [23, 27] on icon "button" at bounding box center [25, 24] width 4 height 6
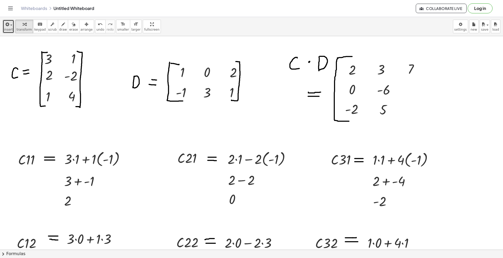
click at [10, 29] on span "insert" at bounding box center [8, 30] width 9 height 4
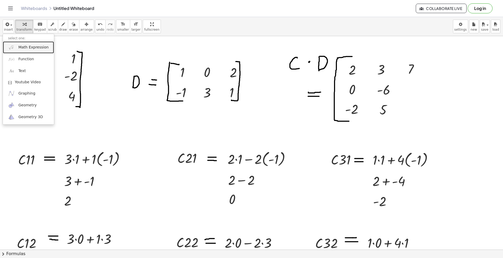
click at [28, 41] on link "Math Expression" at bounding box center [28, 47] width 51 height 12
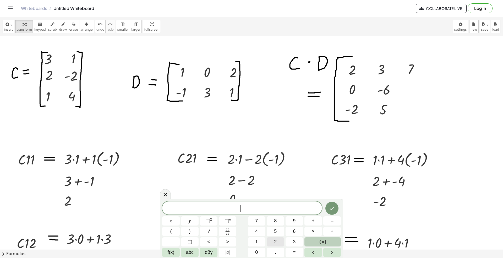
click at [274, 193] on span "2" at bounding box center [275, 241] width 3 height 7
click at [330, 193] on icon "Done" at bounding box center [332, 208] width 6 height 6
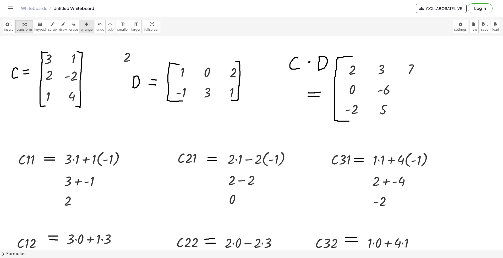
click at [80, 29] on span "arrange" at bounding box center [86, 30] width 12 height 4
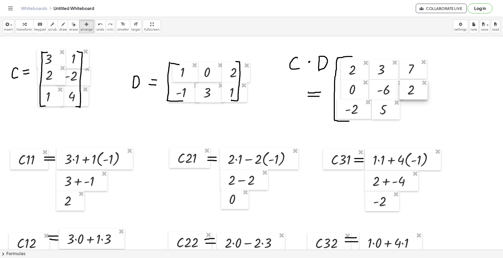
drag, startPoint x: 133, startPoint y: 58, endPoint x: 418, endPoint y: 91, distance: 286.7
click at [377, 91] on div at bounding box center [413, 90] width 28 height 20
click at [17, 28] on span "transform" at bounding box center [23, 30] width 15 height 4
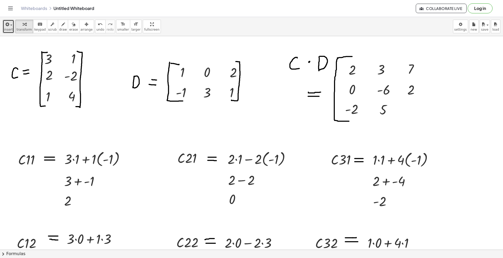
click at [5, 26] on icon "button" at bounding box center [6, 24] width 5 height 6
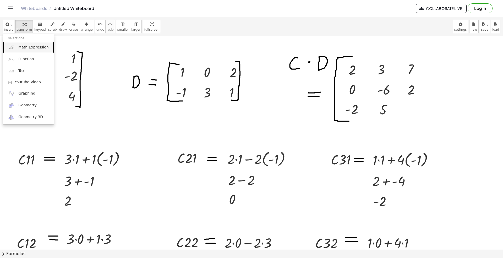
click at [29, 48] on span "Math Expression" at bounding box center [33, 47] width 30 height 5
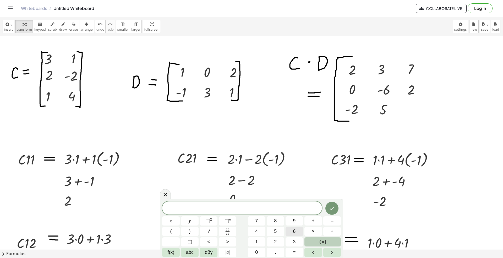
click at [293, 193] on span "6" at bounding box center [294, 231] width 3 height 7
click at [331, 193] on icon "Done" at bounding box center [332, 208] width 6 height 6
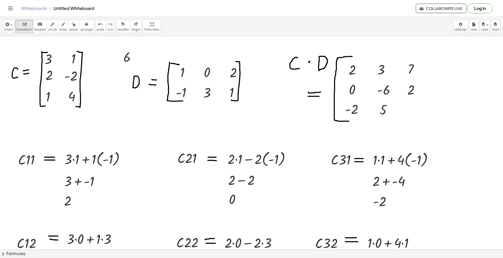
drag, startPoint x: 83, startPoint y: 29, endPoint x: 138, endPoint y: 86, distance: 79.4
click at [83, 29] on span "arrange" at bounding box center [86, 30] width 12 height 4
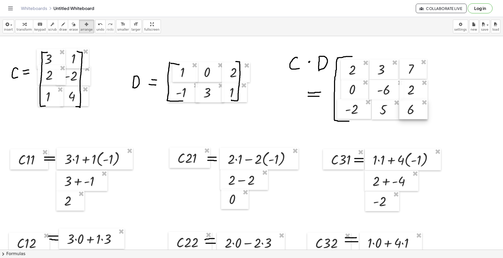
drag, startPoint x: 140, startPoint y: 66, endPoint x: 415, endPoint y: 108, distance: 277.8
click at [377, 108] on div at bounding box center [413, 109] width 28 height 20
click at [24, 30] on span "transform" at bounding box center [23, 30] width 15 height 4
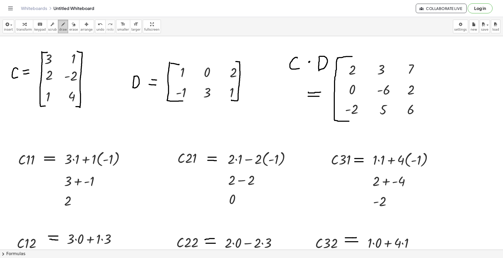
click at [61, 22] on icon "button" at bounding box center [63, 24] width 4 height 6
drag, startPoint x: 414, startPoint y: 49, endPoint x: 418, endPoint y: 128, distance: 78.6
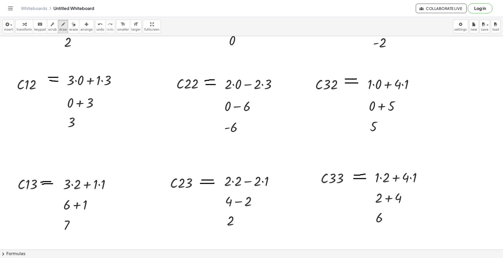
scroll to position [174, 0]
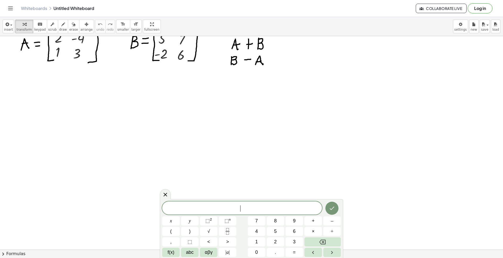
scroll to position [35, 0]
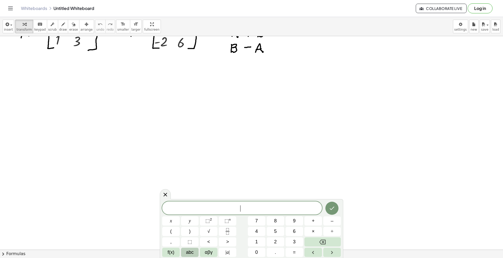
click at [191, 252] on span "abc" at bounding box center [190, 252] width 8 height 7
click at [290, 254] on span "⇧" at bounding box center [289, 252] width 4 height 7
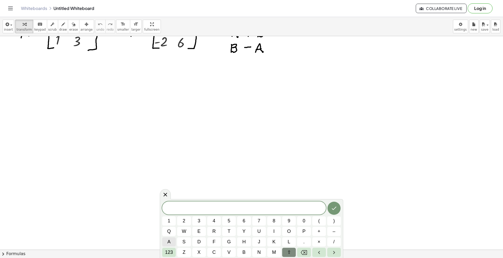
click at [164, 241] on button "a" at bounding box center [169, 241] width 14 height 9
click at [321, 232] on button "+" at bounding box center [319, 231] width 14 height 9
click at [289, 254] on span "⇧" at bounding box center [289, 252] width 4 height 7
click at [291, 253] on button "⇧" at bounding box center [289, 252] width 14 height 9
click at [241, 252] on button "b" at bounding box center [244, 252] width 14 height 9
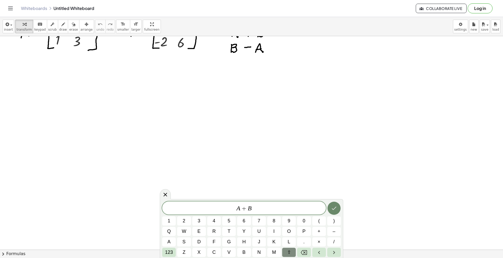
click at [331, 210] on icon "Done" at bounding box center [334, 208] width 6 height 6
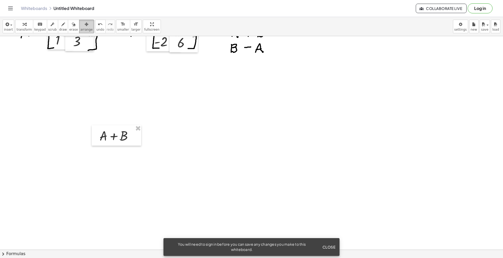
click at [81, 28] on span "arrange" at bounding box center [86, 30] width 12 height 4
drag, startPoint x: 112, startPoint y: 142, endPoint x: 34, endPoint y: 135, distance: 78.6
click at [34, 135] on div at bounding box center [36, 128] width 49 height 20
click at [61, 25] on icon "button" at bounding box center [63, 24] width 4 height 6
drag, startPoint x: 61, startPoint y: 125, endPoint x: 70, endPoint y: 125, distance: 8.4
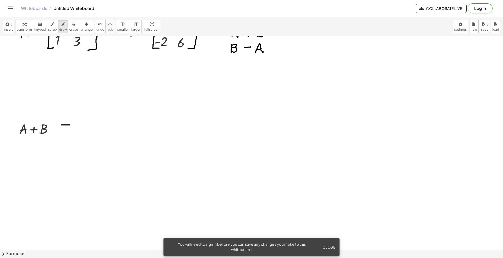
click at [70, 125] on div at bounding box center [251, 230] width 503 height 459
drag, startPoint x: 61, startPoint y: 129, endPoint x: 70, endPoint y: 129, distance: 8.9
click at [70, 129] on div at bounding box center [251, 230] width 503 height 459
drag, startPoint x: 94, startPoint y: 102, endPoint x: 80, endPoint y: 106, distance: 14.9
click at [80, 106] on div at bounding box center [251, 230] width 503 height 459
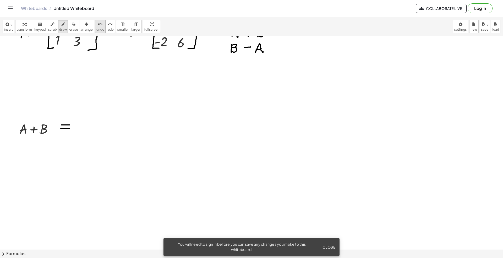
click at [98, 26] on icon "undo" at bounding box center [100, 24] width 5 height 6
drag, startPoint x: 78, startPoint y: 99, endPoint x: 95, endPoint y: 99, distance: 17.0
click at [95, 99] on div at bounding box center [251, 230] width 503 height 459
drag, startPoint x: 77, startPoint y: 99, endPoint x: 77, endPoint y: 106, distance: 6.3
click at [73, 135] on div at bounding box center [251, 230] width 503 height 459
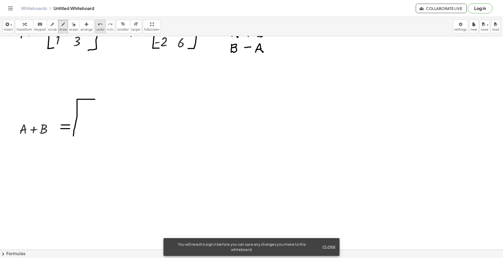
click at [96, 31] on span "undo" at bounding box center [100, 30] width 8 height 4
click at [76, 123] on div at bounding box center [251, 230] width 503 height 459
click at [96, 29] on span "undo" at bounding box center [100, 30] width 8 height 4
drag, startPoint x: 77, startPoint y: 99, endPoint x: 104, endPoint y: 143, distance: 50.5
click at [97, 150] on div at bounding box center [251, 230] width 503 height 459
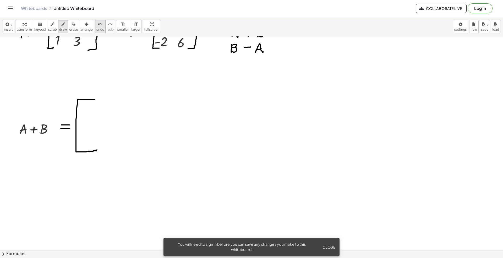
click at [96, 30] on span "undo" at bounding box center [100, 30] width 8 height 4
drag, startPoint x: 77, startPoint y: 102, endPoint x: 76, endPoint y: 164, distance: 62.3
click at [76, 165] on div at bounding box center [251, 230] width 503 height 459
drag, startPoint x: 77, startPoint y: 156, endPoint x: 99, endPoint y: 161, distance: 22.4
click at [99, 166] on div at bounding box center [251, 230] width 503 height 459
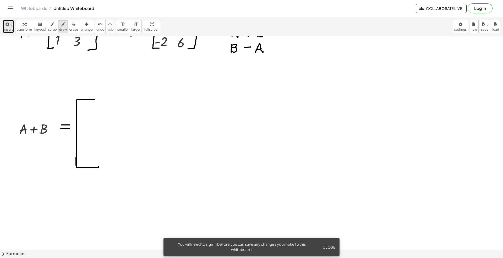
click at [8, 30] on span "insert" at bounding box center [8, 30] width 9 height 4
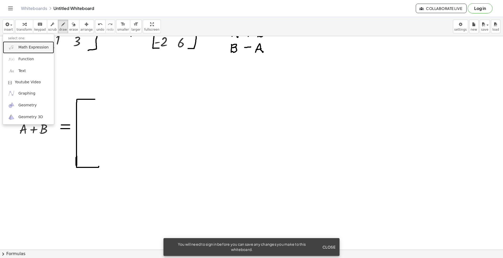
drag, startPoint x: 23, startPoint y: 47, endPoint x: 27, endPoint y: 36, distance: 11.8
click at [23, 46] on span "Math Expression" at bounding box center [33, 47] width 30 height 5
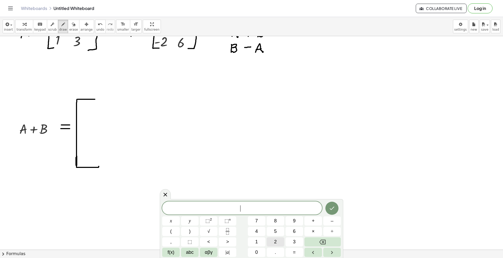
click at [271, 240] on button "2" at bounding box center [275, 241] width 18 height 9
click at [314, 221] on button "+" at bounding box center [313, 220] width 18 height 9
click at [280, 230] on button "5" at bounding box center [275, 231] width 18 height 9
click at [333, 204] on button "Done" at bounding box center [331, 208] width 13 height 13
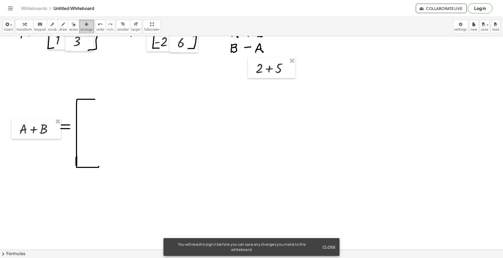
click at [81, 30] on span "arrange" at bounding box center [86, 30] width 12 height 4
drag, startPoint x: 279, startPoint y: 69, endPoint x: 113, endPoint y: 113, distance: 171.2
click at [113, 113] on div at bounding box center [105, 111] width 47 height 20
drag, startPoint x: 114, startPoint y: 113, endPoint x: 114, endPoint y: 119, distance: 6.0
click at [114, 119] on div at bounding box center [104, 117] width 47 height 20
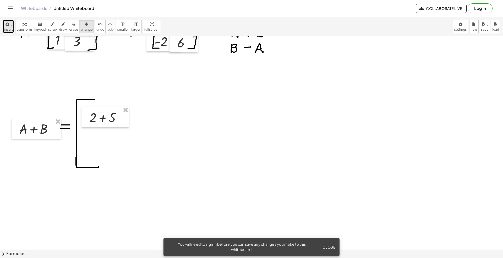
click at [4, 26] on icon "button" at bounding box center [6, 24] width 5 height 6
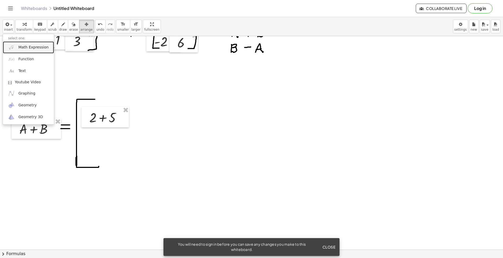
click at [31, 49] on span "Math Expression" at bounding box center [33, 47] width 30 height 5
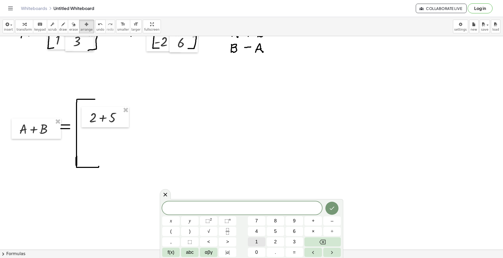
click at [258, 238] on button "1" at bounding box center [257, 241] width 18 height 9
click at [316, 218] on button "+" at bounding box center [313, 220] width 18 height 9
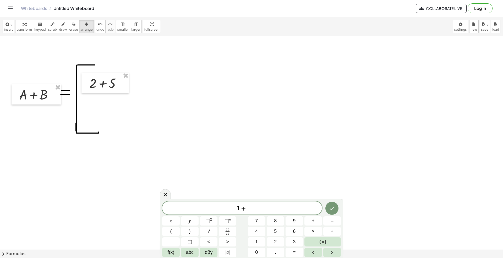
scroll to position [70, 0]
click at [172, 231] on button "(" at bounding box center [171, 231] width 18 height 9
click at [330, 221] on button "–" at bounding box center [332, 220] width 18 height 9
click at [277, 241] on button "2" at bounding box center [275, 241] width 18 height 9
click at [192, 229] on button ")" at bounding box center [190, 231] width 18 height 9
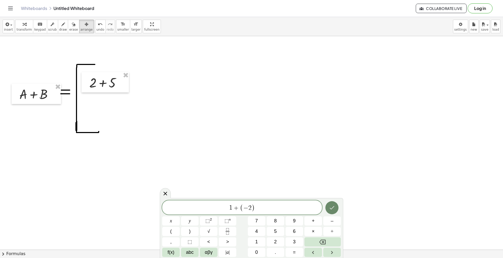
click at [329, 205] on icon "Done" at bounding box center [332, 207] width 6 height 6
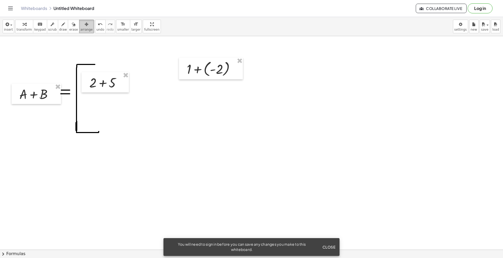
click at [81, 28] on span "arrange" at bounding box center [86, 30] width 12 height 4
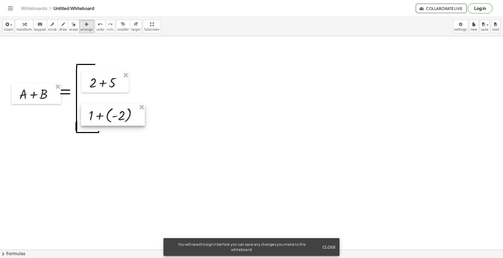
drag, startPoint x: 196, startPoint y: 75, endPoint x: 101, endPoint y: 120, distance: 105.0
click at [101, 120] on div at bounding box center [113, 115] width 64 height 22
click at [29, 24] on button "transform" at bounding box center [24, 27] width 18 height 14
click at [107, 81] on div at bounding box center [107, 82] width 41 height 18
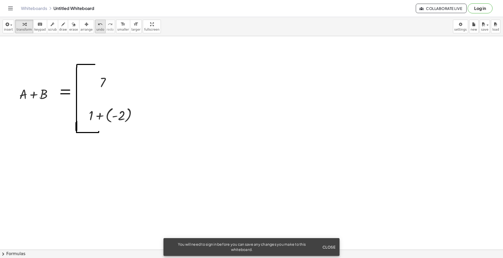
click at [96, 31] on span "undo" at bounding box center [100, 30] width 8 height 4
click at [11, 23] on div "button" at bounding box center [8, 24] width 9 height 6
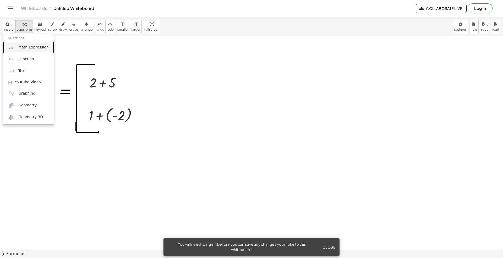
click at [27, 50] on span "Math Expression" at bounding box center [33, 47] width 30 height 5
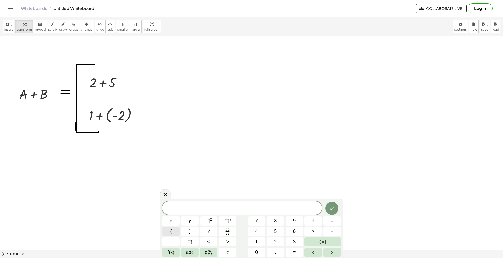
click at [172, 227] on button "(" at bounding box center [171, 231] width 18 height 9
click at [331, 218] on span "–" at bounding box center [331, 220] width 3 height 7
click at [257, 233] on span "4" at bounding box center [256, 231] width 3 height 7
click at [191, 228] on button ")" at bounding box center [190, 231] width 18 height 9
click at [309, 221] on button "+" at bounding box center [313, 220] width 18 height 9
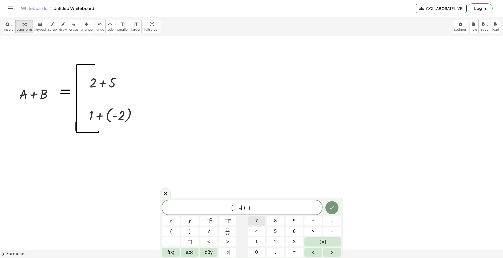
click at [260, 220] on button "7" at bounding box center [257, 220] width 18 height 9
click at [332, 208] on icon "Done" at bounding box center [332, 207] width 6 height 6
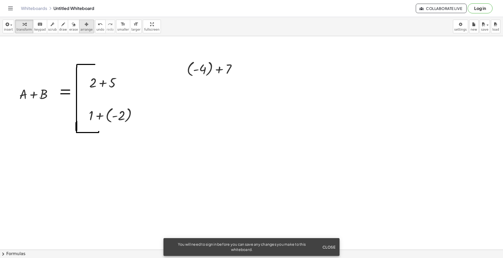
click at [82, 30] on span "arrange" at bounding box center [86, 30] width 12 height 4
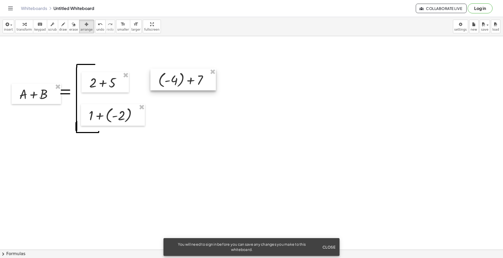
drag, startPoint x: 208, startPoint y: 77, endPoint x: 190, endPoint y: 84, distance: 19.5
click at [190, 84] on div at bounding box center [182, 80] width 65 height 22
click at [21, 174] on div at bounding box center [251, 195] width 503 height 459
click at [19, 26] on div "button" at bounding box center [23, 24] width 15 height 6
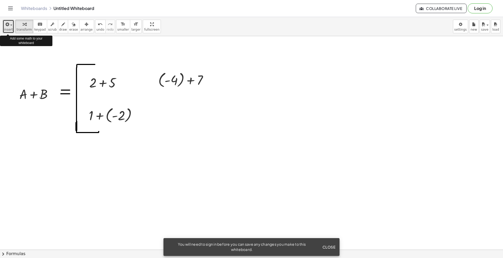
click at [7, 27] on icon "button" at bounding box center [6, 24] width 5 height 6
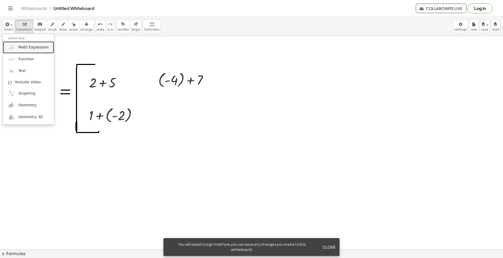
click at [18, 53] on link "Math Expression" at bounding box center [28, 47] width 51 height 12
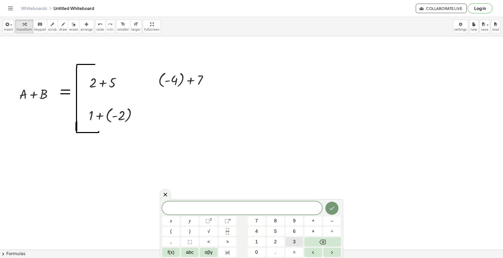
click at [291, 244] on button "3" at bounding box center [294, 241] width 18 height 9
click at [314, 220] on span "+" at bounding box center [312, 220] width 3 height 7
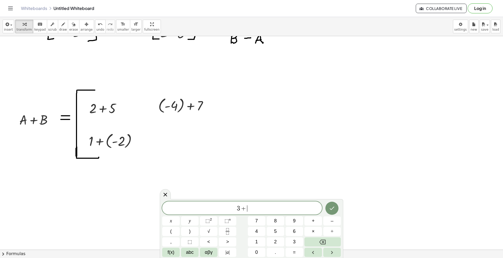
scroll to position [0, 0]
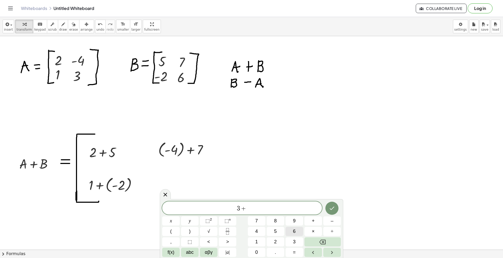
click at [297, 227] on button "6" at bounding box center [294, 231] width 18 height 9
click at [335, 208] on icon "Done" at bounding box center [332, 208] width 6 height 6
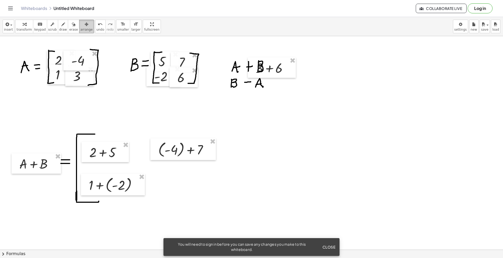
click at [85, 26] on icon "button" at bounding box center [87, 24] width 4 height 6
drag, startPoint x: 264, startPoint y: 77, endPoint x: 178, endPoint y: 188, distance: 140.3
click at [178, 188] on div at bounding box center [184, 182] width 48 height 20
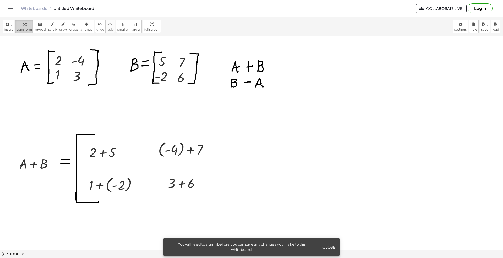
click at [23, 22] on icon "button" at bounding box center [25, 24] width 4 height 6
click at [11, 29] on span "insert" at bounding box center [8, 30] width 9 height 4
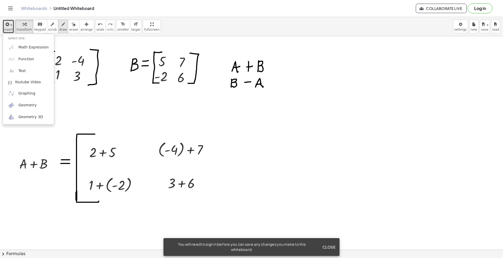
click at [59, 28] on span "draw" at bounding box center [63, 30] width 8 height 4
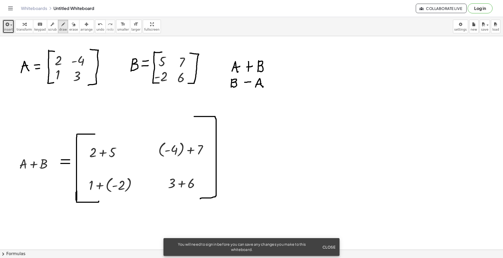
drag, startPoint x: 195, startPoint y: 117, endPoint x: 243, endPoint y: 161, distance: 66.0
click at [96, 30] on span "undo" at bounding box center [100, 30] width 8 height 4
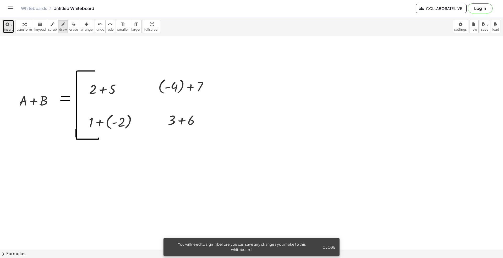
scroll to position [70, 0]
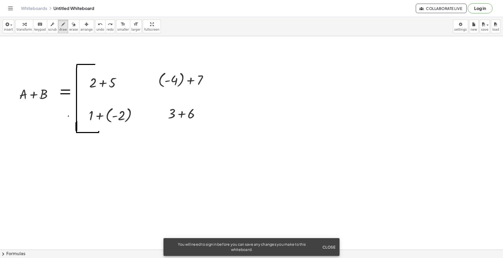
drag, startPoint x: 76, startPoint y: 77, endPoint x: 68, endPoint y: 116, distance: 39.4
click at [68, 116] on div at bounding box center [251, 195] width 503 height 459
click at [96, 28] on span "undo" at bounding box center [100, 30] width 8 height 4
drag, startPoint x: 205, startPoint y: 62, endPoint x: 276, endPoint y: 119, distance: 90.7
click at [210, 131] on div at bounding box center [251, 195] width 503 height 459
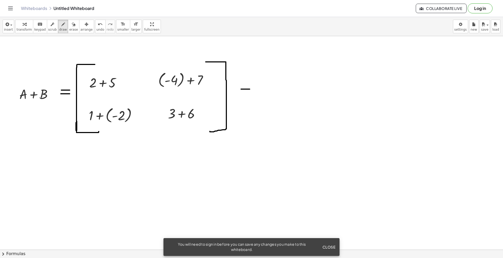
drag, startPoint x: 241, startPoint y: 89, endPoint x: 250, endPoint y: 90, distance: 8.9
click at [250, 90] on div at bounding box center [251, 195] width 503 height 459
drag, startPoint x: 241, startPoint y: 93, endPoint x: 249, endPoint y: 93, distance: 7.9
click at [249, 93] on div at bounding box center [251, 195] width 503 height 459
drag, startPoint x: 255, startPoint y: 64, endPoint x: 278, endPoint y: 64, distance: 23.0
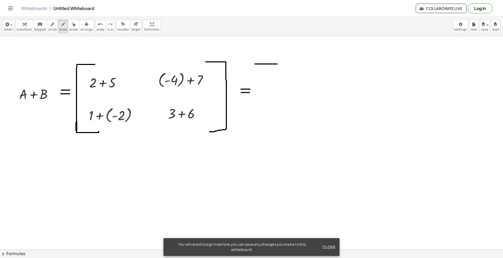
click at [278, 64] on div at bounding box center [251, 195] width 503 height 459
drag, startPoint x: 254, startPoint y: 63, endPoint x: 254, endPoint y: 70, distance: 7.1
click at [255, 75] on div at bounding box center [251, 195] width 503 height 459
click at [96, 28] on span "undo" at bounding box center [100, 30] width 8 height 4
drag, startPoint x: 254, startPoint y: 63, endPoint x: 425, endPoint y: 72, distance: 170.9
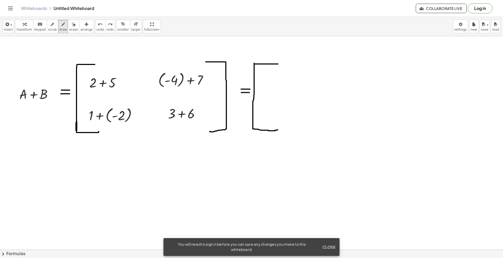
click at [278, 129] on div at bounding box center [251, 195] width 503 height 459
click at [96, 28] on span "undo" at bounding box center [100, 30] width 8 height 4
drag, startPoint x: 255, startPoint y: 64, endPoint x: 280, endPoint y: 133, distance: 73.4
click at [280, 133] on div at bounding box center [251, 195] width 503 height 459
click at [34, 23] on div "keyboard" at bounding box center [40, 24] width 12 height 6
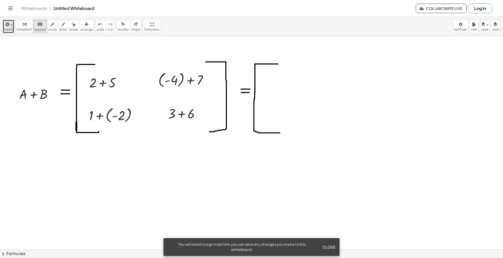
click at [9, 23] on span "button" at bounding box center [9, 25] width 1 height 4
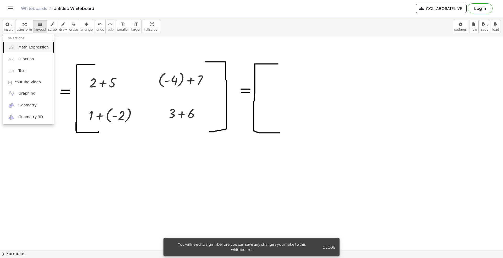
click at [25, 46] on span "Math Expression" at bounding box center [33, 47] width 30 height 5
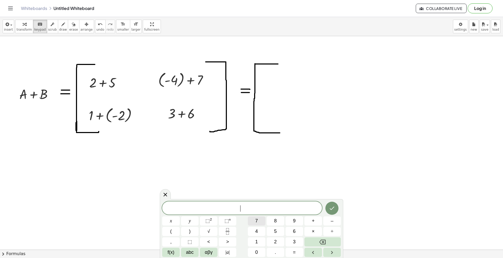
click at [260, 219] on button "7" at bounding box center [257, 220] width 18 height 9
click at [342, 207] on div "7 ​ x y ⬚ 2 ⬚ n 7 8 9 + – ( ) √ 4 5 6 × ÷ , ⬚ < > 1 2 3 f(x) abc αβγ | a | 0 . =" at bounding box center [251, 228] width 183 height 59
click at [337, 208] on button "Done" at bounding box center [331, 208] width 13 height 13
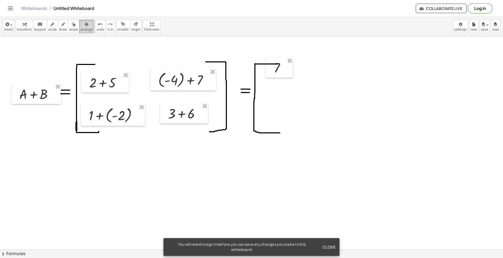
click at [85, 27] on icon "button" at bounding box center [87, 24] width 4 height 6
drag, startPoint x: 277, startPoint y: 79, endPoint x: 282, endPoint y: 82, distance: 5.2
click at [282, 82] on div at bounding box center [279, 81] width 27 height 20
click at [1, 22] on div "insert select one: Math Expression Function Text Youtube Video Graphing Geometr…" at bounding box center [251, 26] width 503 height 19
drag, startPoint x: 4, startPoint y: 25, endPoint x: 14, endPoint y: 33, distance: 12.1
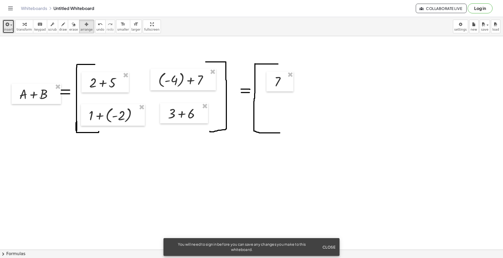
click at [4, 25] on icon "button" at bounding box center [6, 24] width 5 height 6
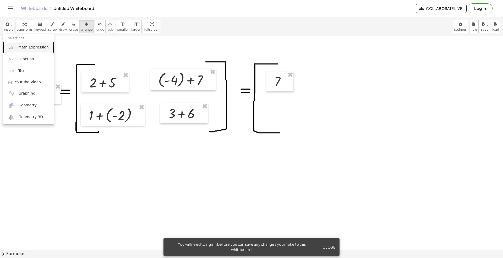
click at [34, 51] on link "Math Expression" at bounding box center [28, 47] width 51 height 12
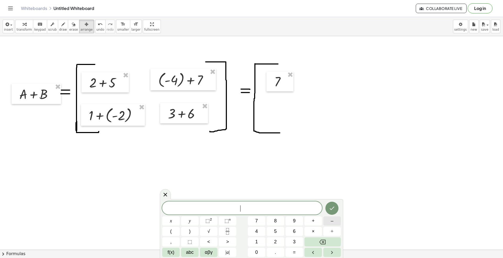
click at [327, 221] on button "–" at bounding box center [332, 220] width 18 height 9
click at [261, 241] on button "1" at bounding box center [257, 241] width 18 height 9
click at [330, 209] on icon "Done" at bounding box center [332, 208] width 5 height 3
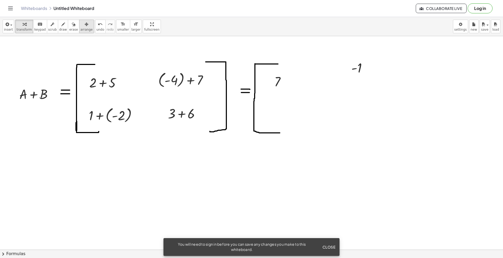
click at [81, 21] on div "button" at bounding box center [86, 24] width 12 height 6
drag, startPoint x: 337, startPoint y: 89, endPoint x: 289, endPoint y: 118, distance: 56.3
click at [289, 118] on div at bounding box center [282, 112] width 31 height 20
click at [7, 24] on icon "button" at bounding box center [6, 24] width 5 height 6
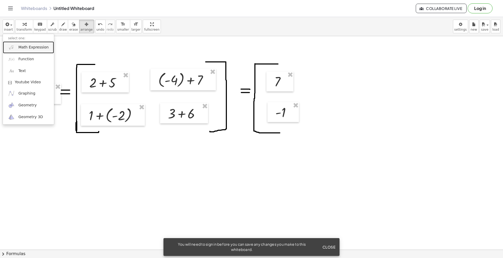
click at [28, 47] on span "Math Expression" at bounding box center [33, 47] width 30 height 5
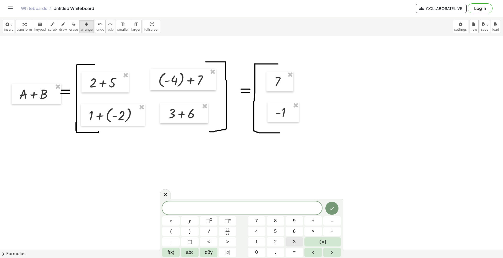
click at [288, 242] on button "3" at bounding box center [294, 241] width 18 height 9
click at [332, 207] on icon "Done" at bounding box center [332, 208] width 6 height 6
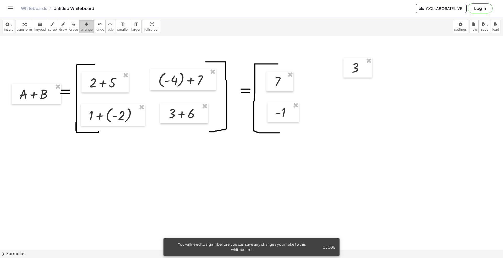
click at [81, 28] on span "arrange" at bounding box center [86, 30] width 12 height 4
drag, startPoint x: 352, startPoint y: 76, endPoint x: 322, endPoint y: 87, distance: 31.4
click at [322, 87] on div at bounding box center [321, 82] width 29 height 20
click at [323, 87] on div at bounding box center [321, 81] width 29 height 20
click at [1, 28] on div "insert select one: Math Expression Function Text Youtube Video Graphing Geometr…" at bounding box center [251, 26] width 503 height 19
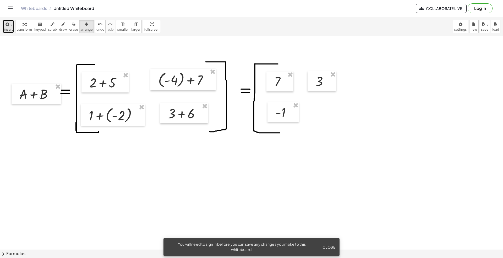
click at [5, 28] on span "insert" at bounding box center [8, 30] width 9 height 4
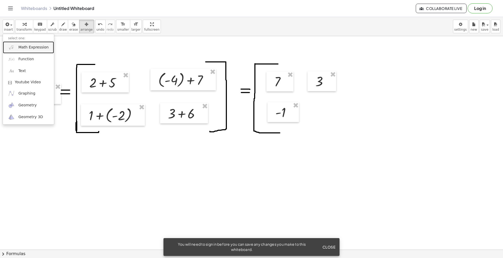
click at [27, 45] on span "Math Expression" at bounding box center [33, 47] width 30 height 5
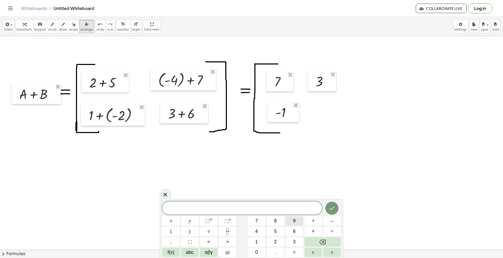
click at [300, 221] on button "9" at bounding box center [294, 220] width 18 height 9
click at [327, 208] on button "Done" at bounding box center [331, 208] width 13 height 13
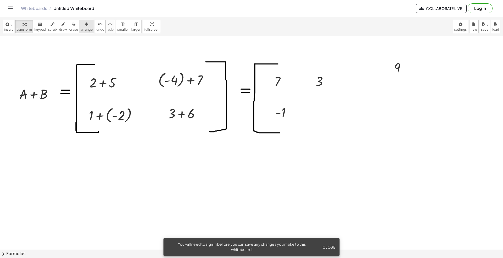
click at [83, 24] on div "button" at bounding box center [86, 24] width 12 height 6
drag, startPoint x: 379, startPoint y: 82, endPoint x: 319, endPoint y: 112, distance: 67.2
click at [319, 112] on div at bounding box center [321, 110] width 27 height 20
click at [140, 179] on div at bounding box center [251, 195] width 503 height 459
click at [58, 27] on button "draw" at bounding box center [63, 27] width 10 height 14
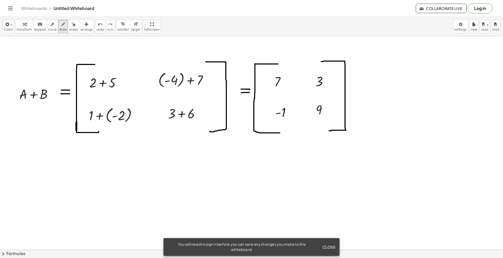
drag, startPoint x: 321, startPoint y: 62, endPoint x: 329, endPoint y: 131, distance: 69.5
click at [329, 131] on div at bounding box center [251, 195] width 503 height 459
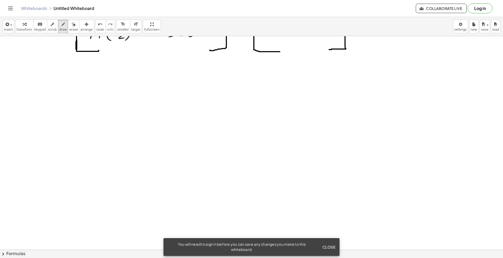
scroll to position [140, 0]
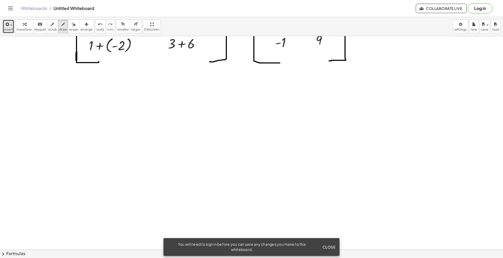
click at [7, 30] on span "insert" at bounding box center [8, 30] width 9 height 4
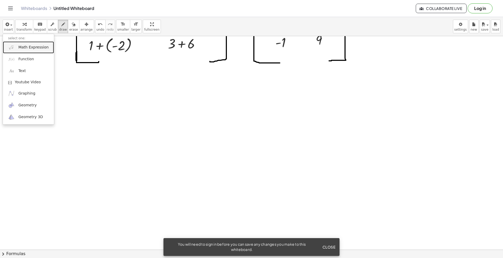
click at [19, 43] on link "Math Expression" at bounding box center [28, 47] width 51 height 12
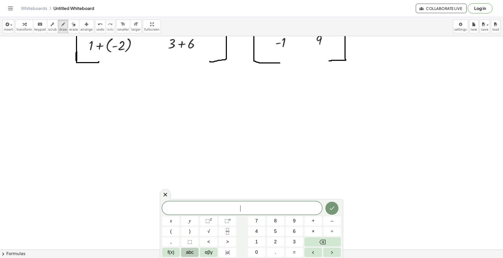
click at [188, 253] on span "abc" at bounding box center [190, 252] width 8 height 7
click at [290, 254] on span "⇧" at bounding box center [289, 252] width 4 height 7
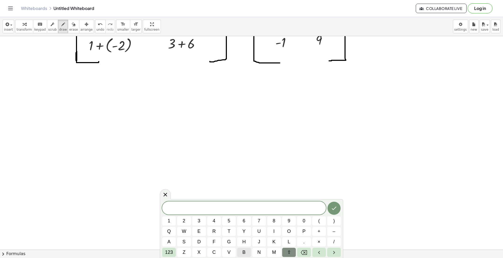
click at [242, 252] on span "b" at bounding box center [243, 252] width 3 height 7
click at [333, 232] on span "–" at bounding box center [333, 231] width 3 height 7
click at [172, 241] on button "a" at bounding box center [169, 241] width 14 height 9
click at [334, 210] on icon "Done" at bounding box center [334, 208] width 6 height 6
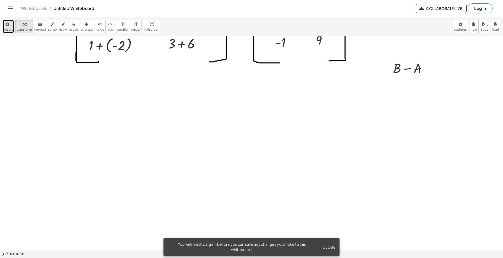
click at [10, 28] on span "insert" at bounding box center [8, 30] width 9 height 4
click at [83, 24] on div "button" at bounding box center [86, 24] width 12 height 6
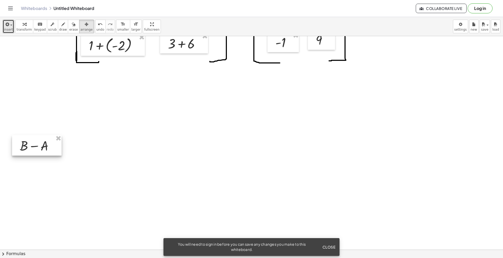
drag, startPoint x: 400, startPoint y: 73, endPoint x: 27, endPoint y: 150, distance: 380.3
click at [27, 150] on div at bounding box center [36, 145] width 49 height 20
click at [136, 140] on div at bounding box center [251, 126] width 503 height 459
click at [61, 27] on icon "button" at bounding box center [63, 24] width 4 height 6
drag, startPoint x: 57, startPoint y: 141, endPoint x: 66, endPoint y: 141, distance: 9.7
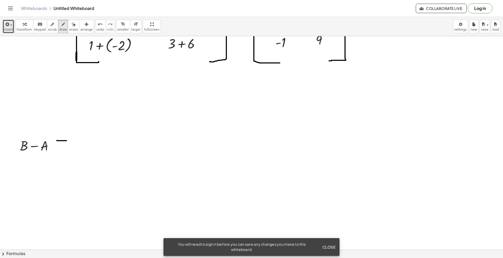
click at [66, 141] on div at bounding box center [251, 126] width 503 height 459
drag, startPoint x: 57, startPoint y: 143, endPoint x: 66, endPoint y: 143, distance: 9.2
click at [66, 143] on div at bounding box center [251, 126] width 503 height 459
drag, startPoint x: 87, startPoint y: 116, endPoint x: 87, endPoint y: 169, distance: 52.1
click at [87, 169] on div at bounding box center [251, 126] width 503 height 459
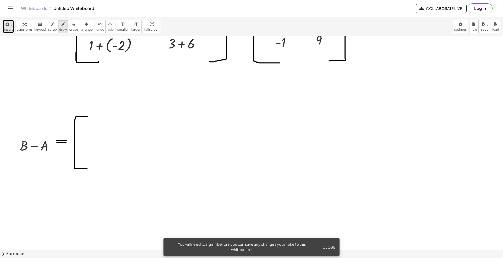
click at [11, 26] on div "button" at bounding box center [8, 24] width 9 height 6
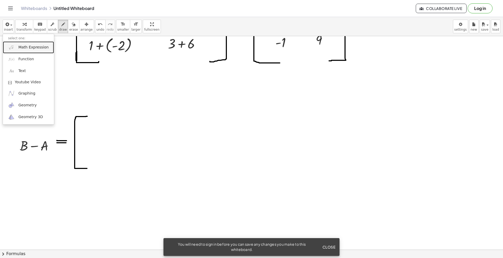
click at [22, 47] on span "Math Expression" at bounding box center [33, 47] width 30 height 5
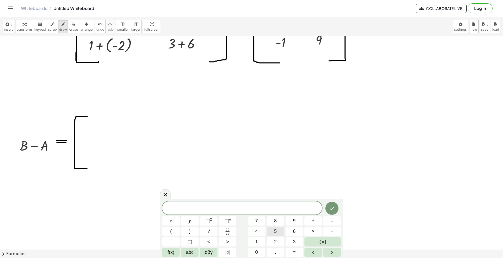
click at [275, 232] on span "5" at bounding box center [275, 231] width 3 height 7
click at [330, 219] on button "–" at bounding box center [332, 220] width 18 height 9
click at [279, 242] on button "2" at bounding box center [275, 241] width 18 height 9
click at [330, 208] on icon "Done" at bounding box center [332, 208] width 6 height 6
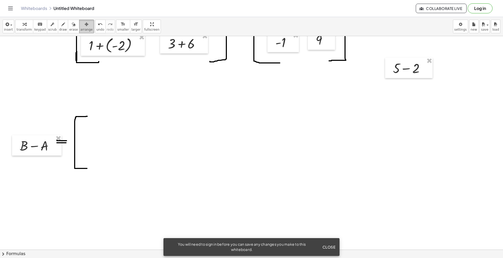
click at [82, 21] on div "button" at bounding box center [86, 24] width 12 height 6
drag, startPoint x: 417, startPoint y: 73, endPoint x: 113, endPoint y: 135, distance: 310.0
click at [113, 135] on div at bounding box center [104, 130] width 47 height 20
click at [4, 26] on icon "button" at bounding box center [6, 24] width 5 height 6
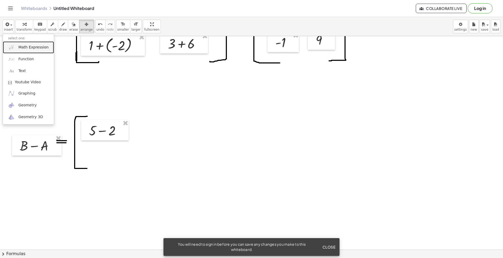
click at [19, 48] on span "Math Expression" at bounding box center [33, 47] width 30 height 5
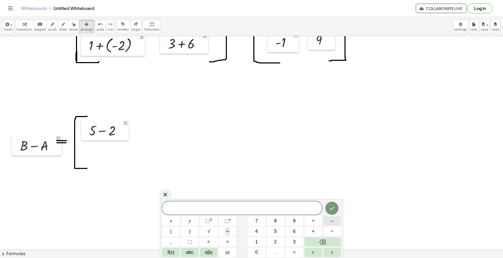
click at [335, 222] on button "–" at bounding box center [332, 220] width 18 height 9
click at [261, 243] on button "1" at bounding box center [257, 241] width 18 height 9
click at [313, 243] on button "Backspace" at bounding box center [322, 241] width 36 height 9
click at [270, 242] on button "2" at bounding box center [275, 241] width 18 height 9
click at [327, 221] on button "–" at bounding box center [332, 220] width 18 height 9
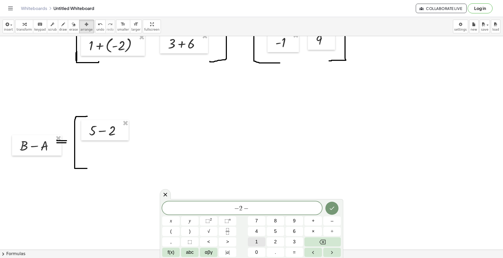
click at [263, 242] on button "1" at bounding box center [257, 241] width 18 height 9
click at [242, 208] on span "−" at bounding box center [245, 208] width 8 height 6
click at [186, 231] on button ")" at bounding box center [190, 231] width 18 height 9
click at [231, 209] on span "(" at bounding box center [230, 208] width 3 height 8
click at [169, 231] on button "(" at bounding box center [171, 231] width 18 height 9
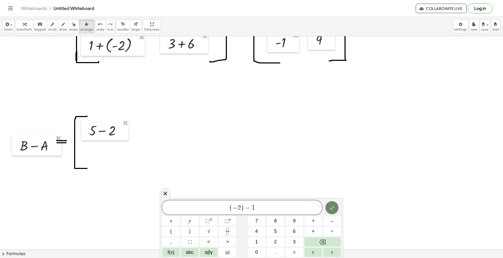
click at [335, 206] on button "Done" at bounding box center [331, 207] width 13 height 13
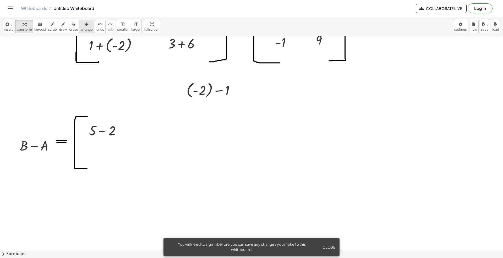
click at [80, 30] on span "arrange" at bounding box center [86, 30] width 12 height 4
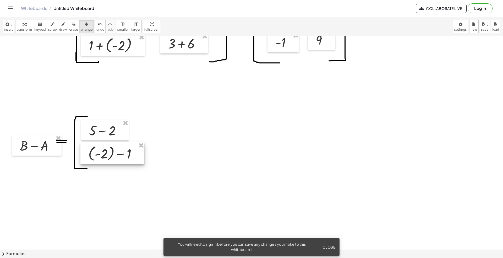
drag, startPoint x: 147, startPoint y: 120, endPoint x: 99, endPoint y: 152, distance: 57.6
click at [99, 152] on div at bounding box center [112, 153] width 64 height 22
click at [225, 138] on div at bounding box center [251, 126] width 503 height 459
click at [10, 31] on span "insert" at bounding box center [8, 30] width 9 height 4
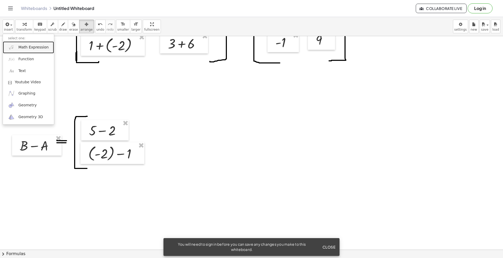
click at [32, 49] on span "Math Expression" at bounding box center [33, 47] width 30 height 5
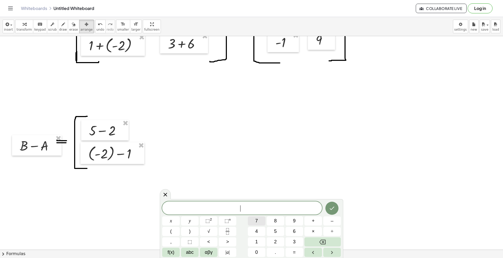
click at [260, 220] on button "7" at bounding box center [257, 220] width 18 height 9
click at [337, 223] on button "–" at bounding box center [332, 220] width 18 height 9
click at [253, 233] on button "4" at bounding box center [257, 231] width 18 height 9
click at [330, 208] on icon "Done" at bounding box center [332, 208] width 6 height 6
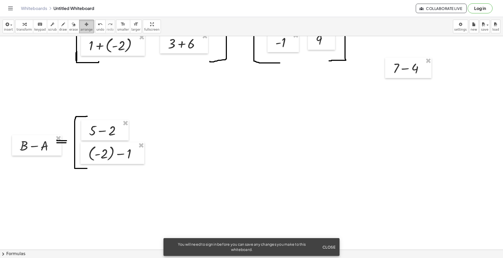
click at [82, 24] on div "button" at bounding box center [86, 24] width 12 height 6
drag, startPoint x: 403, startPoint y: 72, endPoint x: 175, endPoint y: 129, distance: 234.8
click at [175, 129] on div at bounding box center [180, 124] width 46 height 20
click at [12, 31] on button "insert" at bounding box center [9, 27] width 12 height 14
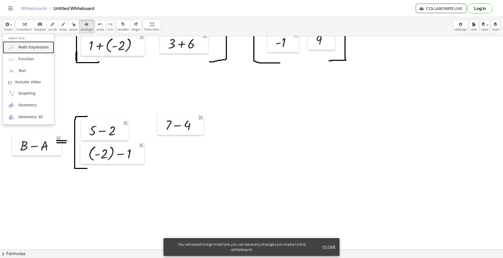
click at [27, 47] on span "Math Expression" at bounding box center [33, 47] width 30 height 5
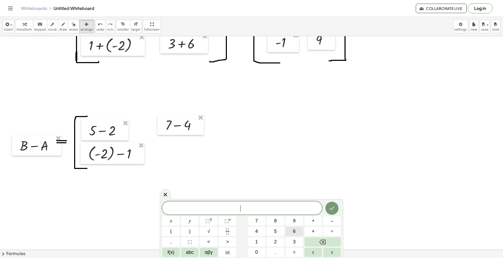
click at [296, 231] on button "6" at bounding box center [294, 231] width 18 height 9
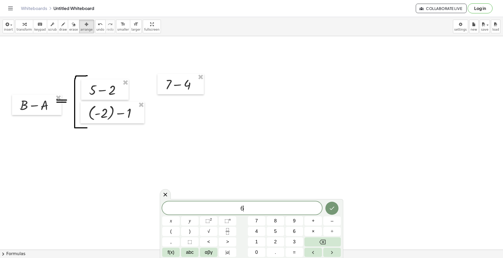
scroll to position [209, 0]
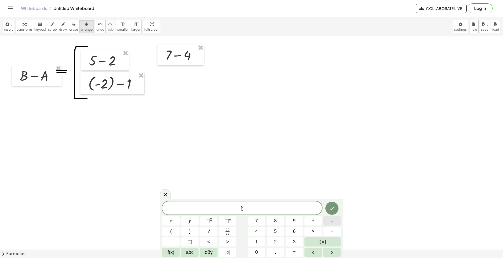
click at [334, 223] on button "–" at bounding box center [332, 220] width 18 height 9
click at [299, 242] on button "3" at bounding box center [294, 241] width 18 height 9
click at [332, 212] on button "Done" at bounding box center [331, 208] width 13 height 13
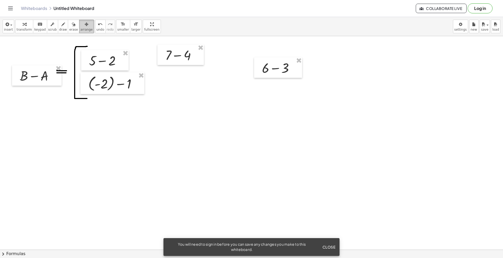
click at [85, 25] on icon "button" at bounding box center [87, 24] width 4 height 6
drag, startPoint x: 270, startPoint y: 66, endPoint x: 175, endPoint y: 79, distance: 95.9
click at [175, 79] on div at bounding box center [183, 80] width 48 height 20
click at [359, 115] on div at bounding box center [251, 56] width 503 height 459
click at [59, 31] on span "draw" at bounding box center [63, 30] width 8 height 4
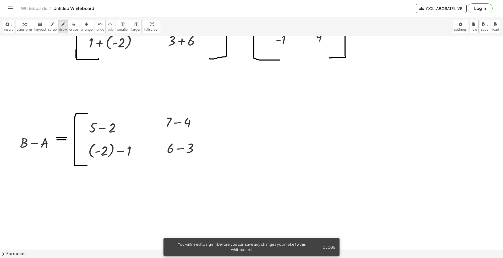
scroll to position [140, 0]
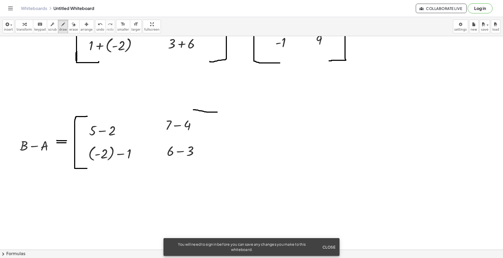
drag, startPoint x: 193, startPoint y: 110, endPoint x: 217, endPoint y: 112, distance: 23.9
click at [217, 112] on div at bounding box center [251, 126] width 503 height 459
click at [96, 30] on span "undo" at bounding box center [100, 30] width 8 height 4
drag, startPoint x: 191, startPoint y: 108, endPoint x: 193, endPoint y: 171, distance: 62.8
click at [193, 171] on div at bounding box center [251, 126] width 503 height 459
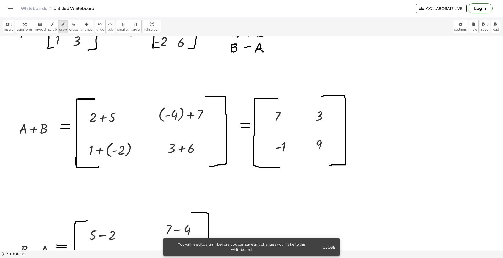
scroll to position [105, 0]
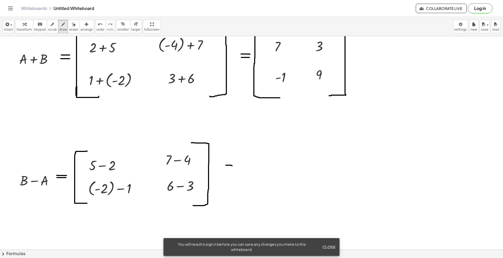
drag, startPoint x: 226, startPoint y: 165, endPoint x: 232, endPoint y: 166, distance: 6.3
click at [232, 166] on div at bounding box center [251, 160] width 503 height 459
drag, startPoint x: 226, startPoint y: 168, endPoint x: 232, endPoint y: 168, distance: 5.8
click at [232, 168] on div at bounding box center [251, 160] width 503 height 459
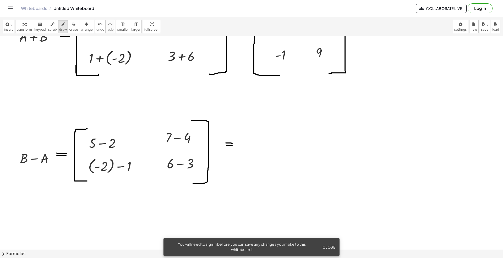
scroll to position [140, 0]
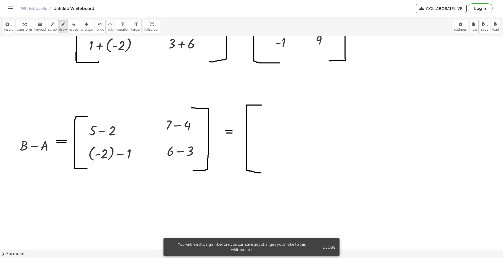
drag, startPoint x: 261, startPoint y: 105, endPoint x: 261, endPoint y: 170, distance: 64.7
click at [261, 173] on div at bounding box center [251, 126] width 503 height 459
click at [12, 32] on button "insert" at bounding box center [9, 27] width 12 height 14
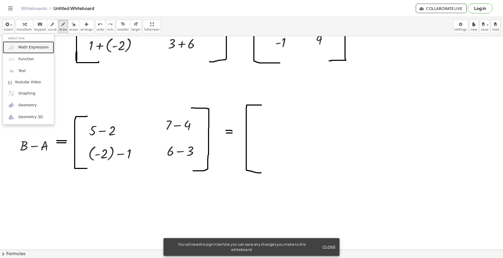
click at [26, 48] on span "Math Expression" at bounding box center [33, 47] width 30 height 5
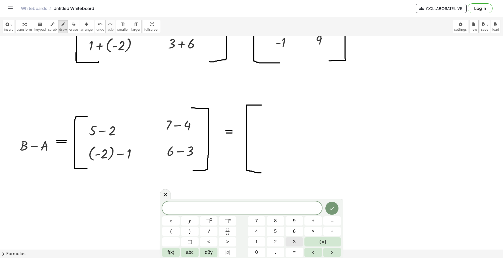
click at [296, 243] on button "3" at bounding box center [294, 241] width 18 height 9
click at [333, 208] on icon "Done" at bounding box center [332, 208] width 6 height 6
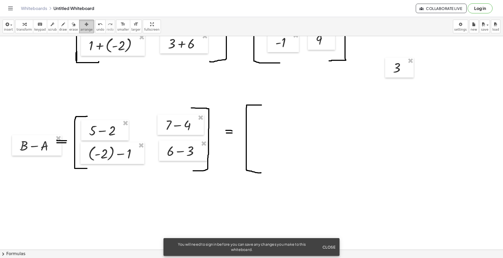
click at [80, 25] on div "button" at bounding box center [86, 24] width 12 height 6
drag, startPoint x: 397, startPoint y: 68, endPoint x: 264, endPoint y: 122, distance: 143.4
click at [264, 122] on div at bounding box center [265, 122] width 29 height 20
click at [8, 21] on icon "button" at bounding box center [6, 24] width 5 height 6
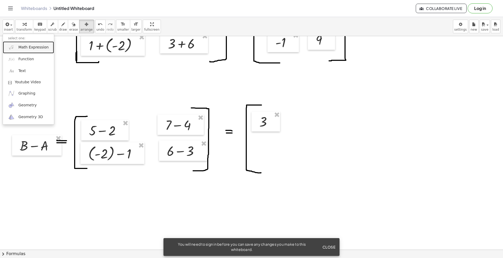
click at [21, 46] on span "Math Expression" at bounding box center [33, 47] width 30 height 5
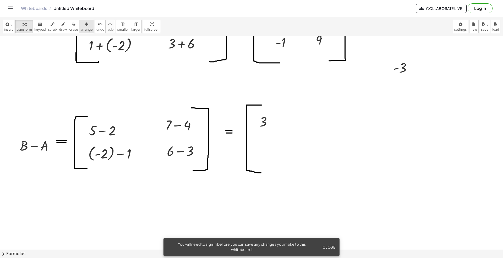
click at [81, 24] on div "button" at bounding box center [86, 24] width 12 height 6
drag, startPoint x: 397, startPoint y: 68, endPoint x: 265, endPoint y: 149, distance: 154.6
click at [265, 149] on div at bounding box center [269, 149] width 35 height 20
click at [352, 147] on div at bounding box center [251, 126] width 503 height 459
click at [12, 23] on div "button" at bounding box center [8, 24] width 9 height 6
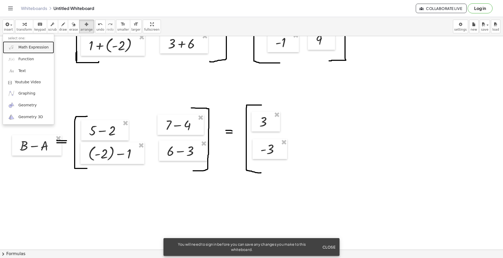
click at [20, 48] on span "Math Expression" at bounding box center [33, 47] width 30 height 5
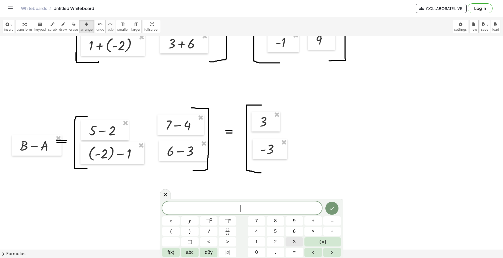
click at [299, 241] on button "3" at bounding box center [294, 241] width 18 height 9
click at [335, 208] on icon "Done" at bounding box center [332, 208] width 6 height 6
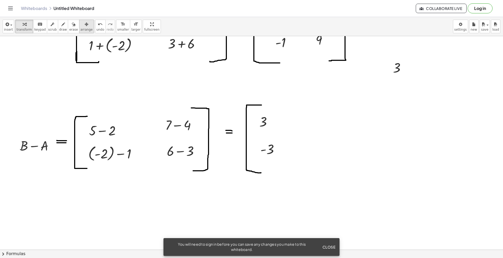
click at [84, 29] on button "arrange" at bounding box center [86, 27] width 15 height 14
drag, startPoint x: 399, startPoint y: 71, endPoint x: 315, endPoint y: 124, distance: 98.9
click at [315, 124] on div at bounding box center [315, 120] width 29 height 20
click at [8, 33] on button "insert" at bounding box center [9, 27] width 12 height 14
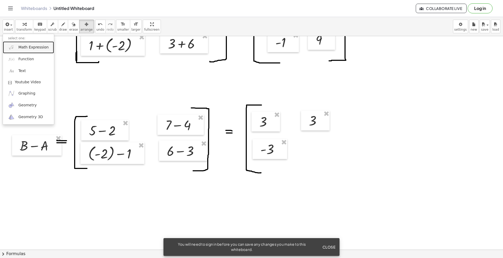
click at [34, 46] on span "Math Expression" at bounding box center [33, 47] width 30 height 5
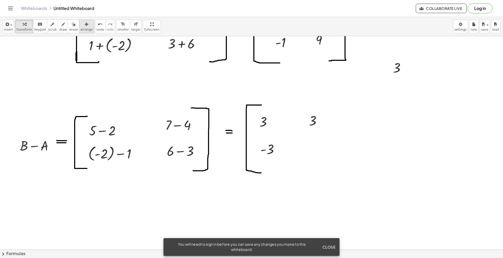
click at [80, 25] on div "button" at bounding box center [86, 24] width 12 height 6
drag, startPoint x: 372, startPoint y: 102, endPoint x: 370, endPoint y: 136, distance: 34.3
click at [317, 152] on div at bounding box center [313, 146] width 29 height 20
click at [61, 23] on icon "button" at bounding box center [63, 24] width 4 height 6
drag, startPoint x: 323, startPoint y: 106, endPoint x: 334, endPoint y: 101, distance: 12.8
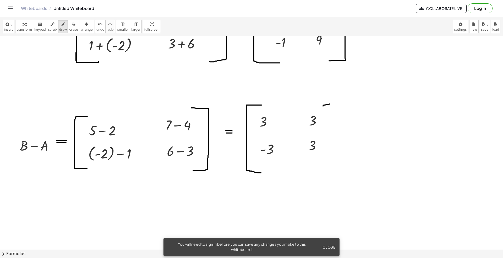
click at [340, 101] on div at bounding box center [251, 126] width 503 height 459
click at [96, 29] on span "undo" at bounding box center [100, 30] width 8 height 4
drag, startPoint x: 317, startPoint y: 104, endPoint x: 229, endPoint y: 113, distance: 89.2
click at [325, 151] on div at bounding box center [251, 126] width 503 height 459
click at [98, 25] on icon "undo" at bounding box center [100, 24] width 5 height 6
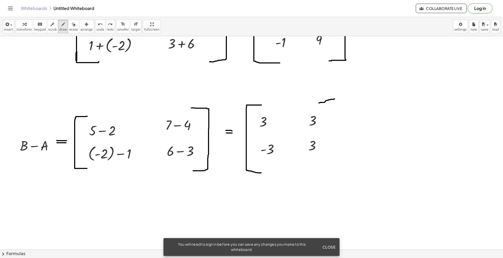
drag, startPoint x: 319, startPoint y: 103, endPoint x: 336, endPoint y: 99, distance: 18.1
click at [336, 99] on div at bounding box center [251, 126] width 503 height 459
click at [96, 30] on span "undo" at bounding box center [100, 30] width 8 height 4
drag, startPoint x: 317, startPoint y: 101, endPoint x: 330, endPoint y: 100, distance: 13.1
click at [330, 100] on div at bounding box center [251, 126] width 503 height 459
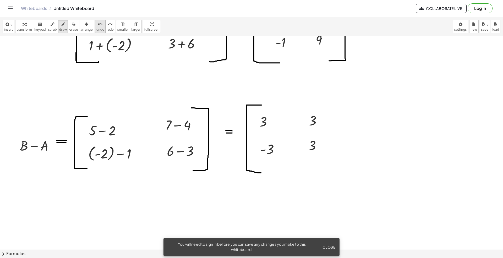
click at [96, 30] on span "undo" at bounding box center [100, 30] width 8 height 4
drag, startPoint x: 318, startPoint y: 103, endPoint x: 355, endPoint y: 142, distance: 54.4
click at [327, 169] on div at bounding box center [251, 126] width 503 height 459
click at [80, 31] on span "arrange" at bounding box center [86, 30] width 12 height 4
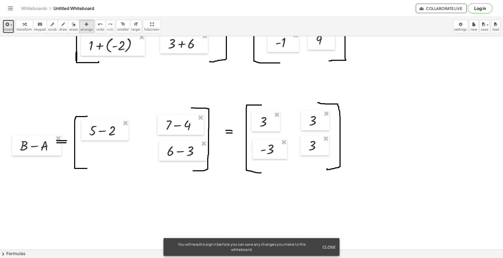
click at [9, 27] on div "button" at bounding box center [8, 24] width 9 height 6
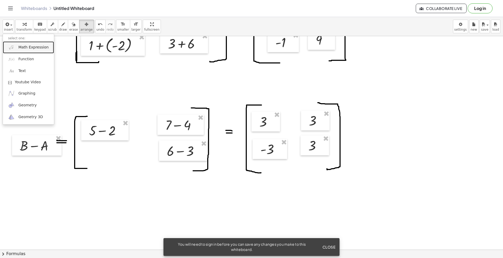
click at [23, 49] on span "Math Expression" at bounding box center [33, 47] width 30 height 5
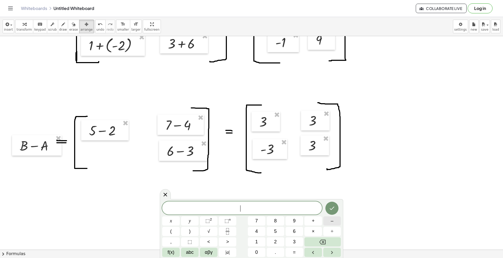
click at [333, 221] on button "–" at bounding box center [332, 220] width 18 height 9
click at [272, 242] on button "2" at bounding box center [275, 241] width 18 height 9
click at [333, 220] on span "–" at bounding box center [331, 220] width 3 height 7
click at [255, 242] on span "1" at bounding box center [256, 241] width 3 height 7
click at [331, 208] on icon "Done" at bounding box center [332, 208] width 6 height 6
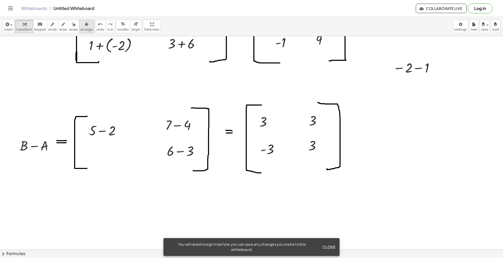
click at [80, 23] on div "button" at bounding box center [86, 24] width 12 height 6
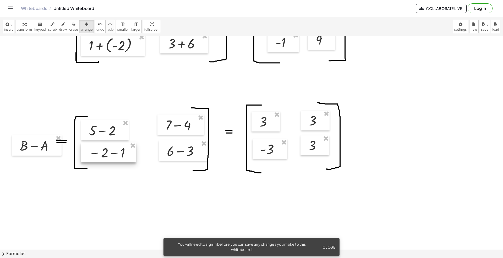
drag, startPoint x: 422, startPoint y: 75, endPoint x: 118, endPoint y: 160, distance: 315.3
click at [118, 160] on div at bounding box center [108, 152] width 55 height 20
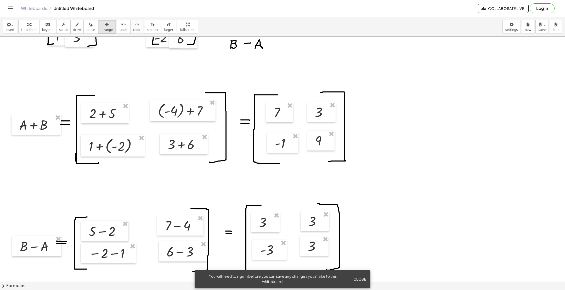
scroll to position [79, 0]
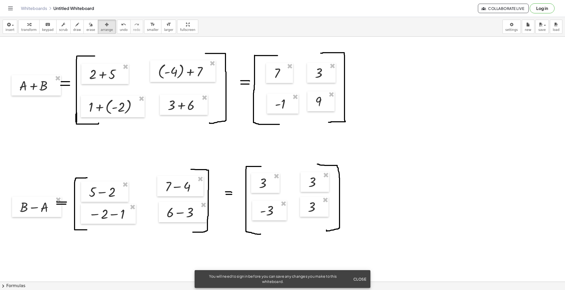
click at [397, 142] on div at bounding box center [282, 203] width 565 height 490
click at [10, 29] on span "insert" at bounding box center [9, 30] width 9 height 4
click at [58, 154] on div at bounding box center [282, 203] width 565 height 490
click at [24, 18] on div "insert select one: Math Expression Function Text Youtube Video Graphing Geometr…" at bounding box center [282, 27] width 565 height 20
click at [30, 24] on div "button" at bounding box center [28, 24] width 15 height 6
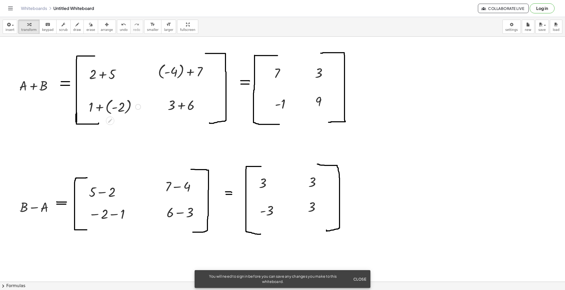
scroll to position [118, 0]
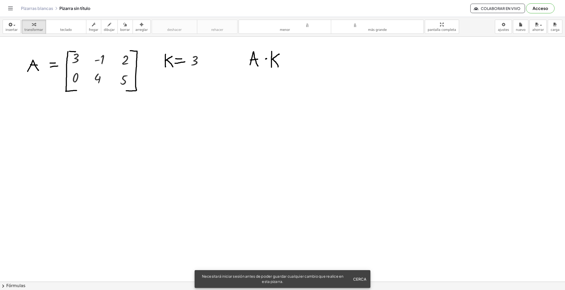
drag, startPoint x: 252, startPoint y: 197, endPoint x: 246, endPoint y: 187, distance: 12.1
click at [3, 27] on button "insert" at bounding box center [10, 27] width 15 height 14
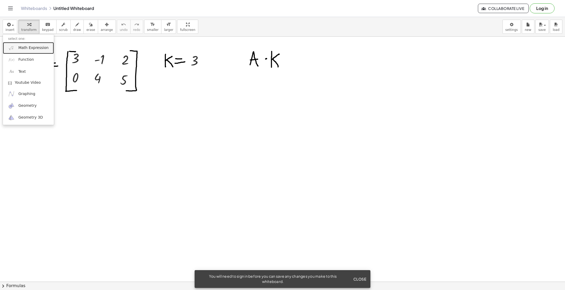
click at [27, 49] on span "Math Expression" at bounding box center [33, 47] width 30 height 5
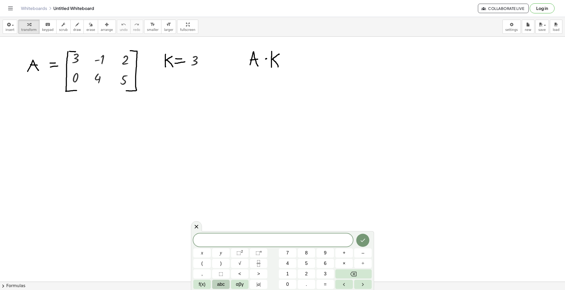
click at [216, 284] on button "abc" at bounding box center [221, 284] width 18 height 9
click at [321, 286] on button "⇧" at bounding box center [320, 284] width 14 height 9
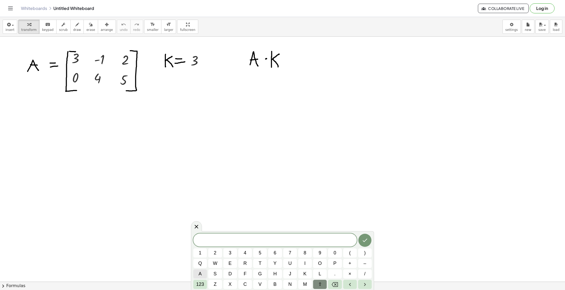
click at [196, 273] on button "a" at bounding box center [200, 273] width 14 height 9
click at [349, 273] on span "×" at bounding box center [350, 273] width 3 height 7
click at [307, 275] on span "k" at bounding box center [305, 273] width 3 height 7
click at [362, 240] on icon "Done" at bounding box center [365, 240] width 6 height 6
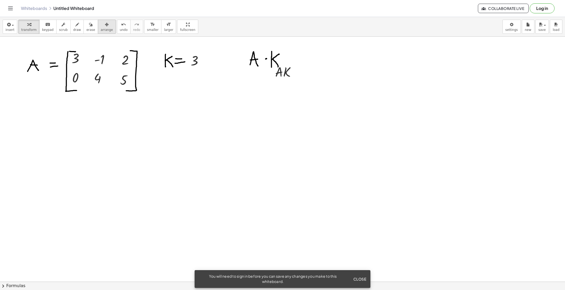
click at [101, 27] on div "button" at bounding box center [107, 24] width 12 height 6
drag, startPoint x: 248, startPoint y: 108, endPoint x: 35, endPoint y: 166, distance: 220.5
click at [35, 166] on div at bounding box center [29, 162] width 37 height 20
click at [73, 25] on div "button" at bounding box center [77, 24] width 8 height 6
drag, startPoint x: 40, startPoint y: 160, endPoint x: 49, endPoint y: 160, distance: 9.2
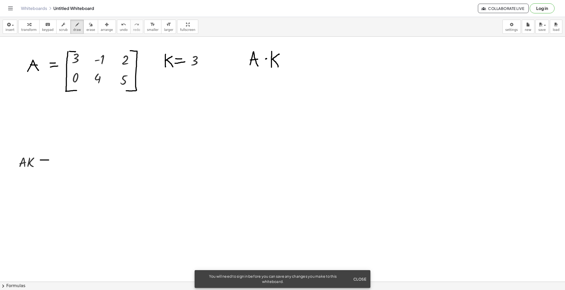
drag, startPoint x: 40, startPoint y: 164, endPoint x: 49, endPoint y: 164, distance: 9.2
drag, startPoint x: 69, startPoint y: 143, endPoint x: 58, endPoint y: 171, distance: 30.6
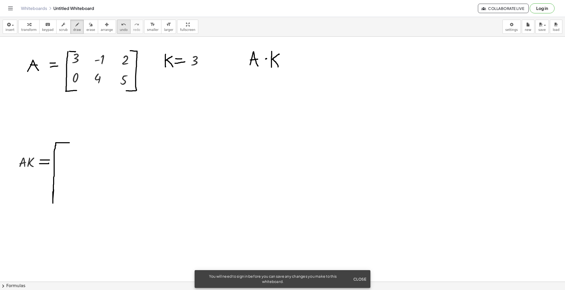
click at [120, 28] on span "undo" at bounding box center [124, 30] width 8 height 4
drag, startPoint x: 69, startPoint y: 141, endPoint x: 60, endPoint y: 142, distance: 9.8
click at [120, 31] on span "undo" at bounding box center [124, 30] width 8 height 4
drag, startPoint x: 56, startPoint y: 140, endPoint x: 71, endPoint y: 139, distance: 14.9
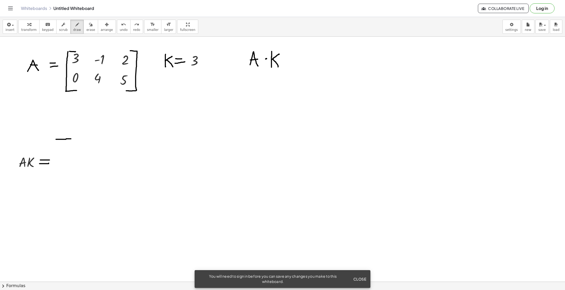
drag, startPoint x: 56, startPoint y: 140, endPoint x: 68, endPoint y: 196, distance: 57.8
click at [30, 29] on span "transform" at bounding box center [28, 30] width 15 height 4
click at [11, 26] on span "button" at bounding box center [11, 25] width 1 height 4
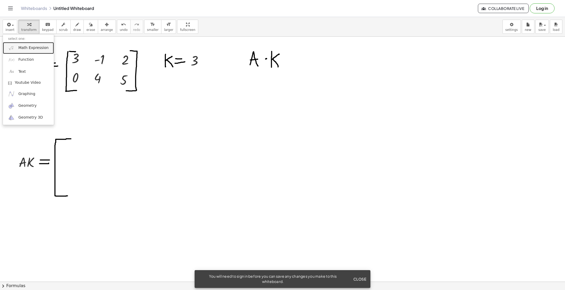
click at [33, 46] on span "Math Expression" at bounding box center [33, 47] width 30 height 5
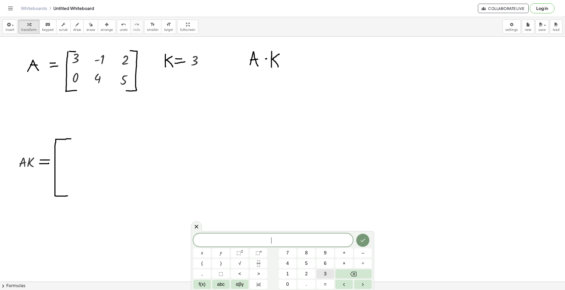
click at [327, 274] on span "3" at bounding box center [325, 273] width 3 height 7
click at [343, 259] on button "×" at bounding box center [345, 263] width 18 height 9
click at [330, 272] on button "3" at bounding box center [326, 273] width 18 height 9
click at [364, 241] on icon "Done" at bounding box center [363, 240] width 6 height 6
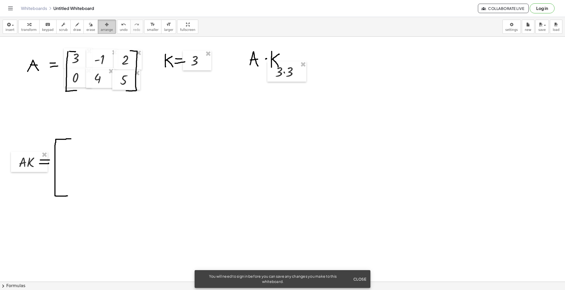
click at [101, 29] on span "arrange" at bounding box center [107, 30] width 12 height 4
drag, startPoint x: 296, startPoint y: 76, endPoint x: 93, endPoint y: 152, distance: 216.5
click at [93, 152] on div at bounding box center [81, 151] width 39 height 20
click at [5, 32] on button "insert" at bounding box center [10, 27] width 15 height 14
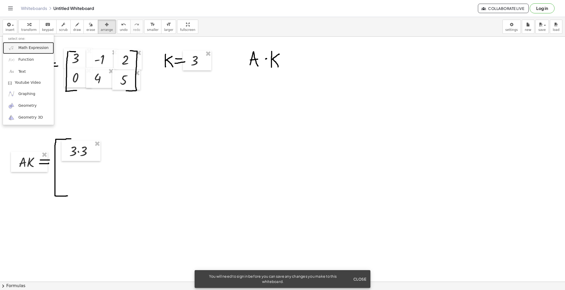
click at [20, 47] on span "Math Expression" at bounding box center [33, 47] width 30 height 5
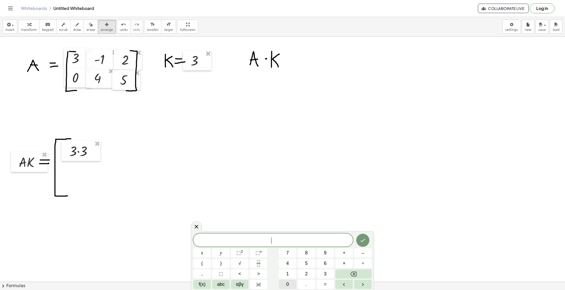
click at [292, 280] on div "​ x y ⬚ 2 ⬚ n 7 8 9 + – ( ) √ 4 5 6 × ÷ , ⬚ < > 1 2 3 f(x) abc αβγ | a | 0 . =" at bounding box center [282, 260] width 179 height 55
click at [291, 284] on button "0" at bounding box center [288, 284] width 18 height 9
click at [343, 261] on span "×" at bounding box center [344, 263] width 3 height 7
click at [353, 273] on icon "Backspace" at bounding box center [353, 274] width 6 height 6
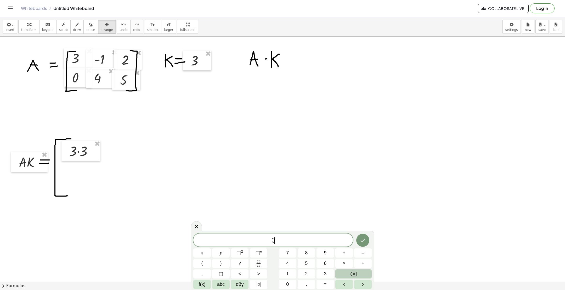
click at [353, 273] on icon "Backspace" at bounding box center [353, 274] width 6 height 6
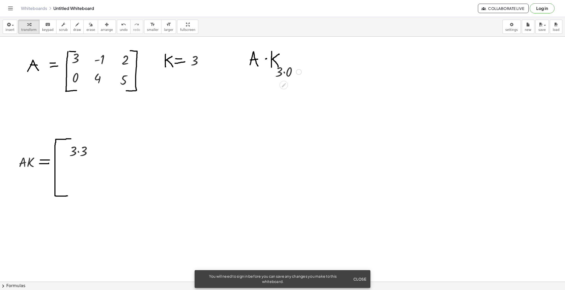
click at [284, 75] on div at bounding box center [288, 72] width 31 height 18
click at [102, 28] on span "arrange" at bounding box center [107, 30] width 12 height 4
click at [289, 73] on div at bounding box center [287, 80] width 38 height 38
click at [7, 29] on span "insert" at bounding box center [9, 30] width 9 height 4
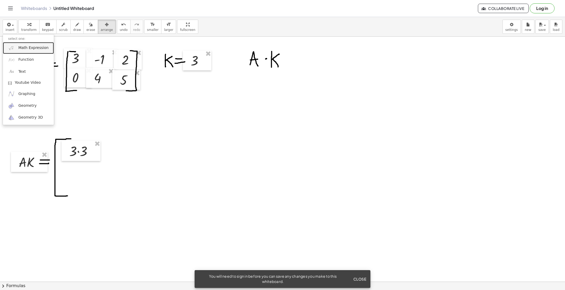
click at [16, 50] on link "Math Expression" at bounding box center [28, 48] width 51 height 12
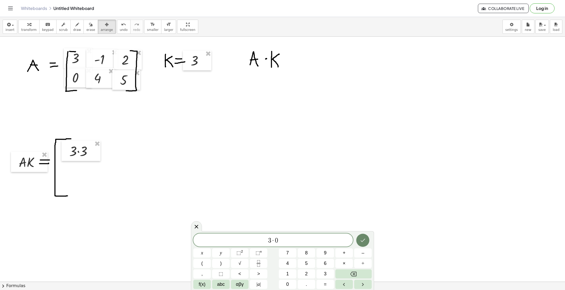
click at [366, 239] on icon "Done" at bounding box center [363, 240] width 6 height 6
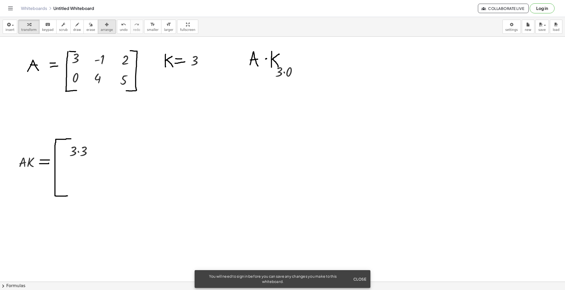
click at [101, 30] on span "arrange" at bounding box center [107, 30] width 12 height 4
drag, startPoint x: 286, startPoint y: 79, endPoint x: 78, endPoint y: 184, distance: 233.0
click at [78, 184] on div at bounding box center [79, 176] width 38 height 20
click at [8, 22] on icon "button" at bounding box center [8, 24] width 5 height 6
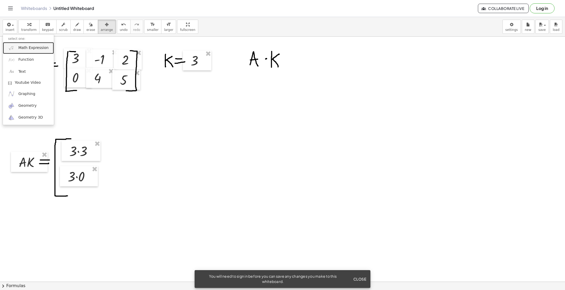
click at [35, 48] on span "Math Expression" at bounding box center [33, 47] width 30 height 5
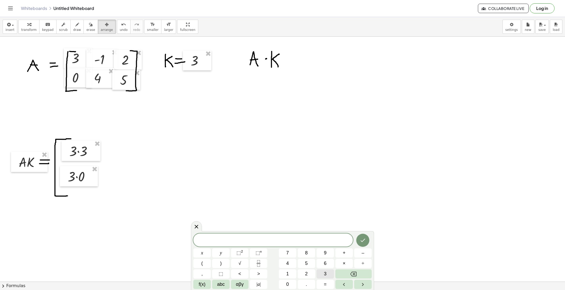
click at [326, 275] on span "3" at bounding box center [325, 273] width 3 height 7
click at [346, 261] on span "×" at bounding box center [344, 263] width 3 height 7
click at [200, 266] on button "(" at bounding box center [202, 263] width 18 height 9
click at [361, 255] on button "–" at bounding box center [363, 252] width 18 height 9
click at [288, 275] on span "1" at bounding box center [287, 273] width 3 height 7
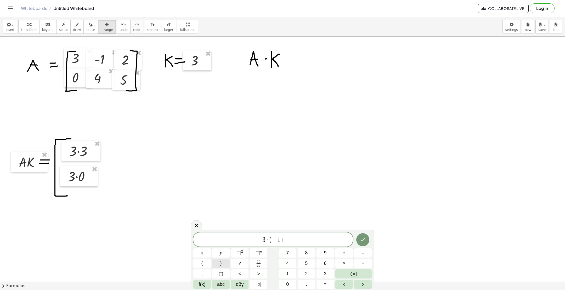
click at [222, 262] on span ")" at bounding box center [221, 263] width 2 height 7
click at [364, 242] on icon "Done" at bounding box center [363, 240] width 6 height 6
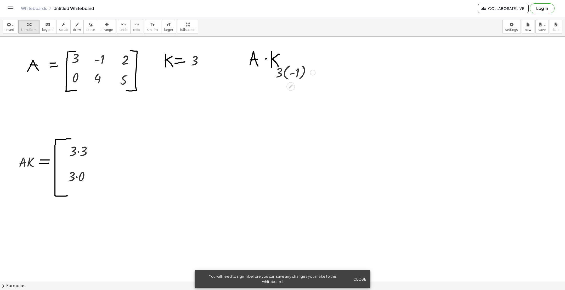
click at [286, 73] on div at bounding box center [295, 72] width 45 height 19
click at [286, 94] on div at bounding box center [295, 91] width 45 height 18
click at [289, 93] on div at bounding box center [295, 91] width 45 height 18
click at [120, 30] on button "undo undo" at bounding box center [124, 27] width 14 height 14
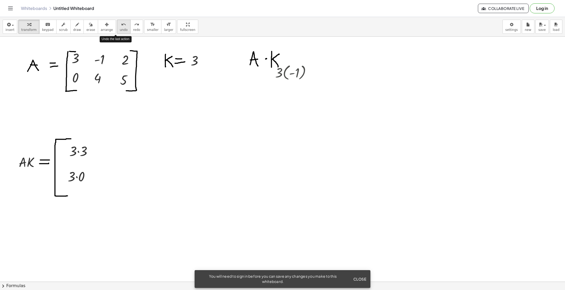
click at [120, 30] on button "undo undo" at bounding box center [124, 27] width 14 height 14
click at [7, 29] on span "insert" at bounding box center [9, 30] width 9 height 4
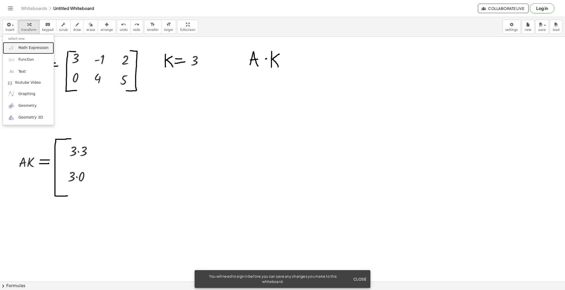
click at [19, 47] on span "Math Expression" at bounding box center [33, 47] width 30 height 5
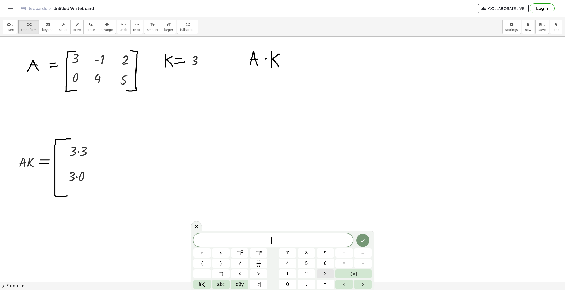
click at [324, 273] on span "3" at bounding box center [325, 273] width 3 height 7
click at [347, 262] on button "×" at bounding box center [345, 263] width 18 height 9
click at [365, 254] on button "–" at bounding box center [363, 252] width 18 height 9
click at [295, 273] on button "1" at bounding box center [288, 273] width 18 height 9
click at [360, 241] on icon "Done" at bounding box center [363, 240] width 6 height 6
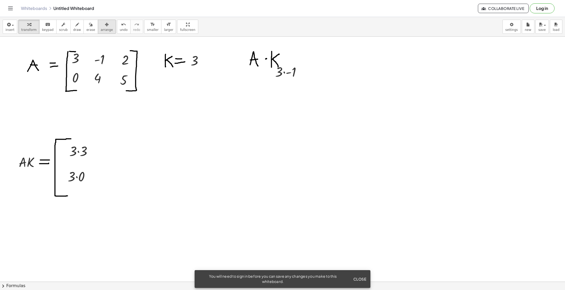
click at [101, 31] on span "arrange" at bounding box center [107, 30] width 12 height 4
drag, startPoint x: 280, startPoint y: 88, endPoint x: 155, endPoint y: 153, distance: 140.7
click at [155, 153] on div at bounding box center [146, 148] width 42 height 20
click at [7, 28] on span "insert" at bounding box center [9, 30] width 9 height 4
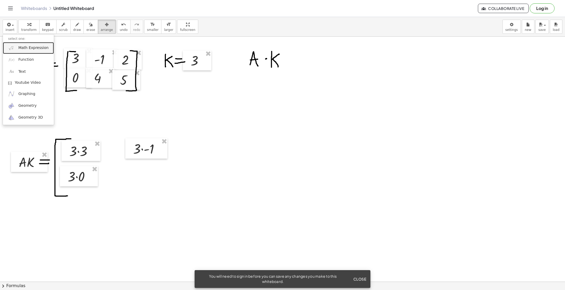
click at [25, 52] on link "Math Expression" at bounding box center [28, 48] width 51 height 12
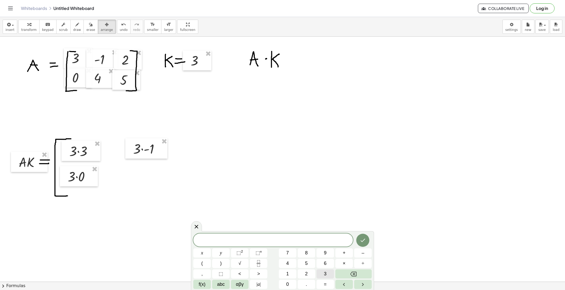
click at [326, 271] on button "3" at bounding box center [326, 273] width 18 height 9
click at [335, 266] on div "3 ​ x y ⬚ 2 ⬚ n 7 8 9 + – ( ) √ 4 5 6 × ÷ , ⬚ < > 1 2 3 f(x) abc αβγ | a | 0 . =" at bounding box center [282, 260] width 179 height 55
click at [293, 265] on button "4" at bounding box center [288, 263] width 18 height 9
click at [351, 272] on icon "Backspace" at bounding box center [353, 274] width 6 height 6
click at [339, 263] on button "×" at bounding box center [345, 263] width 18 height 9
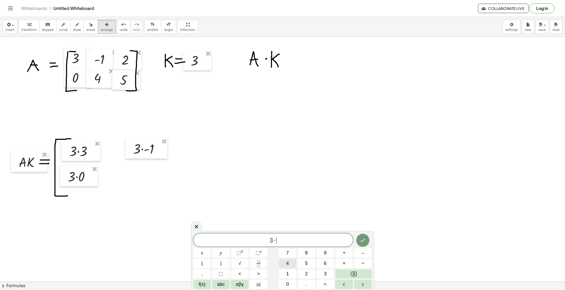
click at [288, 264] on span "4" at bounding box center [287, 263] width 3 height 7
click at [364, 241] on icon "Done" at bounding box center [363, 240] width 6 height 6
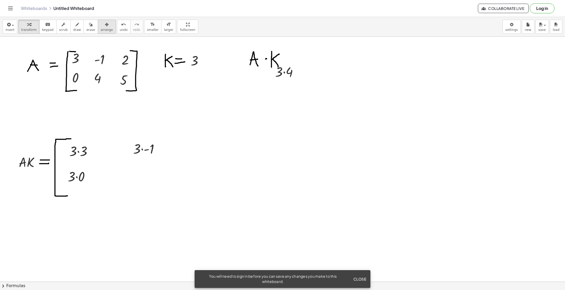
click at [102, 29] on span "arrange" at bounding box center [107, 30] width 12 height 4
drag, startPoint x: 275, startPoint y: 88, endPoint x: 148, endPoint y: 174, distance: 153.2
click at [148, 174] on div at bounding box center [145, 173] width 39 height 20
click at [27, 27] on icon "button" at bounding box center [29, 24] width 4 height 6
click at [10, 31] on span "insert" at bounding box center [9, 30] width 9 height 4
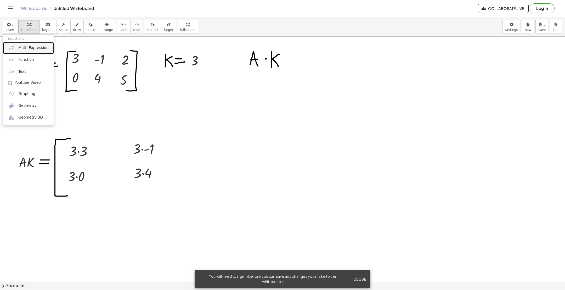
click at [17, 44] on link "Math Expression" at bounding box center [28, 48] width 51 height 12
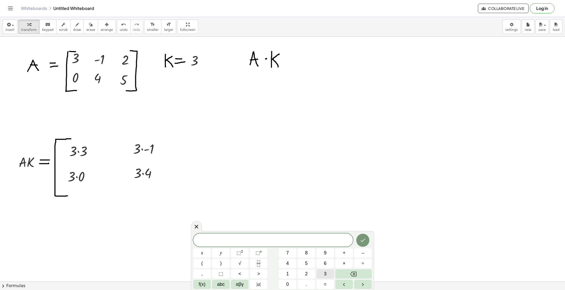
click at [328, 275] on button "3" at bounding box center [326, 273] width 18 height 9
click at [347, 260] on button "×" at bounding box center [345, 263] width 18 height 9
click at [305, 274] on span "2" at bounding box center [306, 273] width 3 height 7
click at [364, 243] on icon "Done" at bounding box center [363, 240] width 6 height 6
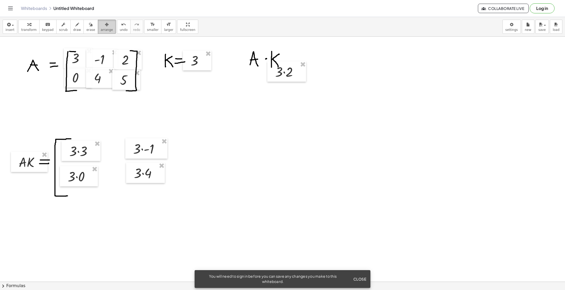
click at [104, 28] on span "arrange" at bounding box center [107, 30] width 12 height 4
drag, startPoint x: 293, startPoint y: 76, endPoint x: 208, endPoint y: 153, distance: 114.3
click at [208, 153] on div at bounding box center [202, 148] width 39 height 20
click at [6, 31] on span "insert" at bounding box center [9, 30] width 9 height 4
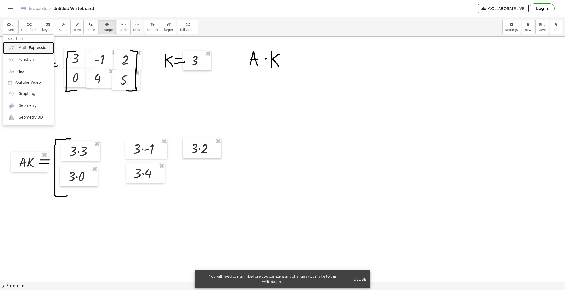
click at [19, 51] on link "Math Expression" at bounding box center [28, 48] width 51 height 12
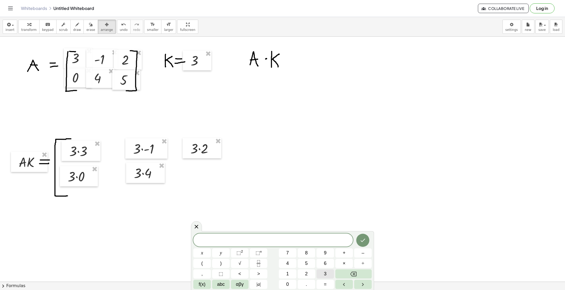
click at [326, 273] on span "3" at bounding box center [325, 273] width 3 height 7
click at [345, 262] on span "×" at bounding box center [344, 263] width 3 height 7
click at [306, 265] on span "5" at bounding box center [306, 263] width 3 height 7
click at [361, 242] on icon "Done" at bounding box center [363, 240] width 6 height 6
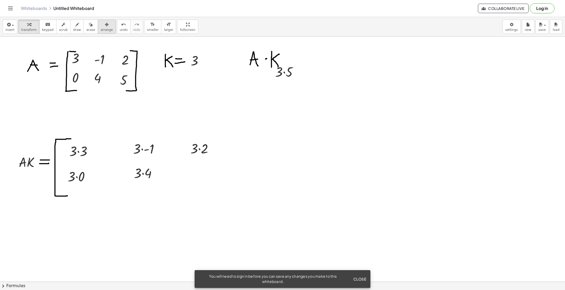
click at [106, 23] on button "arrange" at bounding box center [107, 27] width 18 height 14
drag, startPoint x: 270, startPoint y: 96, endPoint x: 193, endPoint y: 183, distance: 116.8
click at [193, 183] on div at bounding box center [202, 174] width 38 height 20
click at [70, 27] on button "draw" at bounding box center [77, 27] width 14 height 14
drag, startPoint x: 203, startPoint y: 137, endPoint x: 205, endPoint y: 183, distance: 46.4
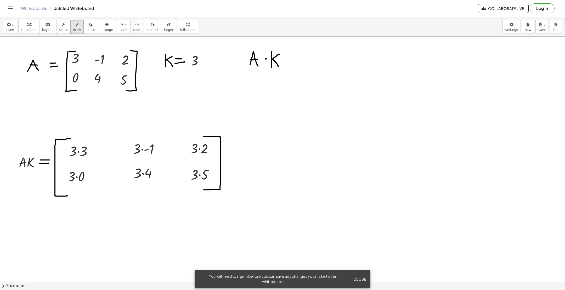
drag, startPoint x: 235, startPoint y: 162, endPoint x: 240, endPoint y: 163, distance: 5.1
drag, startPoint x: 232, startPoint y: 166, endPoint x: 240, endPoint y: 166, distance: 8.4
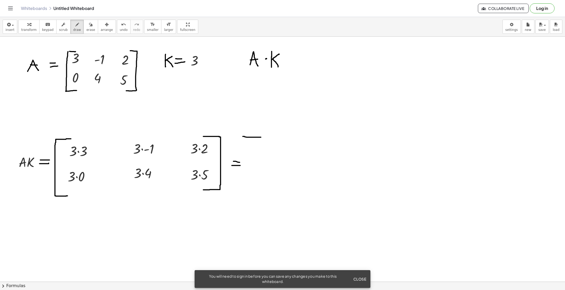
drag, startPoint x: 243, startPoint y: 137, endPoint x: 263, endPoint y: 138, distance: 20.2
drag, startPoint x: 242, startPoint y: 137, endPoint x: 259, endPoint y: 194, distance: 59.9
click at [5, 28] on button "insert" at bounding box center [10, 27] width 15 height 14
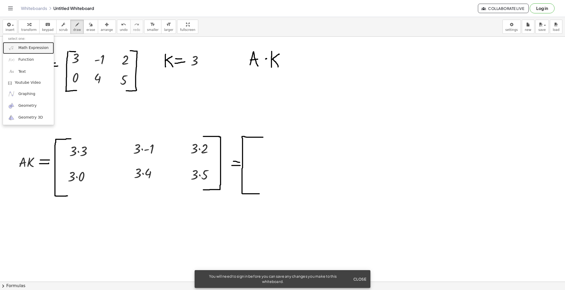
click at [27, 48] on span "Math Expression" at bounding box center [33, 47] width 30 height 5
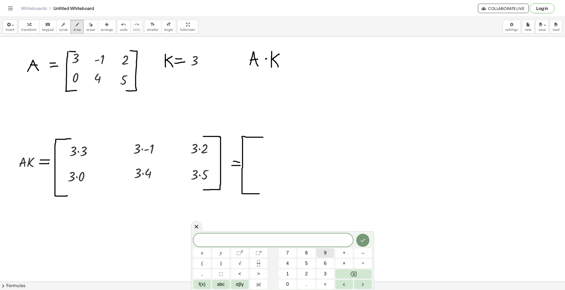
click at [331, 252] on button "9" at bounding box center [326, 252] width 18 height 9
click at [360, 239] on icon "Done" at bounding box center [363, 240] width 6 height 6
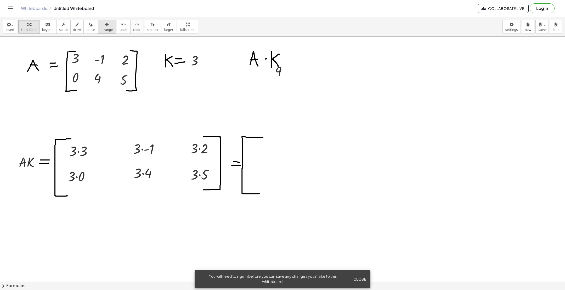
click at [101, 22] on div "button" at bounding box center [107, 24] width 12 height 6
drag, startPoint x: 283, startPoint y: 84, endPoint x: 265, endPoint y: 156, distance: 75.0
click at [265, 156] on div at bounding box center [261, 151] width 27 height 20
click at [10, 31] on span "insert" at bounding box center [9, 30] width 9 height 4
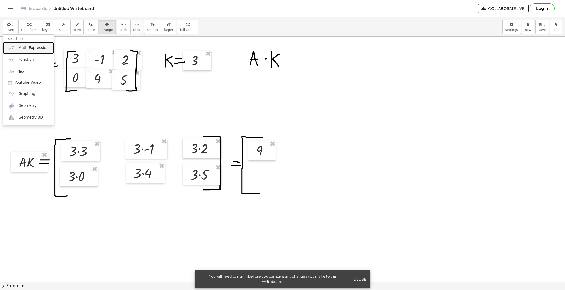
click at [23, 49] on span "Math Expression" at bounding box center [33, 47] width 30 height 5
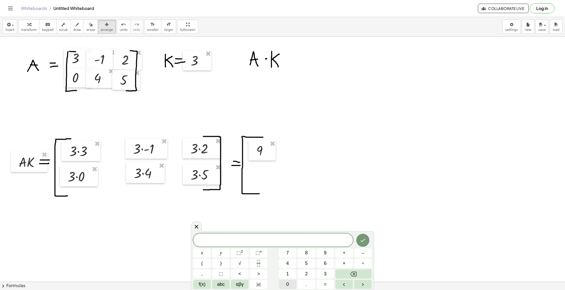
click at [293, 284] on button "0" at bounding box center [288, 284] width 18 height 9
click at [364, 243] on icon "Done" at bounding box center [363, 240] width 6 height 6
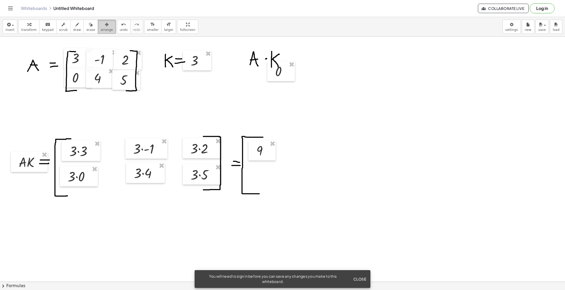
click at [105, 22] on icon "button" at bounding box center [107, 24] width 4 height 6
drag, startPoint x: 276, startPoint y: 95, endPoint x: 261, endPoint y: 182, distance: 88.4
click at [261, 182] on div at bounding box center [262, 176] width 27 height 20
click at [5, 30] on span "insert" at bounding box center [9, 30] width 9 height 4
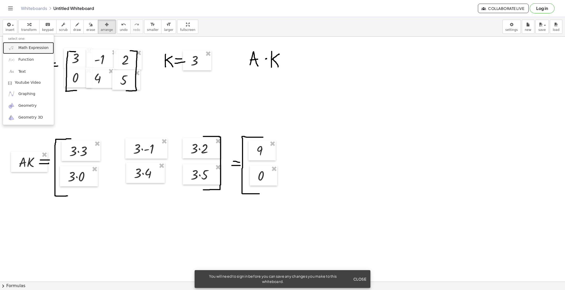
click at [41, 51] on link "Math Expression" at bounding box center [28, 48] width 51 height 12
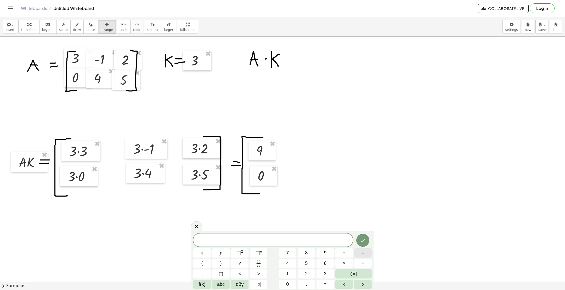
click at [368, 257] on button "–" at bounding box center [363, 252] width 18 height 9
click at [325, 274] on span "3" at bounding box center [325, 273] width 3 height 7
click at [364, 241] on icon "Done" at bounding box center [363, 240] width 6 height 6
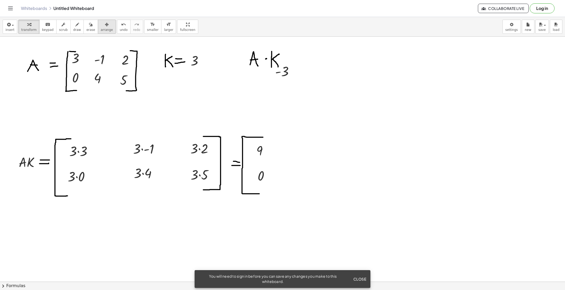
click at [105, 28] on icon "button" at bounding box center [107, 24] width 4 height 6
drag, startPoint x: 293, startPoint y: 79, endPoint x: 310, endPoint y: 154, distance: 76.6
click at [310, 154] on div at bounding box center [303, 151] width 35 height 20
click at [7, 26] on icon "button" at bounding box center [8, 24] width 5 height 6
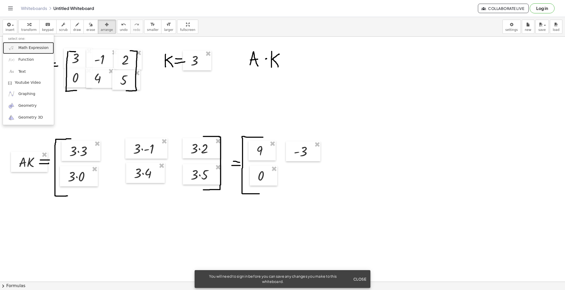
drag, startPoint x: 29, startPoint y: 50, endPoint x: 35, endPoint y: 62, distance: 14.3
click at [29, 49] on span "Math Expression" at bounding box center [33, 47] width 30 height 5
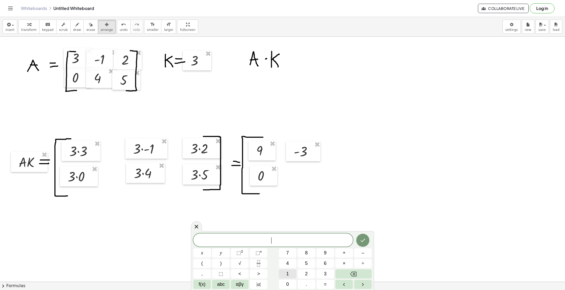
click at [285, 274] on button "1" at bounding box center [288, 273] width 18 height 9
click at [308, 270] on button "2" at bounding box center [307, 273] width 18 height 9
click at [364, 241] on icon "Done" at bounding box center [363, 240] width 6 height 6
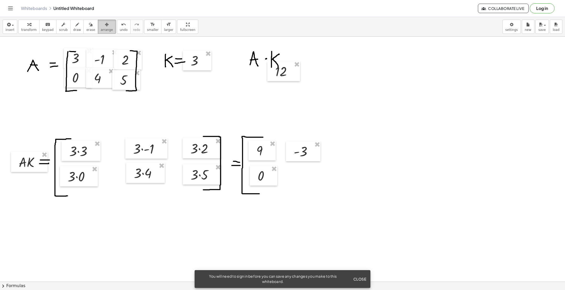
click at [101, 29] on span "arrange" at bounding box center [107, 30] width 12 height 4
drag, startPoint x: 292, startPoint y: 145, endPoint x: 305, endPoint y: 183, distance: 40.4
click at [305, 183] on div at bounding box center [304, 177] width 33 height 20
click at [8, 26] on icon "button" at bounding box center [8, 24] width 5 height 6
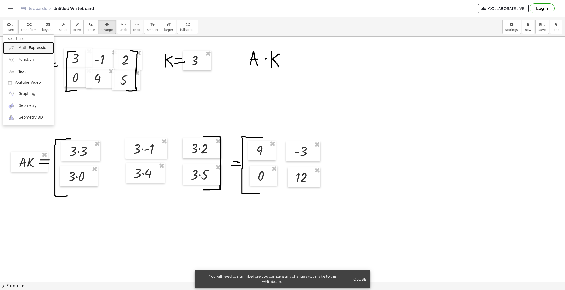
click at [25, 49] on span "Math Expression" at bounding box center [33, 47] width 30 height 5
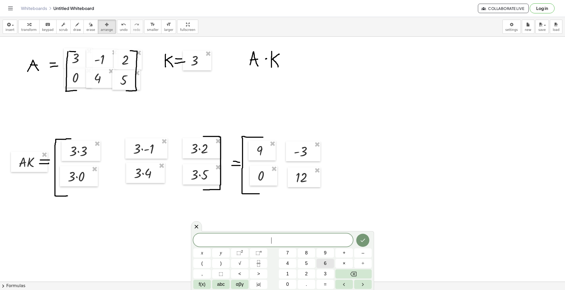
click at [321, 260] on button "6" at bounding box center [326, 263] width 18 height 9
click at [365, 242] on icon "Done" at bounding box center [363, 240] width 6 height 6
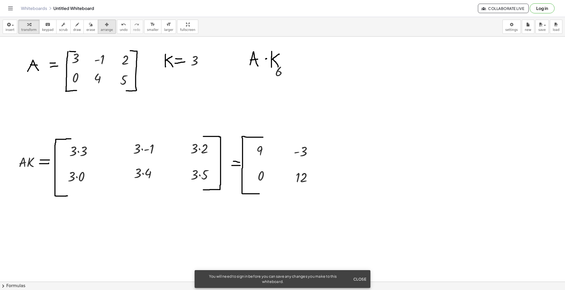
click at [105, 27] on icon "button" at bounding box center [107, 24] width 4 height 6
drag, startPoint x: 277, startPoint y: 74, endPoint x: 339, endPoint y: 153, distance: 100.6
click at [339, 153] on div at bounding box center [343, 151] width 28 height 20
click at [4, 28] on button "insert" at bounding box center [10, 27] width 15 height 14
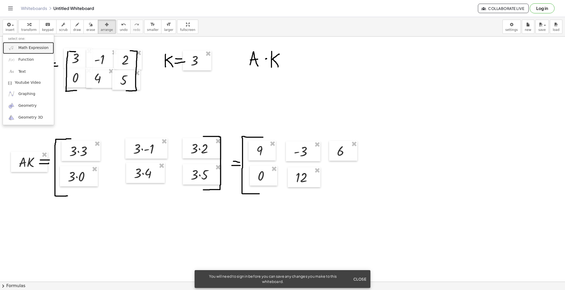
click at [27, 47] on span "Math Expression" at bounding box center [33, 47] width 30 height 5
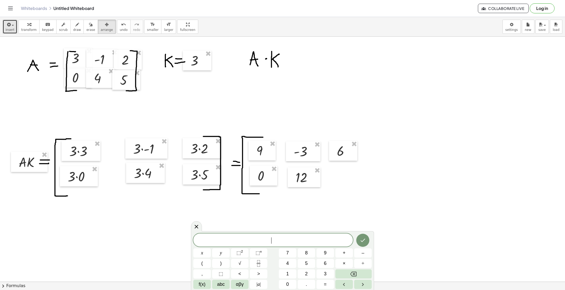
click at [10, 30] on span "insert" at bounding box center [9, 30] width 9 height 4
click at [293, 273] on button "1" at bounding box center [288, 273] width 18 height 9
click at [311, 265] on button "5" at bounding box center [307, 263] width 18 height 9
click at [363, 241] on icon "Done" at bounding box center [363, 240] width 5 height 3
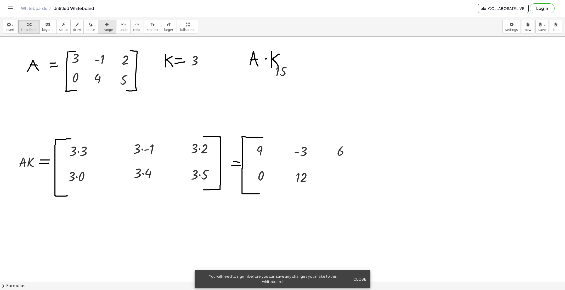
click at [105, 28] on icon "button" at bounding box center [107, 24] width 4 height 6
drag, startPoint x: 292, startPoint y: 78, endPoint x: 355, endPoint y: 184, distance: 123.3
click at [355, 184] on div at bounding box center [346, 177] width 32 height 20
click at [76, 26] on button "draw" at bounding box center [77, 27] width 14 height 14
drag, startPoint x: 352, startPoint y: 137, endPoint x: 342, endPoint y: 140, distance: 10.5
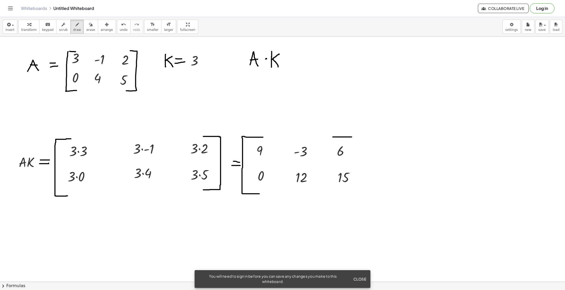
drag, startPoint x: 351, startPoint y: 137, endPoint x: 351, endPoint y: 187, distance: 49.7
